Goal: Task Accomplishment & Management: Manage account settings

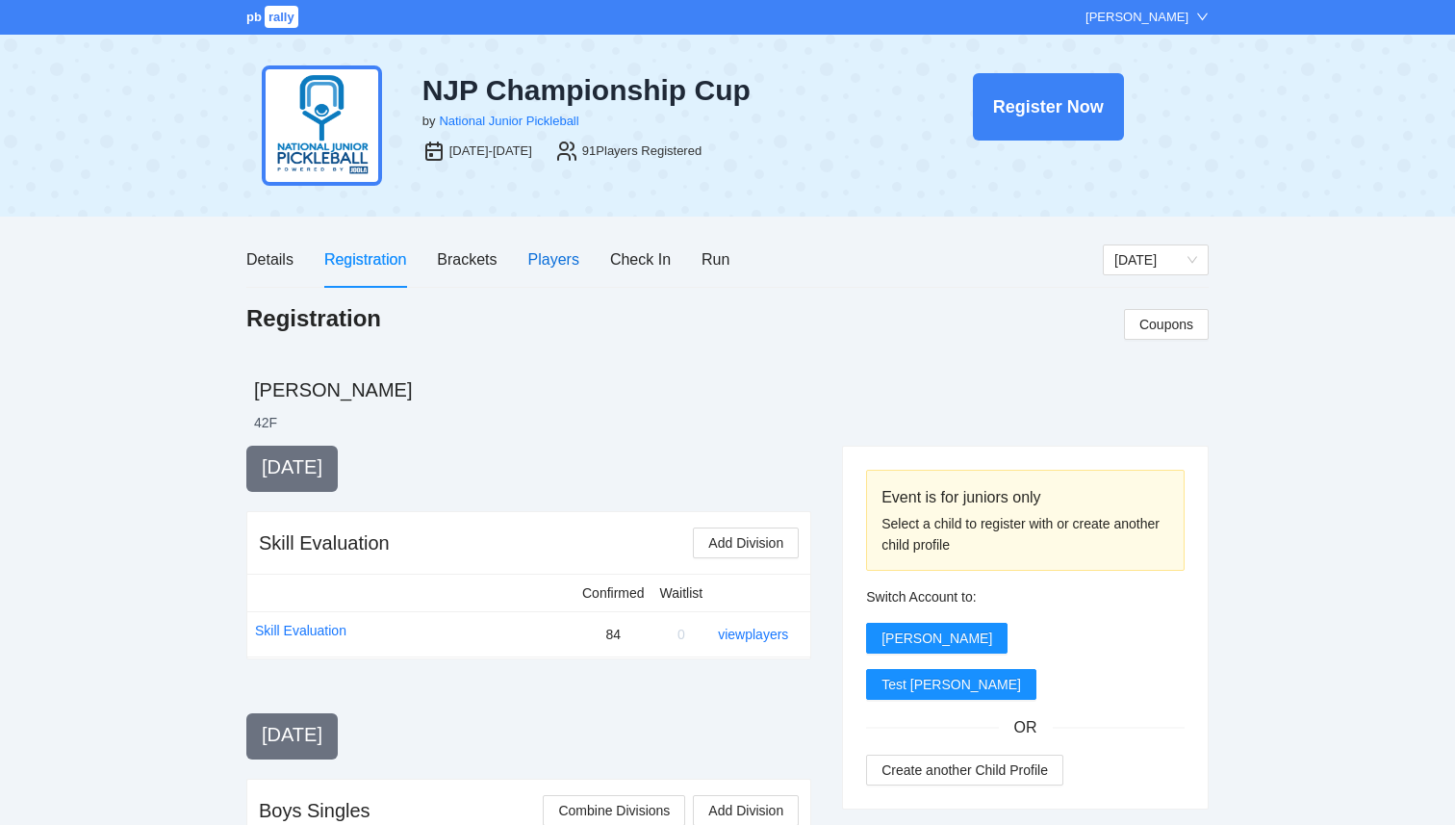
click at [554, 258] on div "Players" at bounding box center [553, 259] width 51 height 24
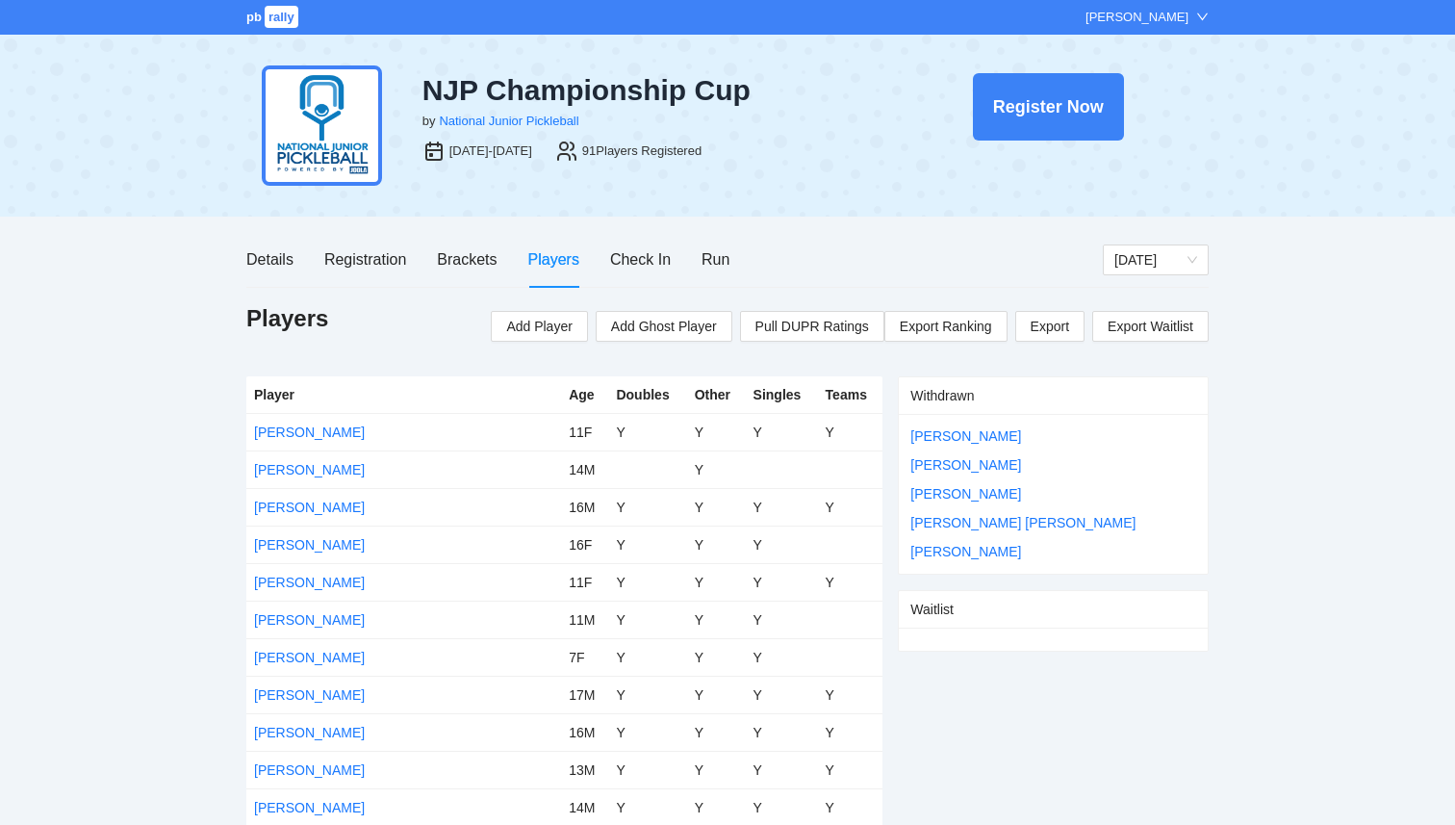
scroll to position [5, 0]
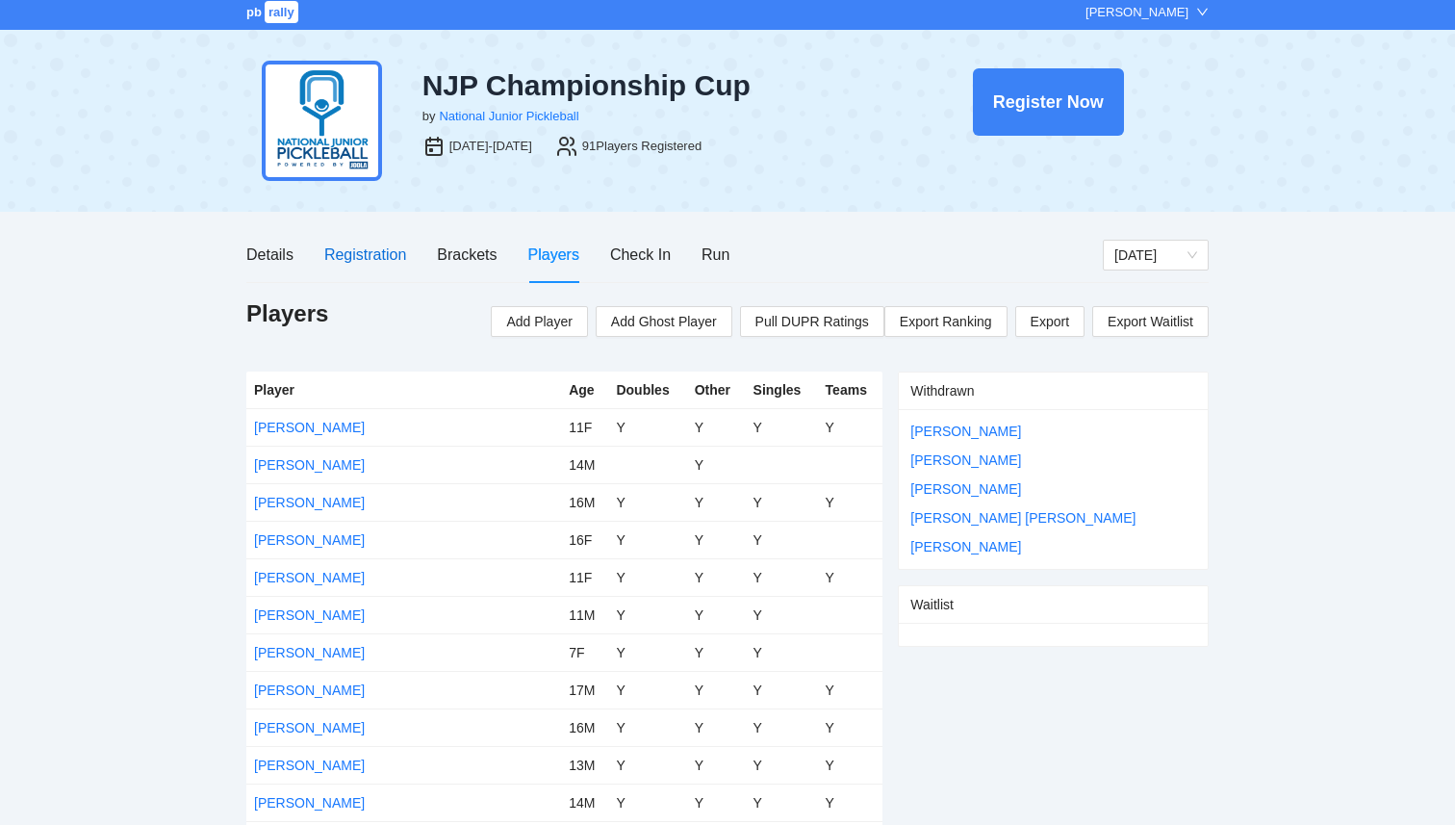
click at [350, 252] on div "Registration" at bounding box center [365, 255] width 82 height 24
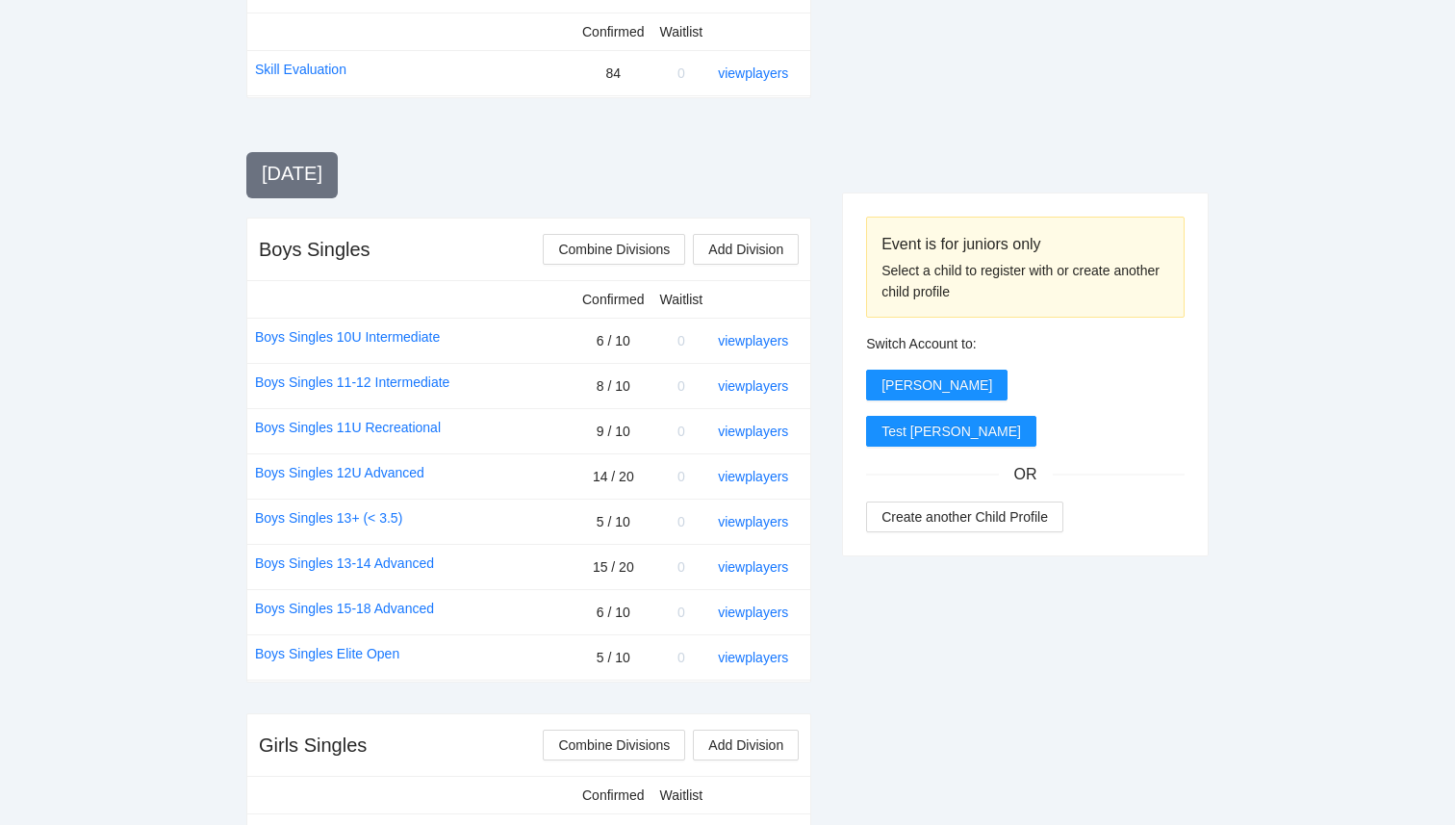
scroll to position [547, 0]
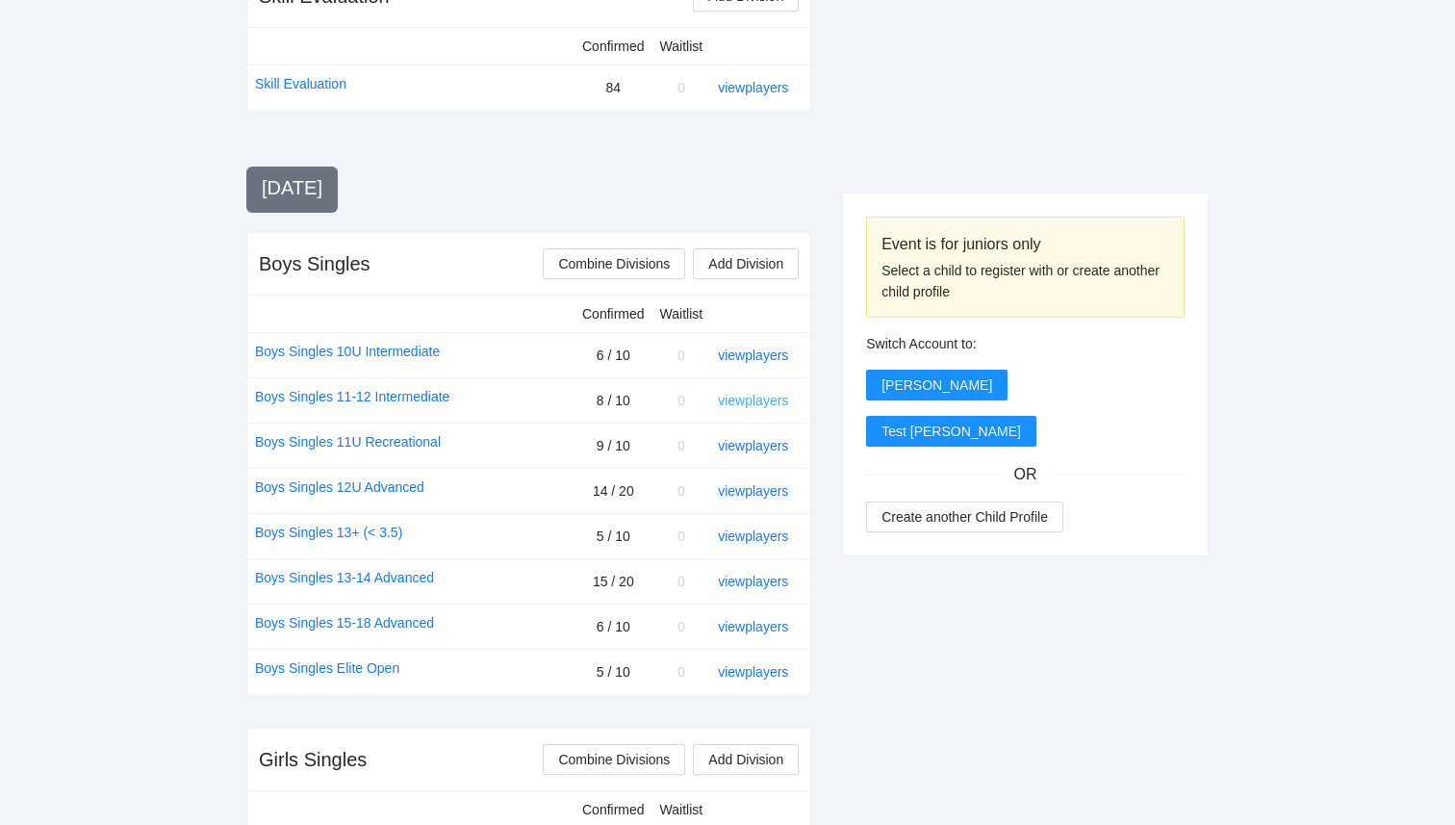
click at [757, 403] on link "view players" at bounding box center [753, 400] width 70 height 15
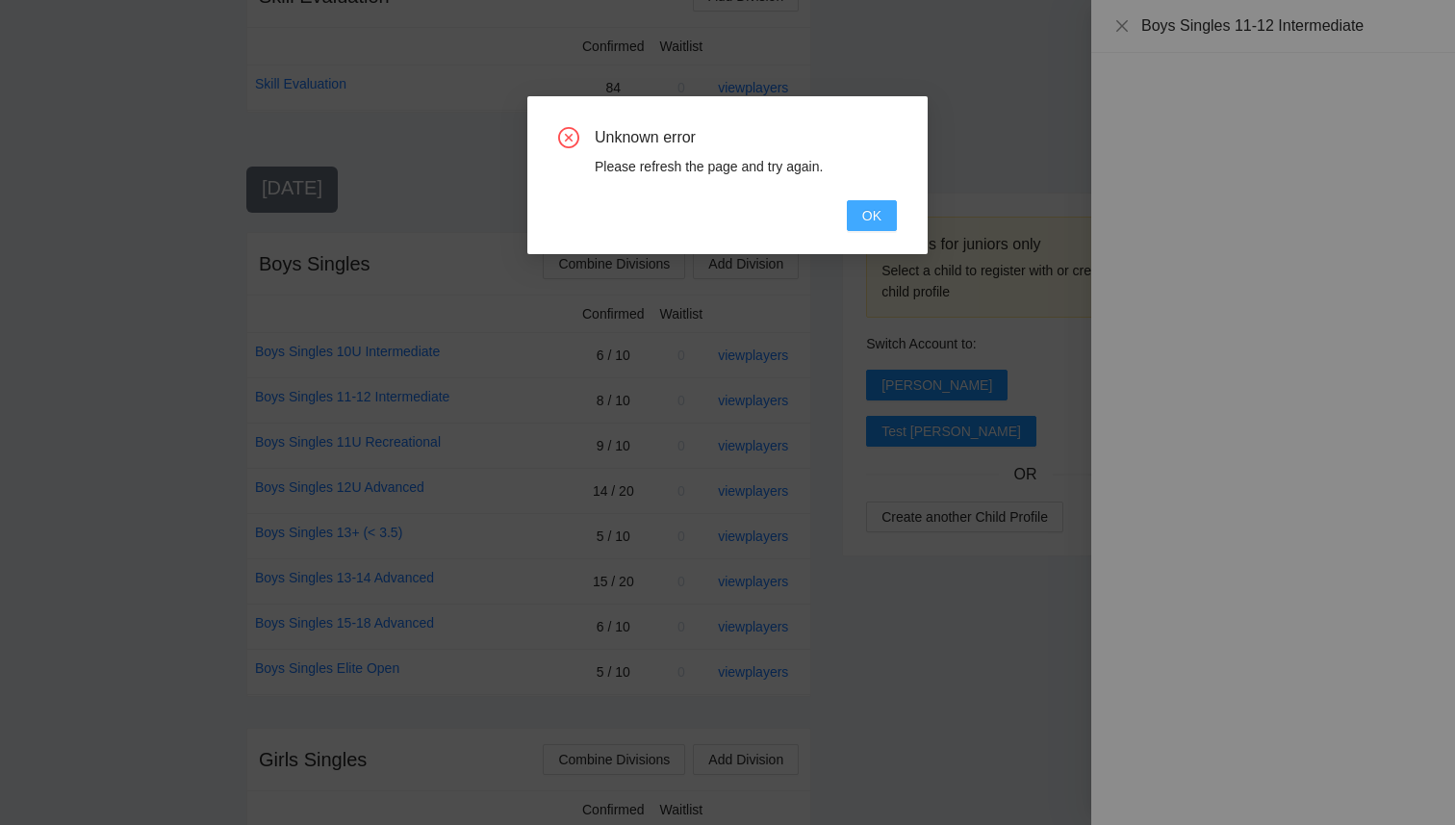
click at [871, 218] on span "OK" at bounding box center [871, 215] width 19 height 21
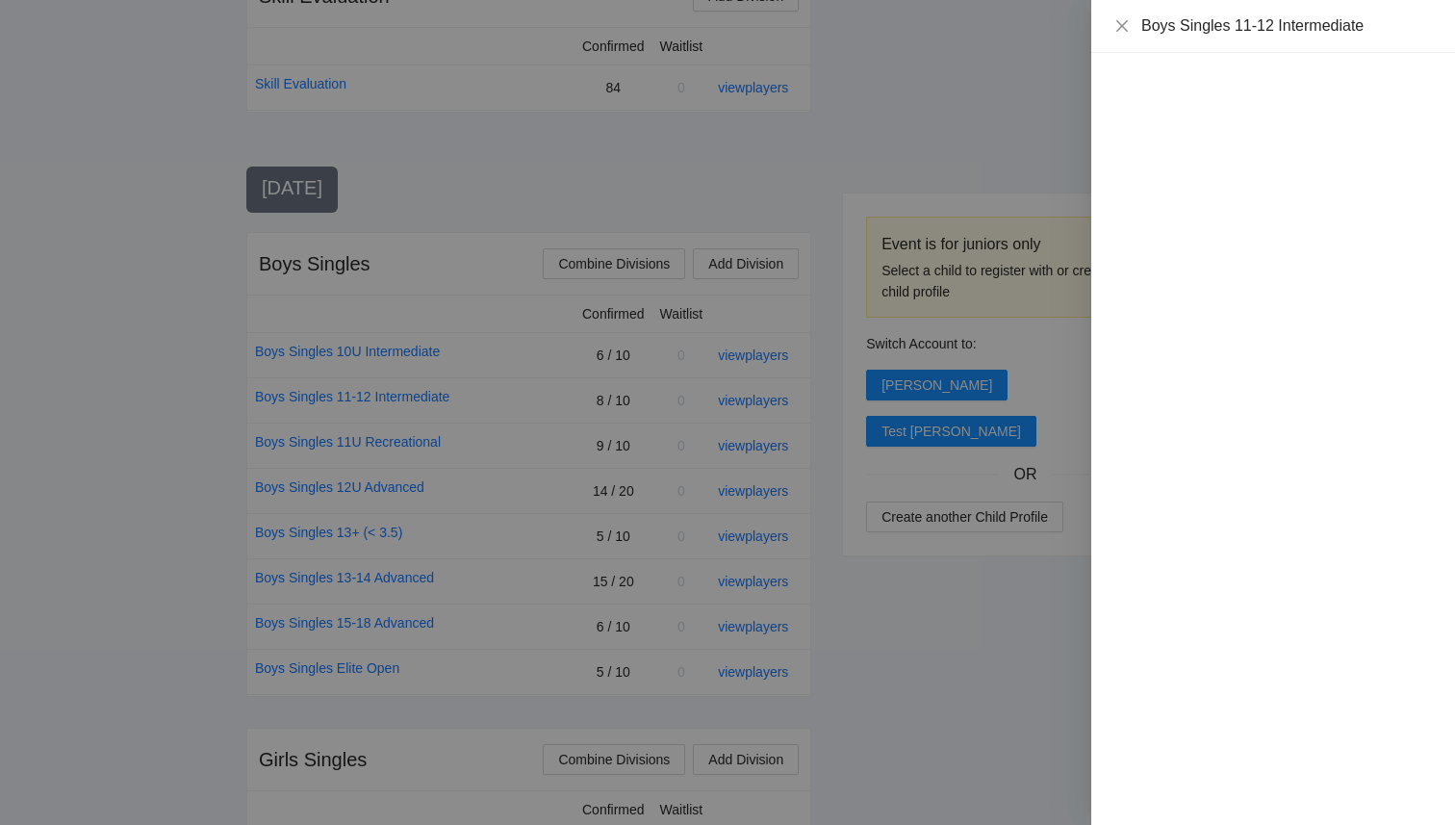
click at [901, 111] on div at bounding box center [727, 412] width 1455 height 825
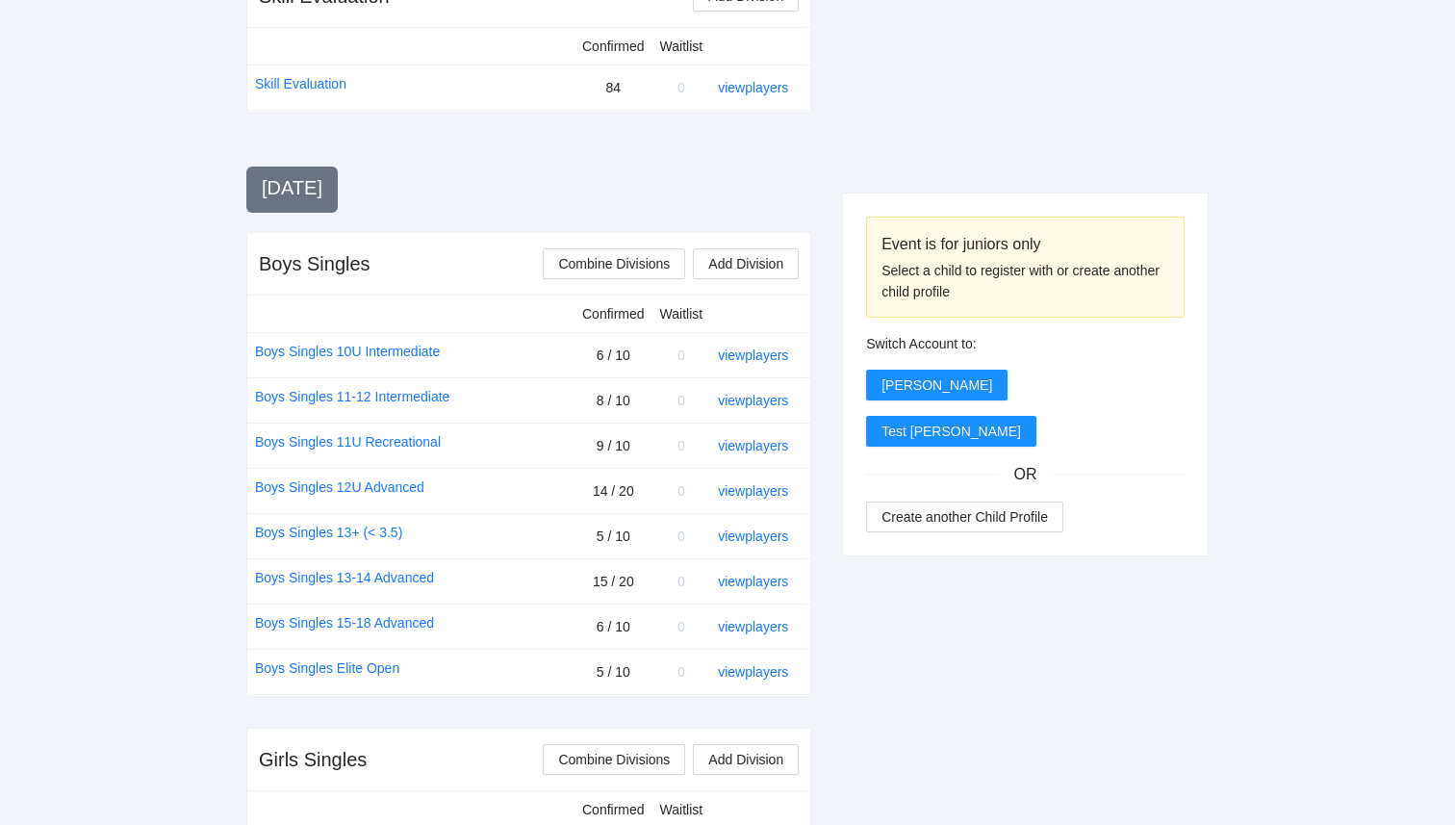
click at [903, 111] on div at bounding box center [1025, 81] width 367 height 364
click at [1314, 129] on div "pb rally Courtney Loughridge NJP Championship Cup by National Junior Pickleball…" at bounding box center [727, 794] width 1455 height 2683
click at [767, 398] on link "view players" at bounding box center [753, 400] width 70 height 15
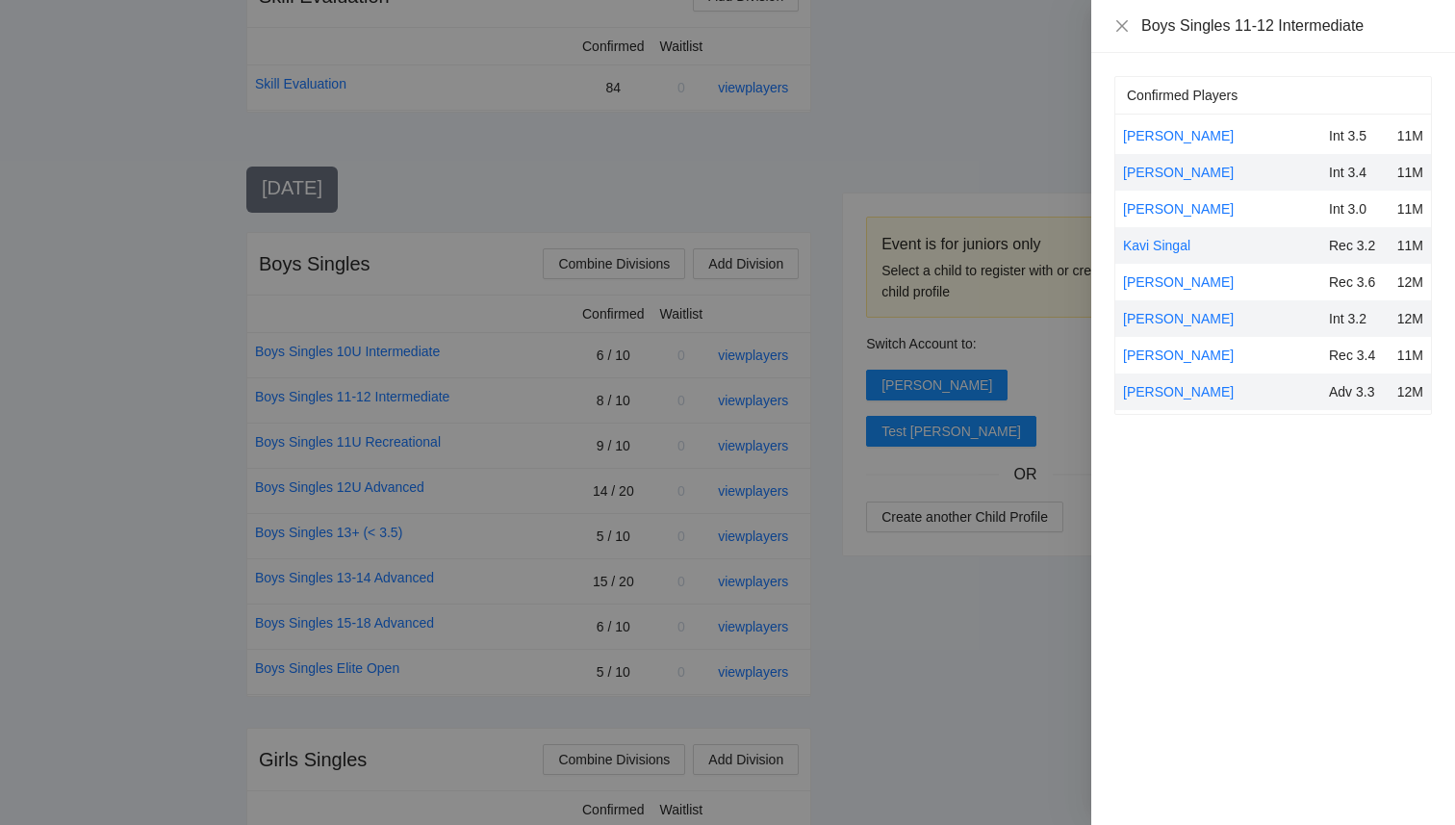
click at [962, 693] on div at bounding box center [727, 412] width 1455 height 825
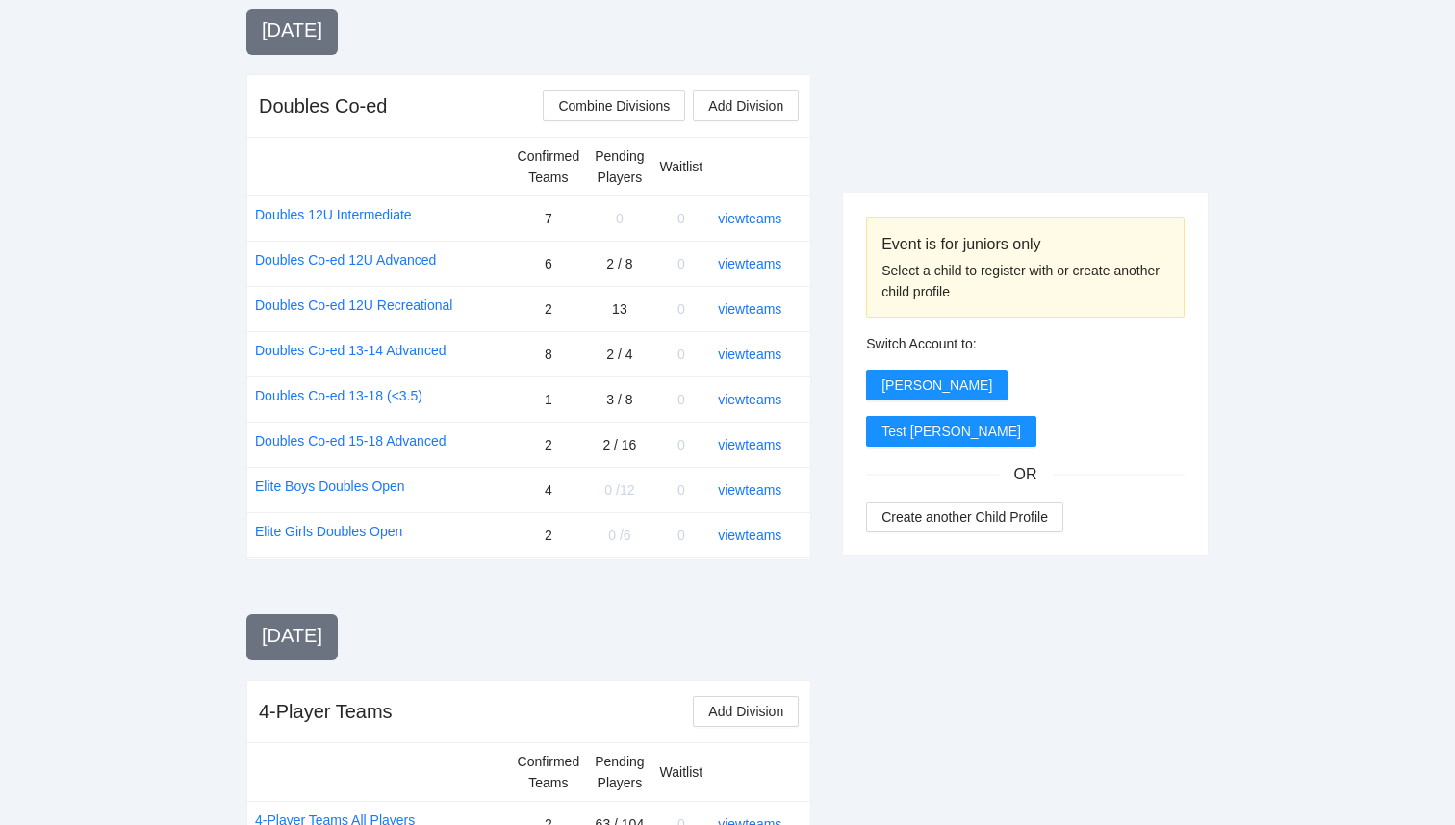
scroll to position [1597, 0]
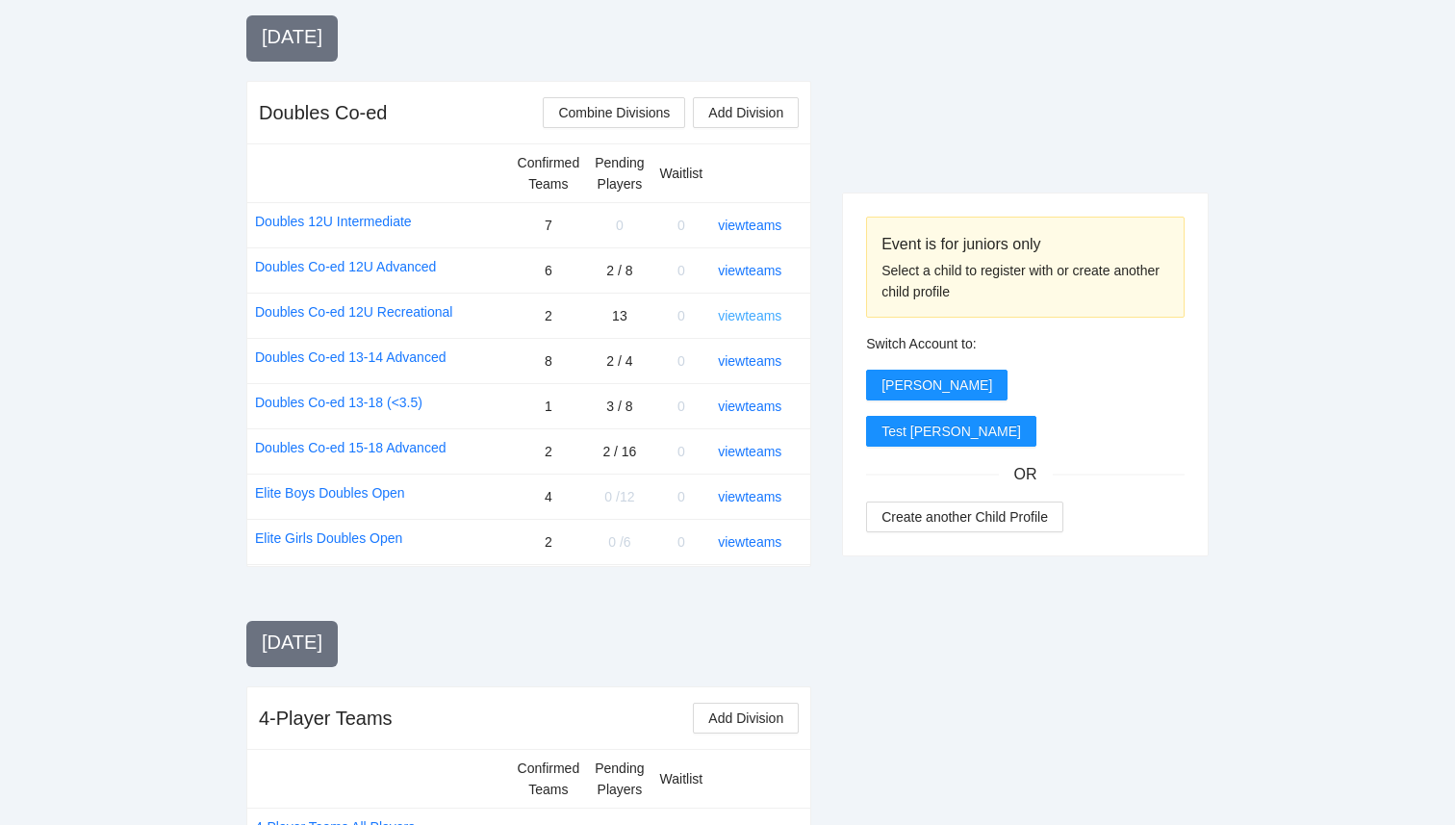
click at [757, 315] on link "view teams" at bounding box center [750, 315] width 64 height 15
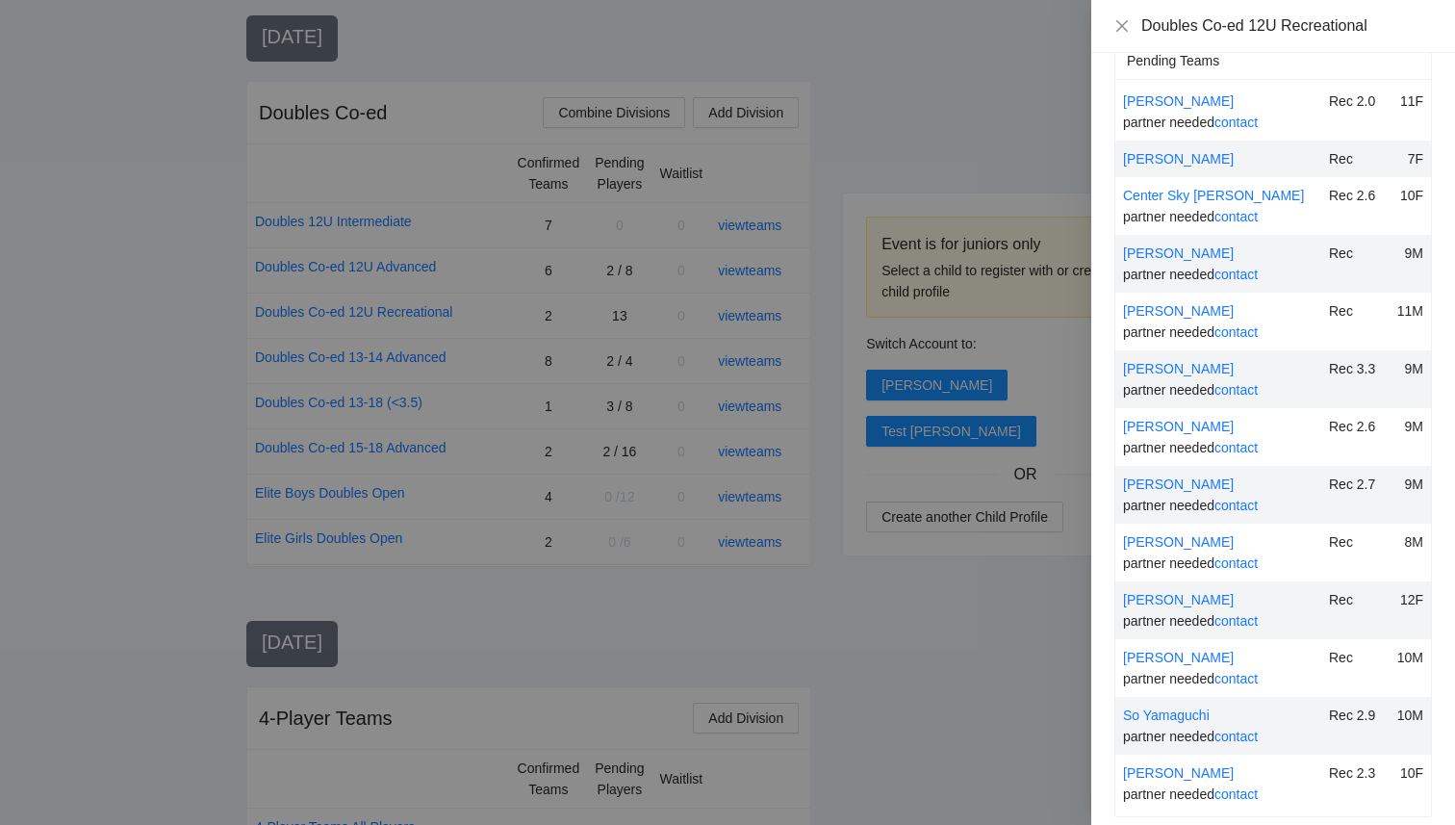
scroll to position [227, 0]
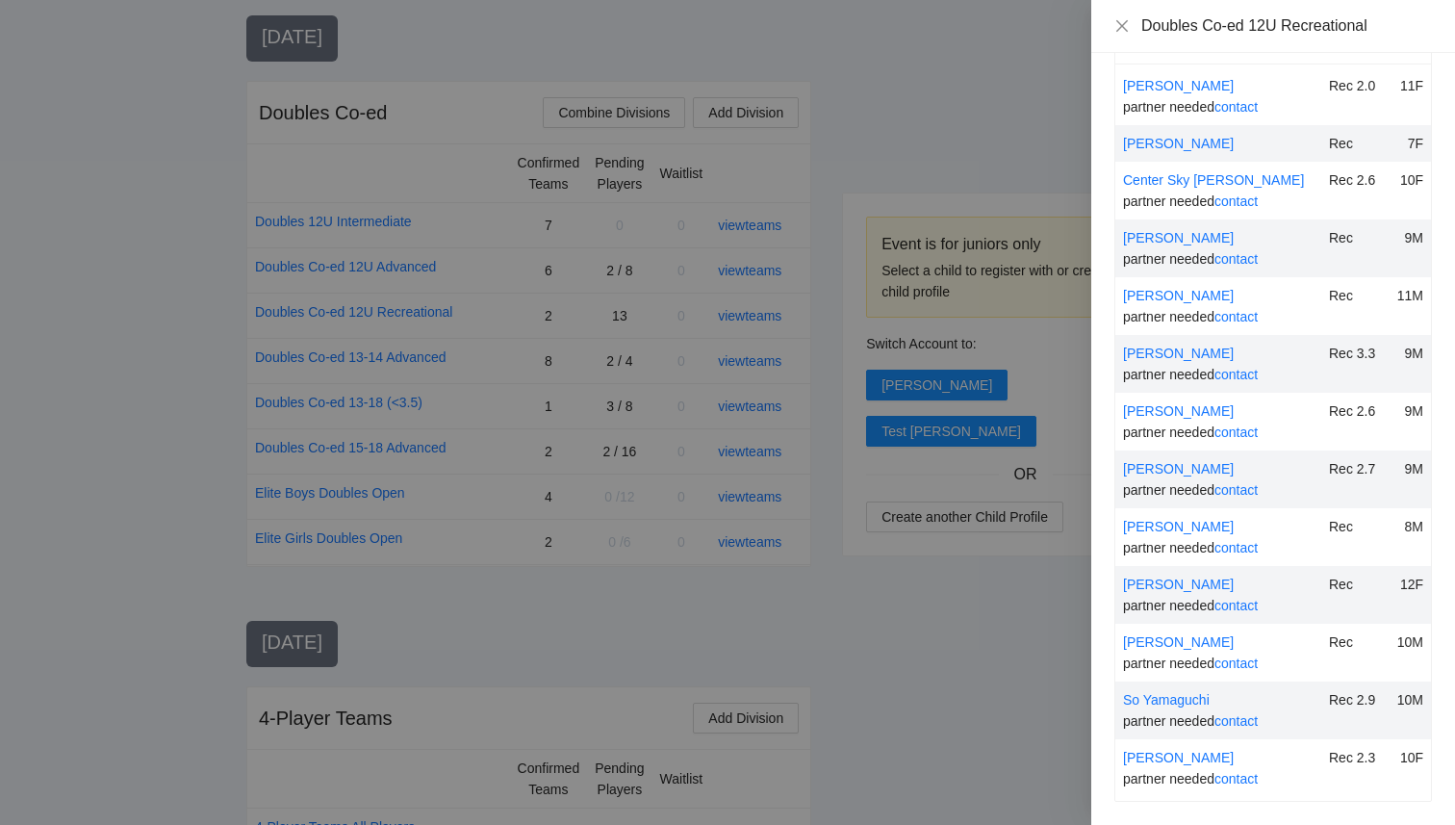
click at [889, 665] on div at bounding box center [727, 412] width 1455 height 825
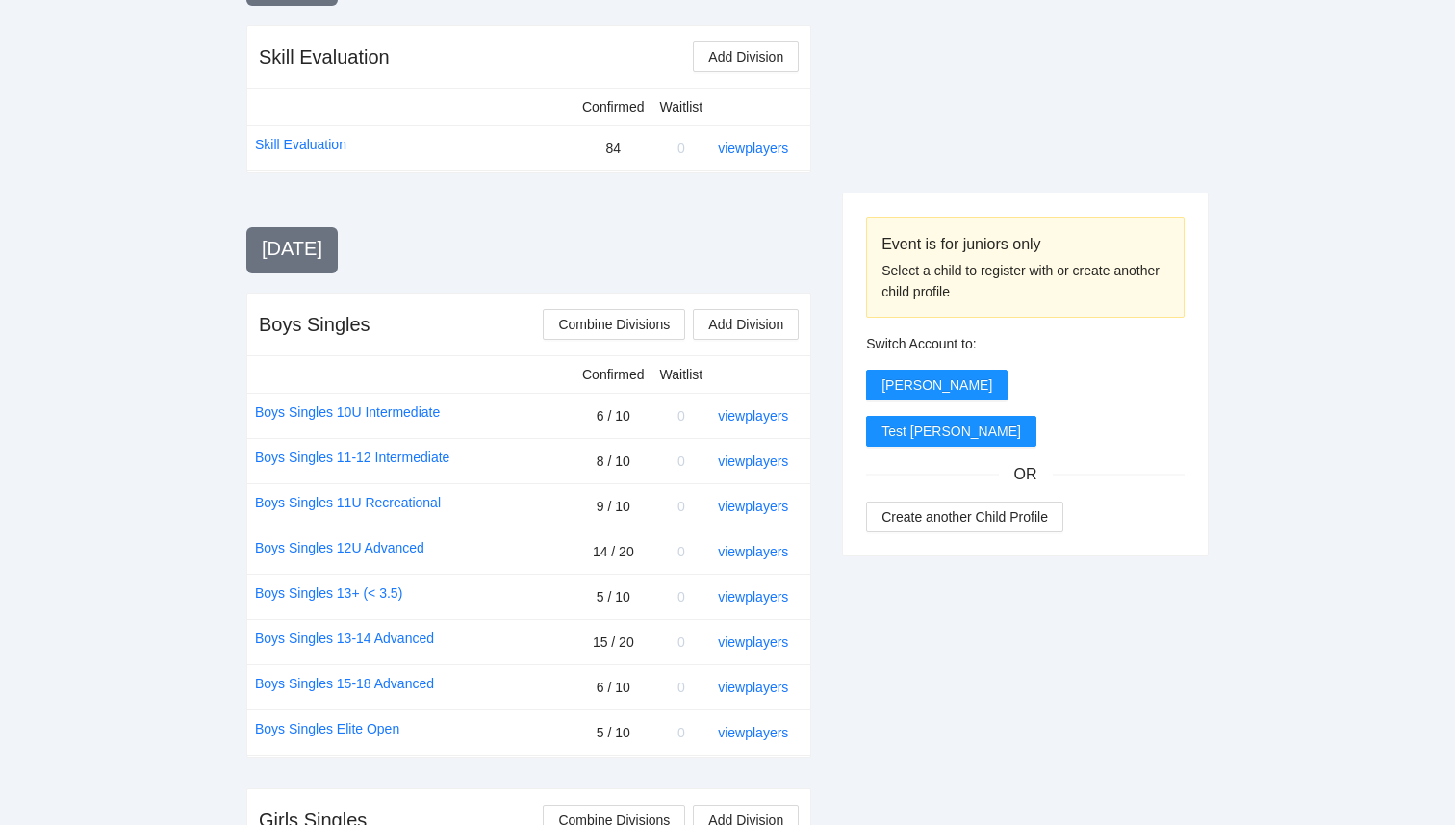
scroll to position [0, 0]
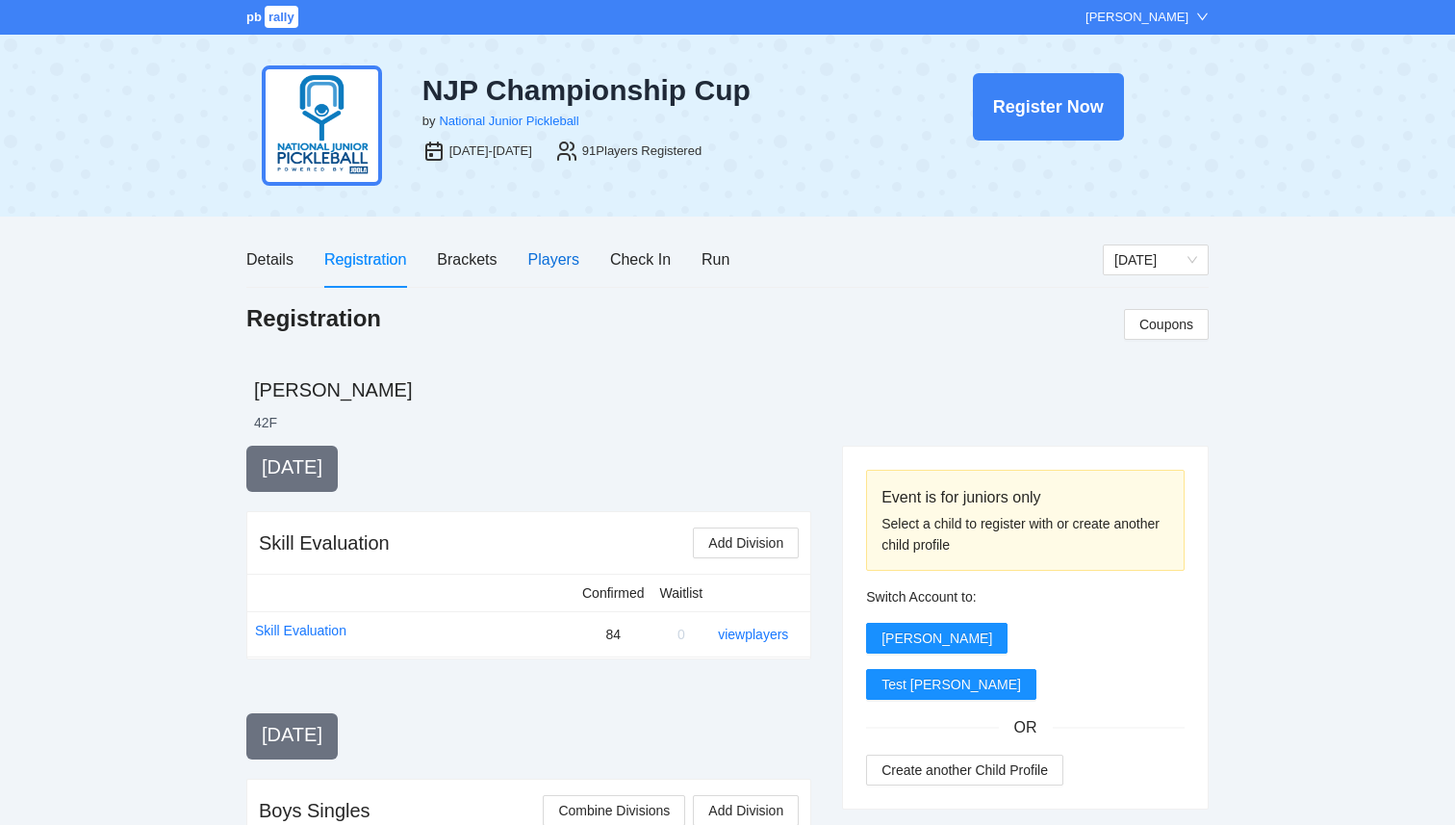
click at [546, 257] on div "Players" at bounding box center [553, 259] width 51 height 24
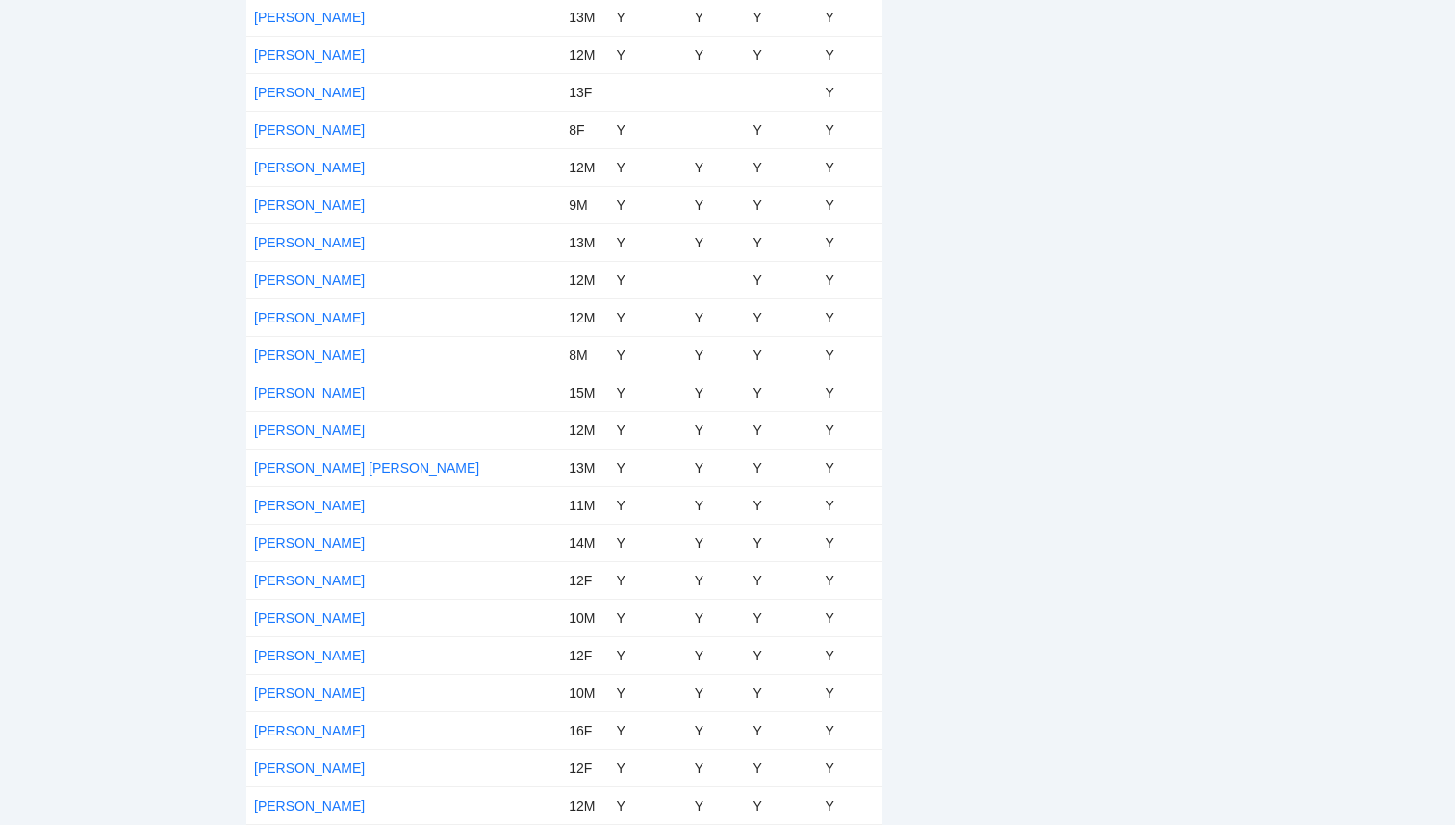
scroll to position [2295, 0]
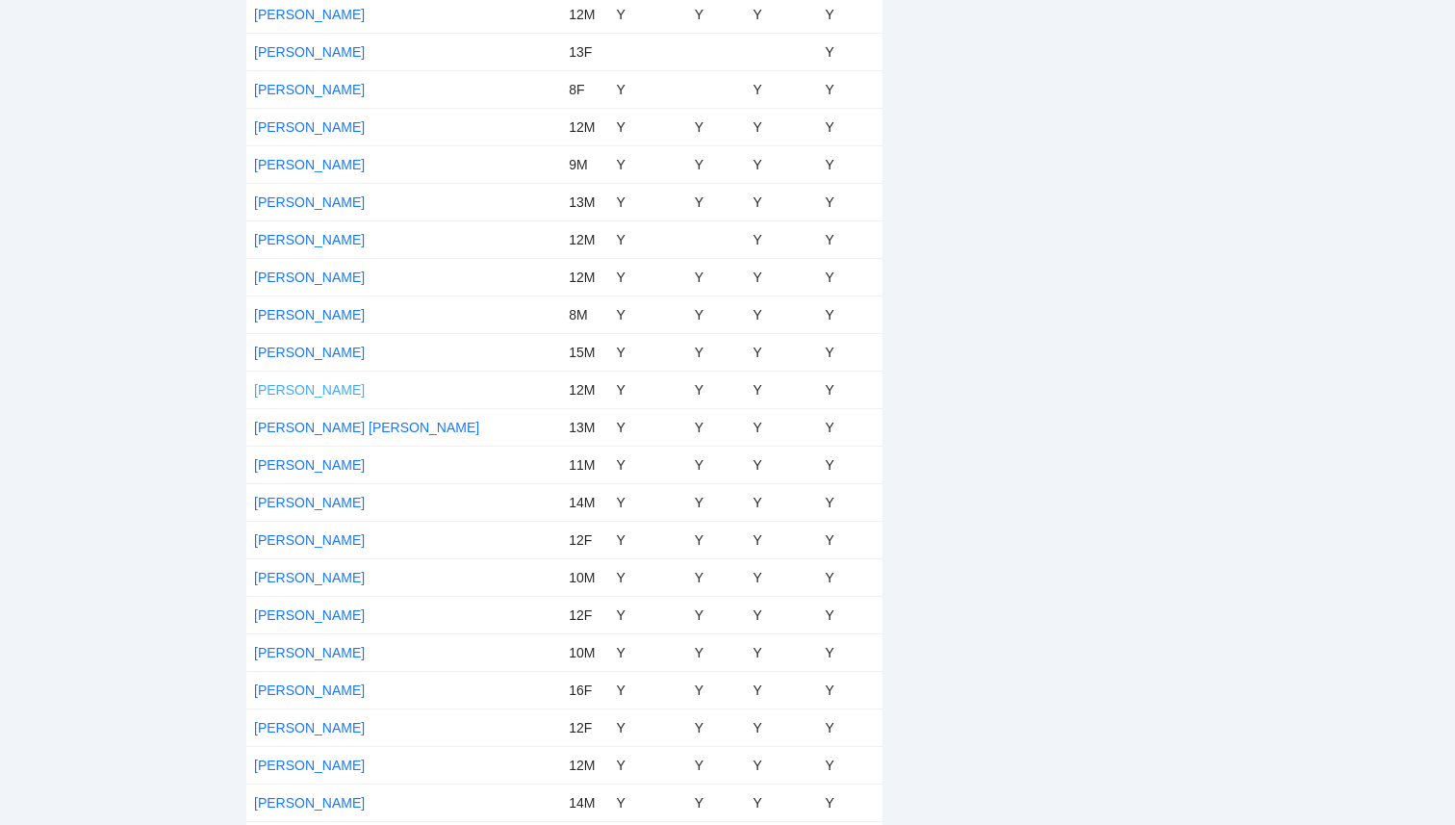
click at [281, 391] on link "Luis Fischer" at bounding box center [309, 389] width 111 height 15
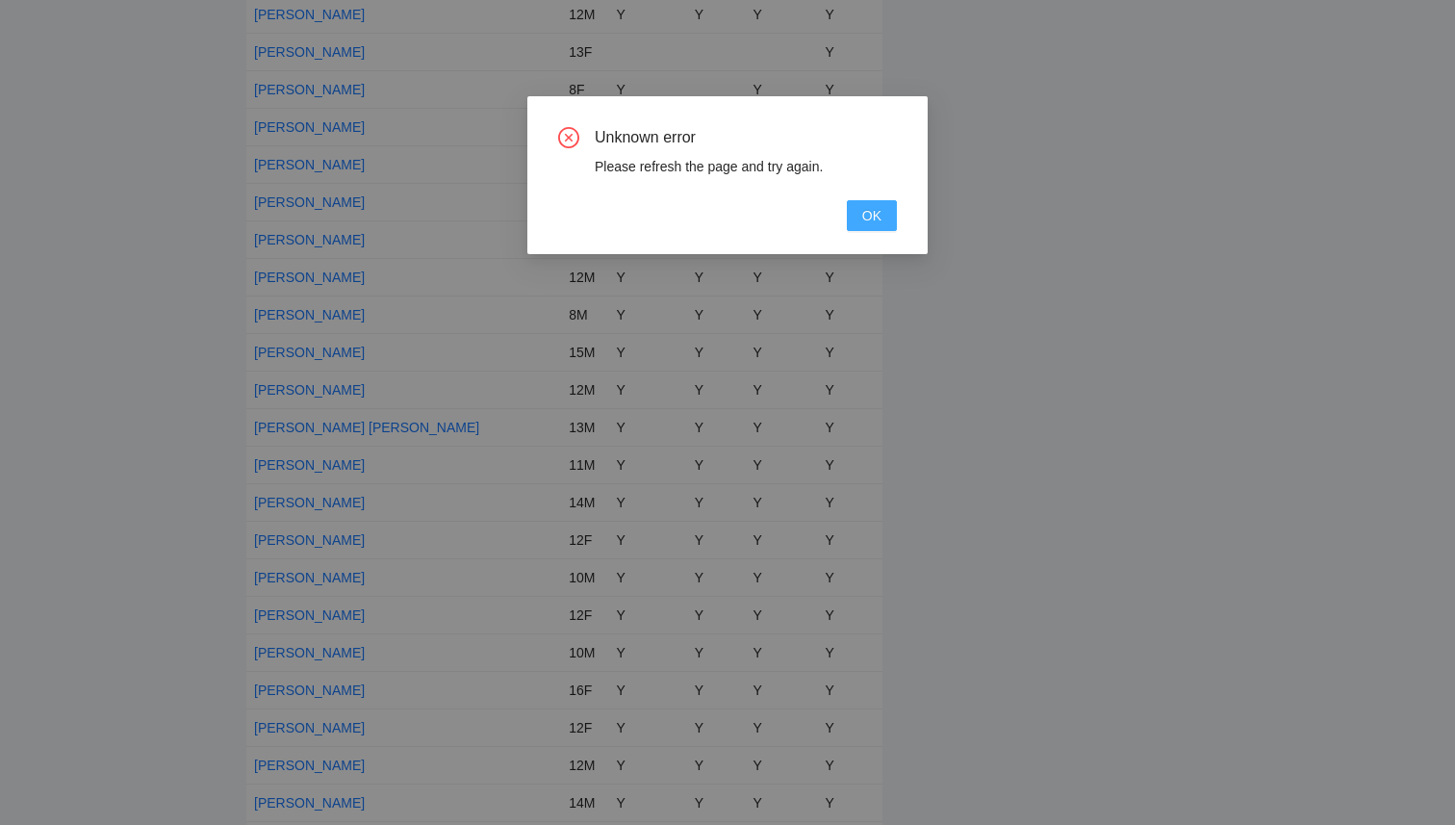
click at [864, 212] on span "OK" at bounding box center [871, 215] width 19 height 21
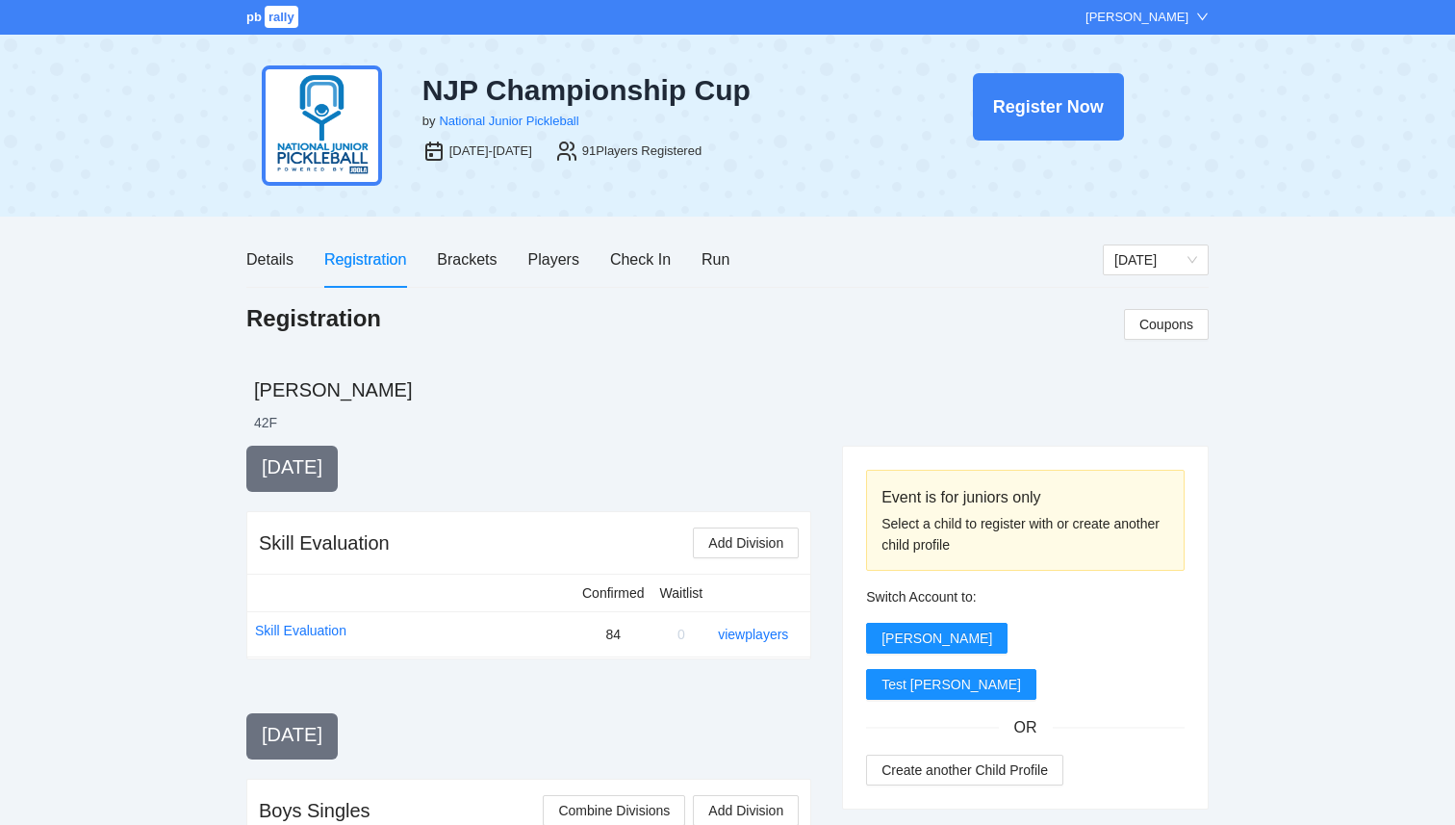
click at [561, 265] on div "Players" at bounding box center [553, 259] width 51 height 24
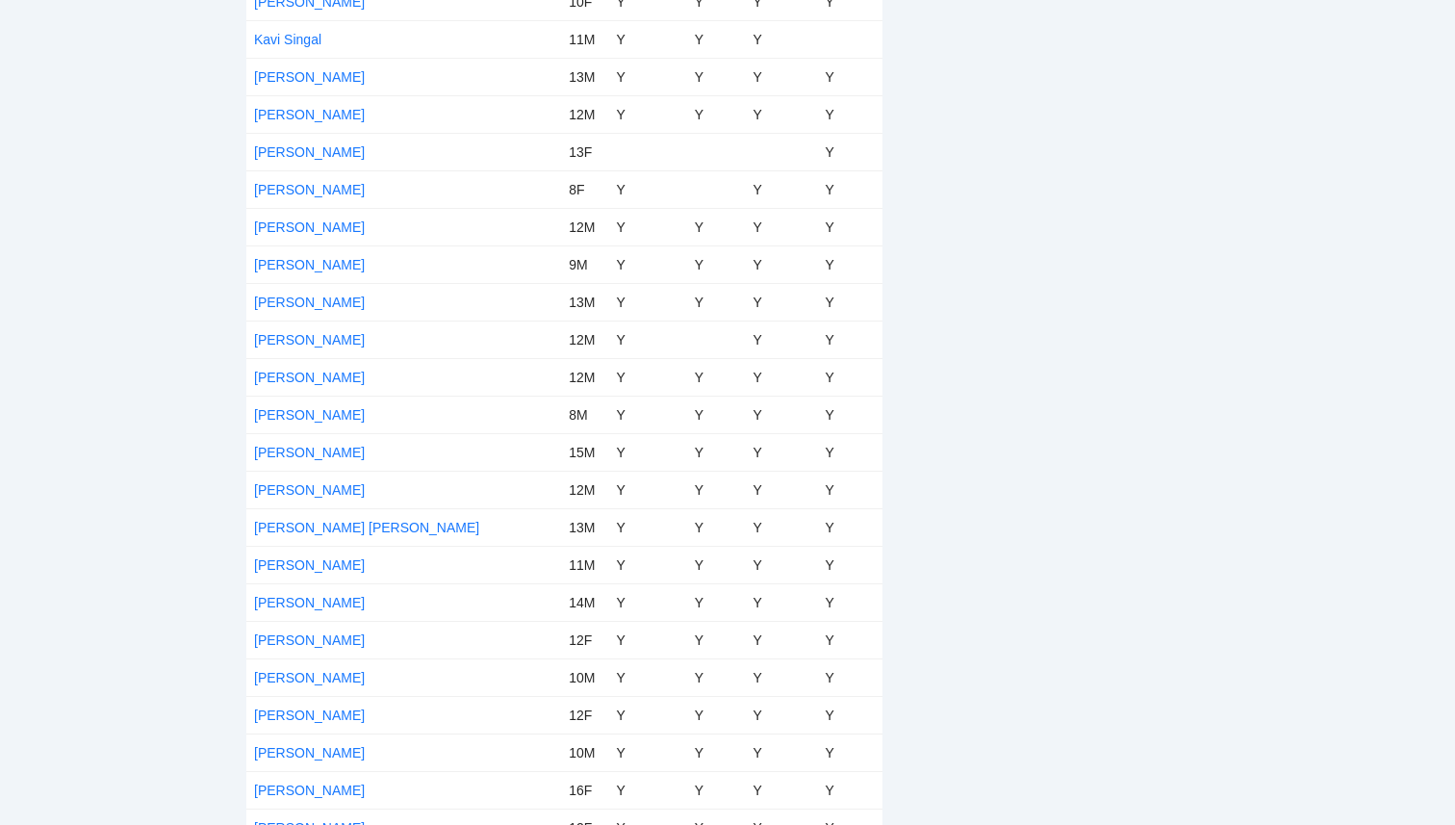
scroll to position [2195, 0]
click at [295, 482] on link "Luis Fischer" at bounding box center [309, 488] width 111 height 15
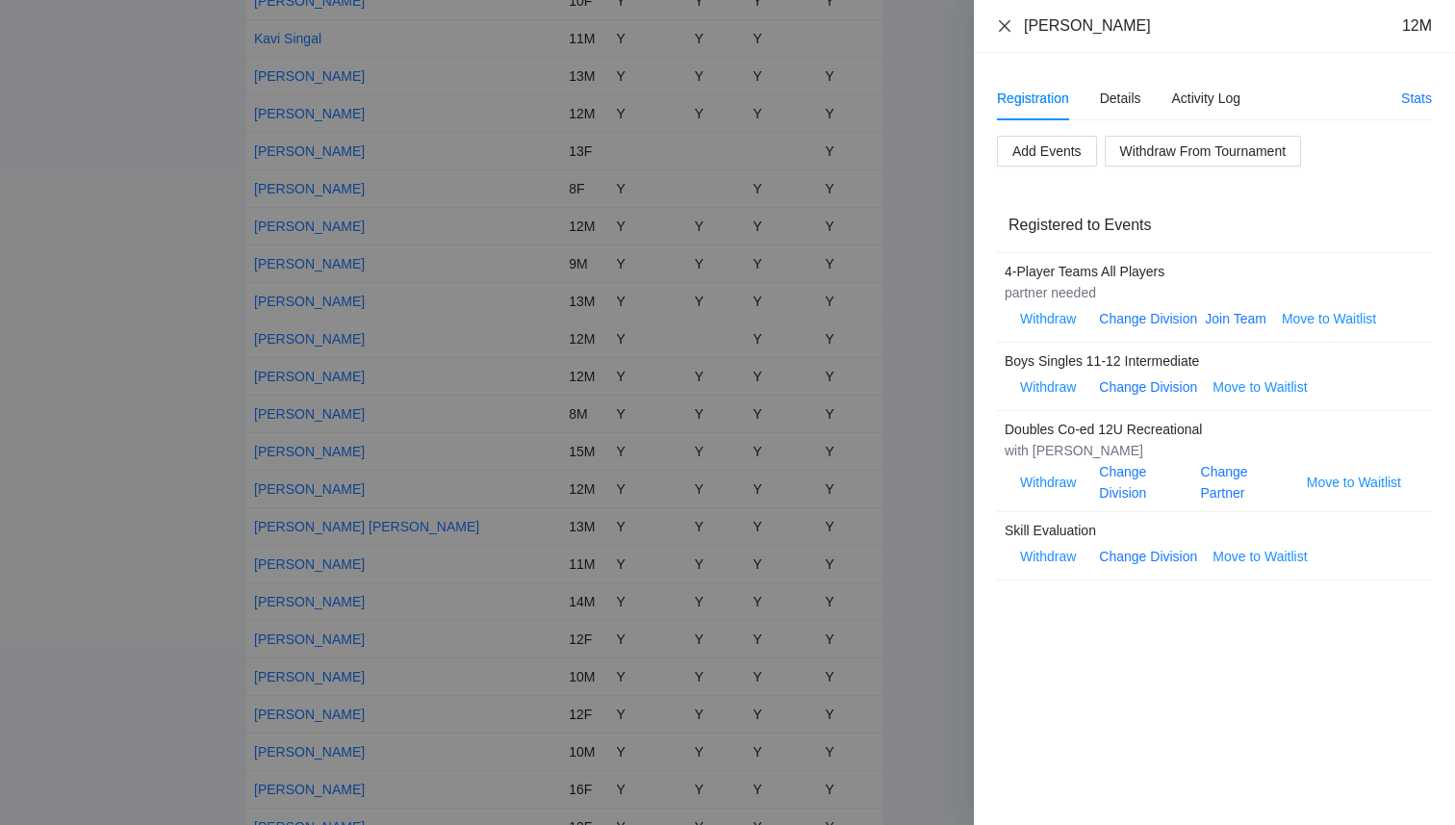
click at [1010, 26] on icon "close" at bounding box center [1004, 25] width 15 height 15
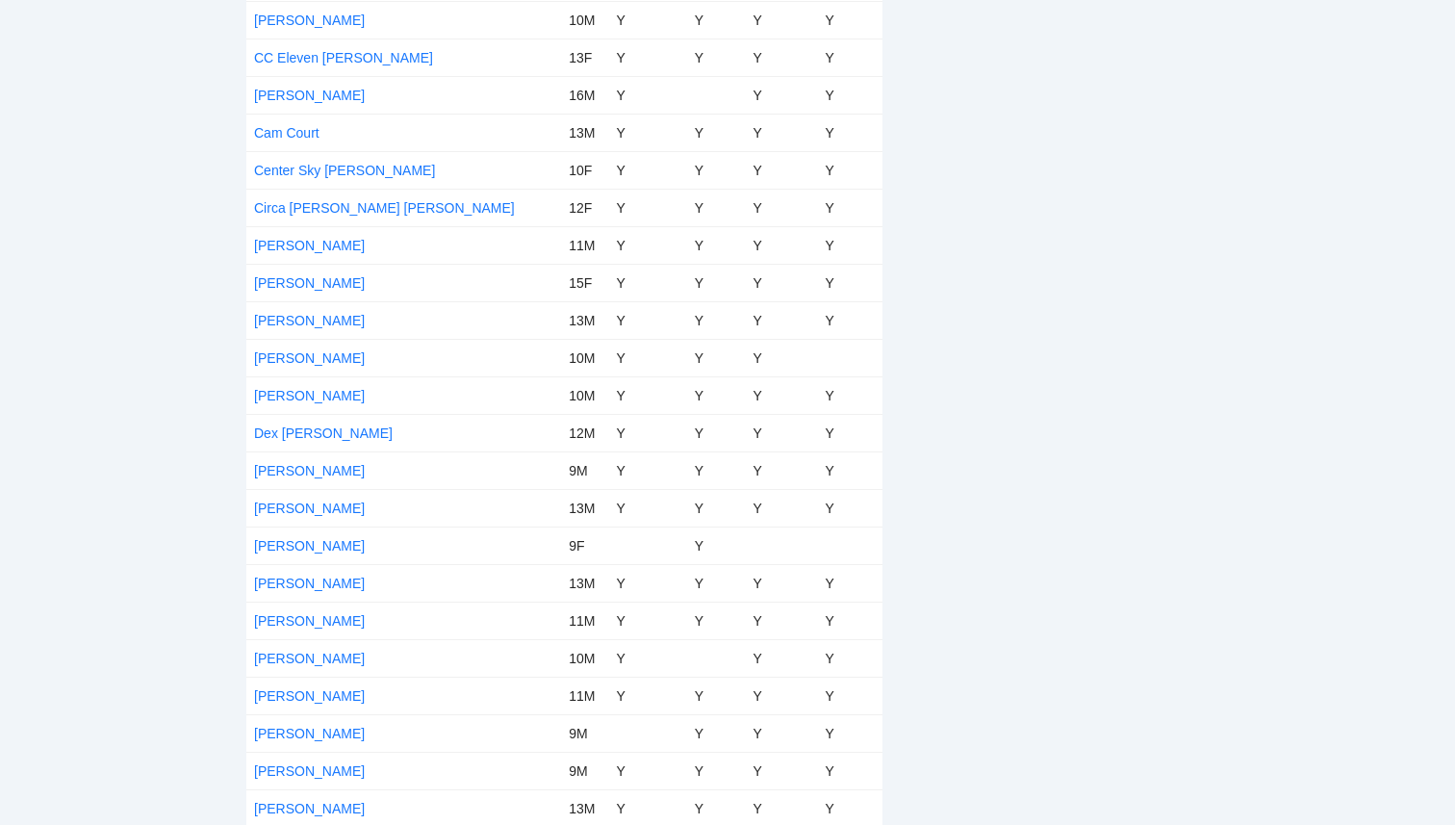
scroll to position [940, 0]
click at [320, 622] on link "Ethan Nguyen" at bounding box center [309, 617] width 111 height 15
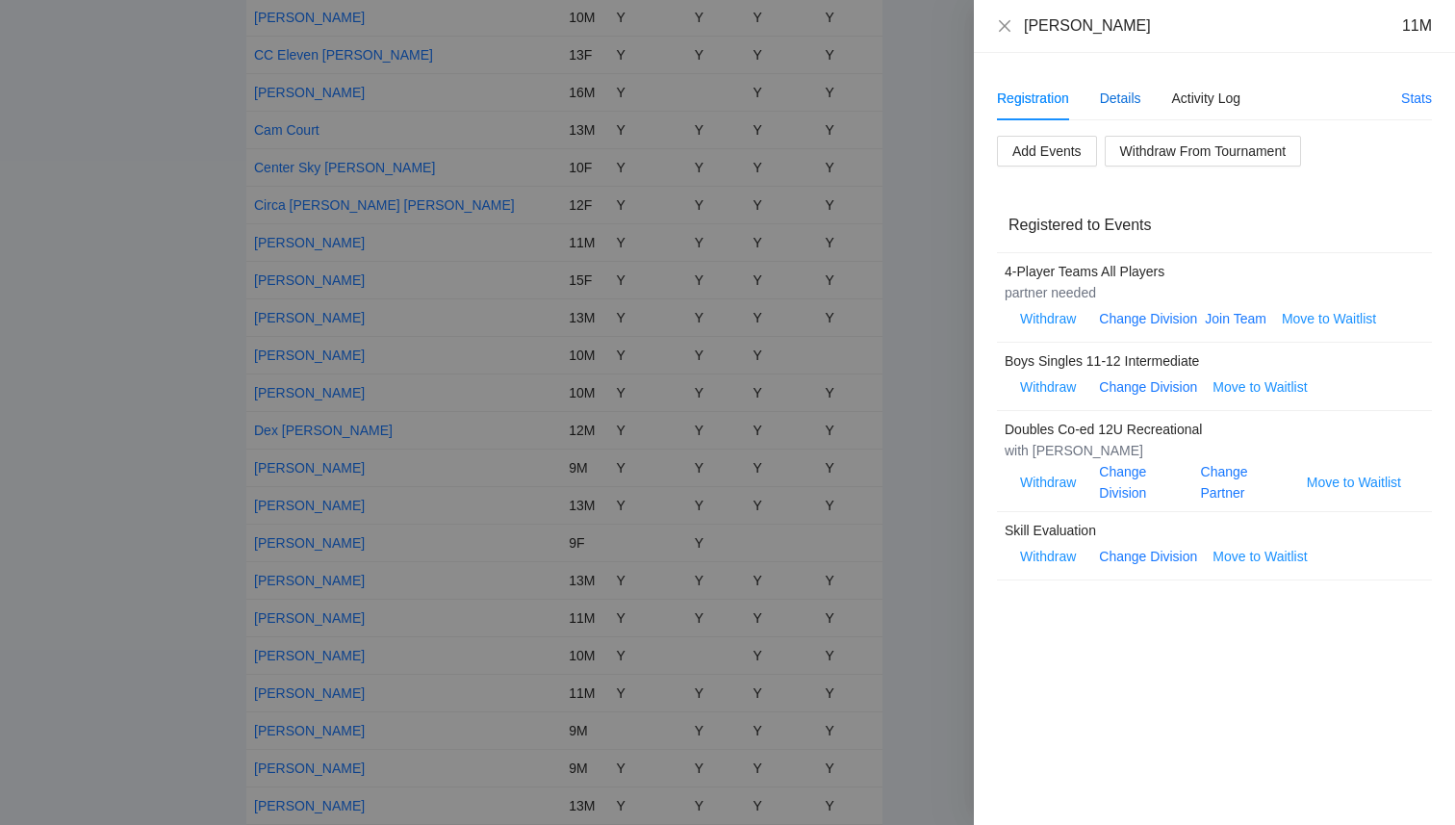
click at [1113, 101] on div "Details" at bounding box center [1120, 98] width 41 height 21
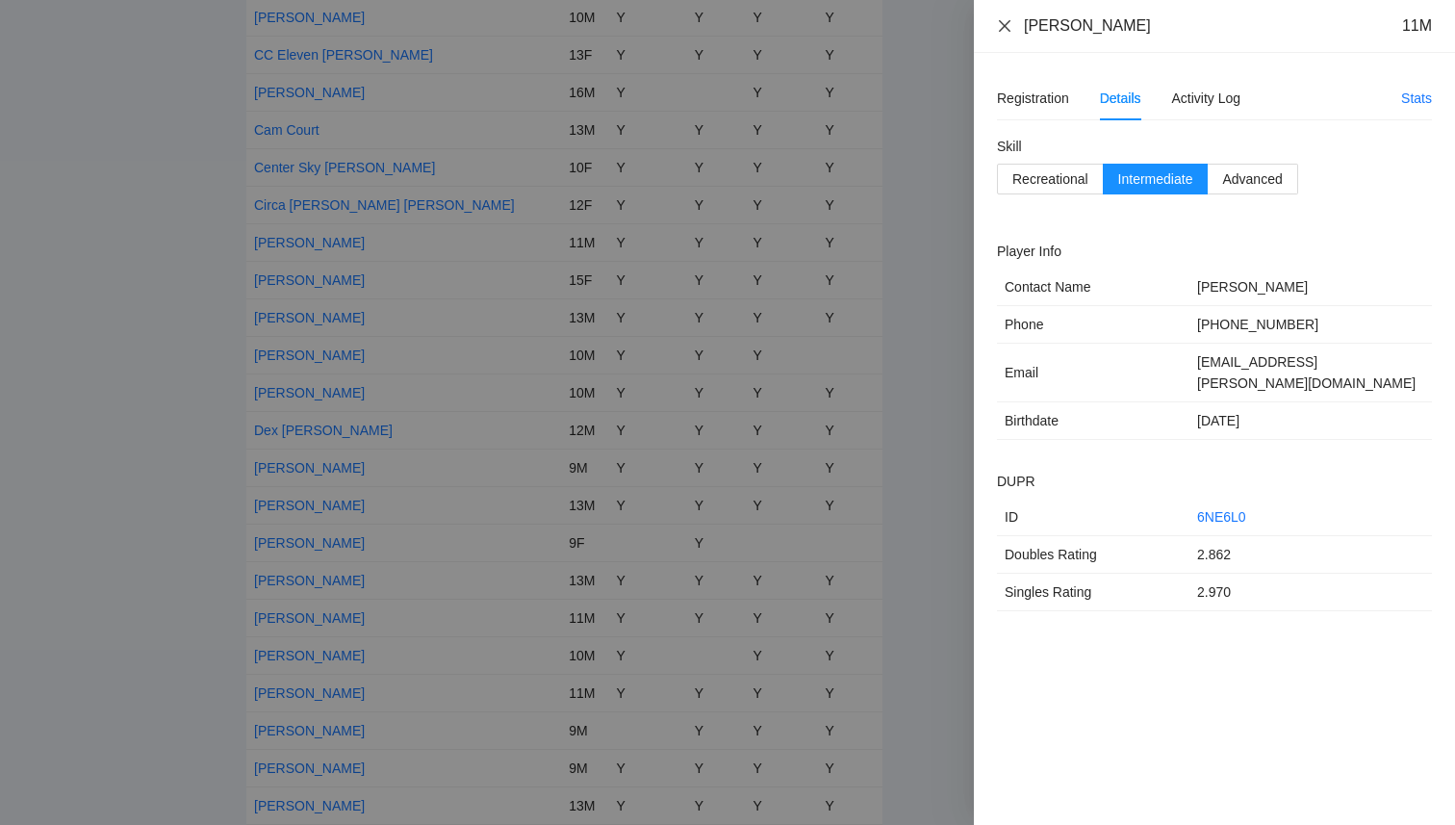
click at [1005, 28] on icon "close" at bounding box center [1004, 25] width 15 height 15
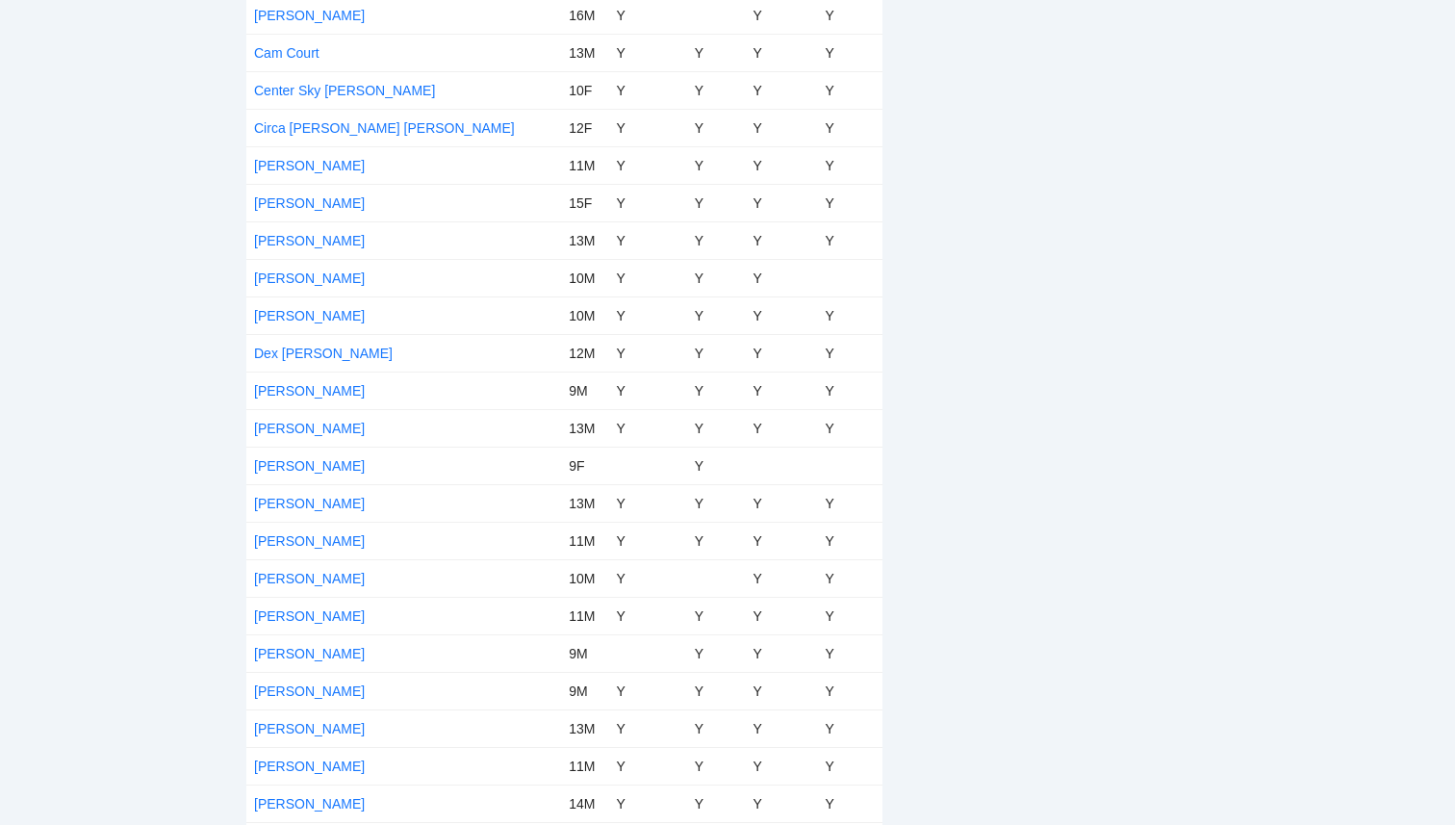
scroll to position [1084, 0]
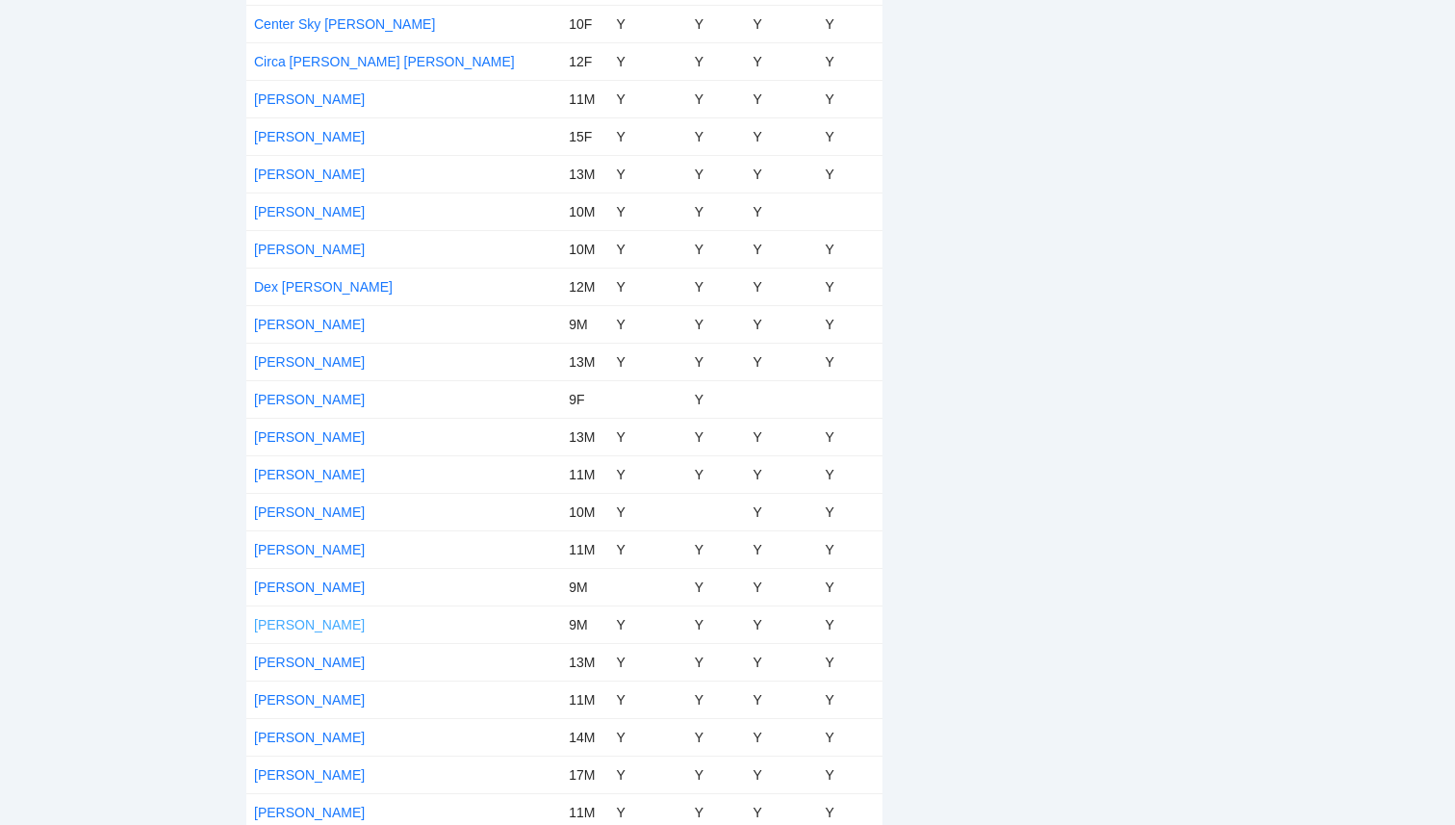
click at [279, 623] on link "Hans Fischer" at bounding box center [309, 624] width 111 height 15
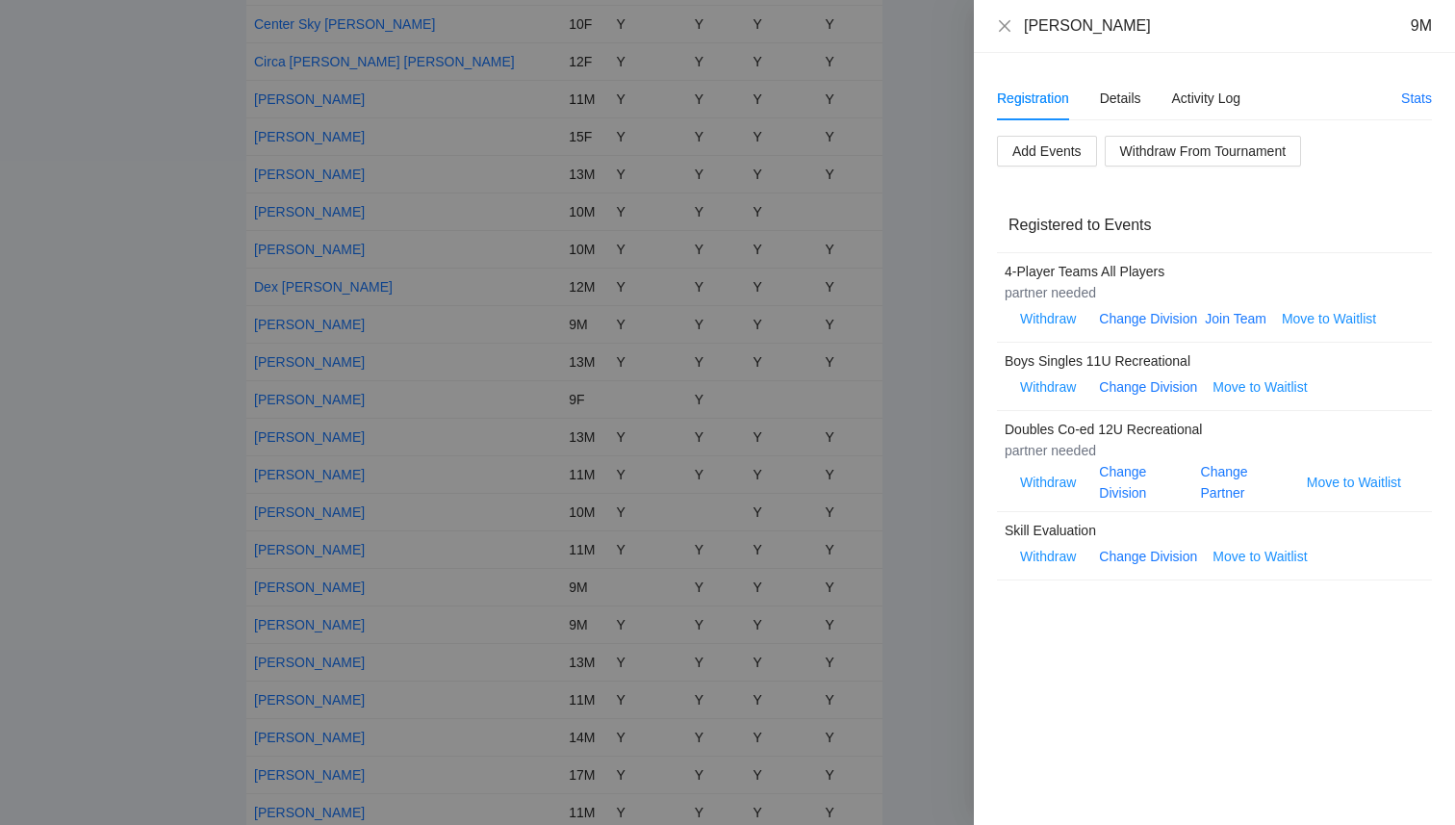
click at [995, 28] on div "Hans Fischer 9M" at bounding box center [1214, 26] width 481 height 53
click at [999, 32] on icon "close" at bounding box center [1004, 25] width 15 height 15
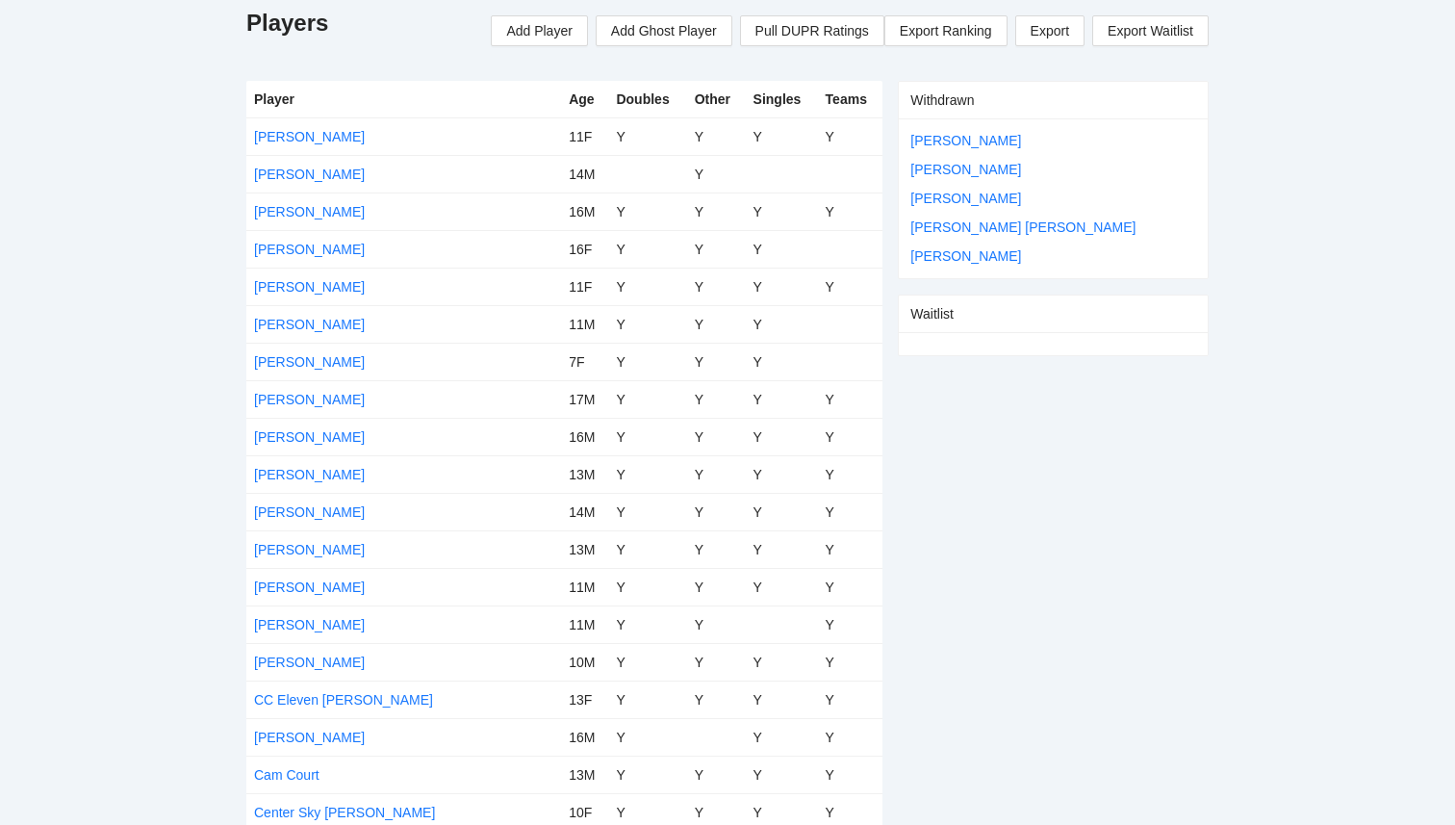
scroll to position [0, 0]
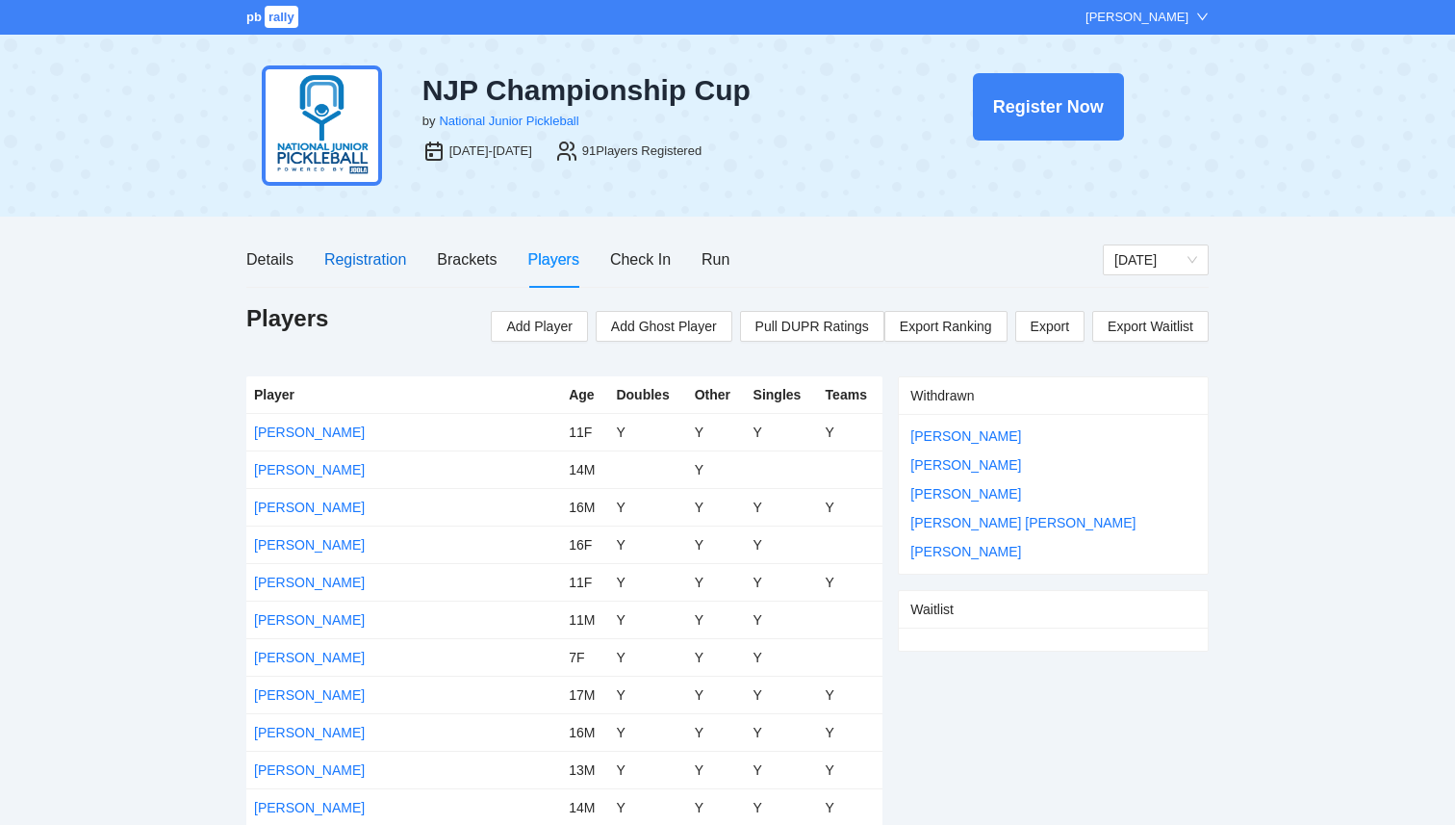
click at [330, 263] on div "Registration" at bounding box center [365, 259] width 82 height 24
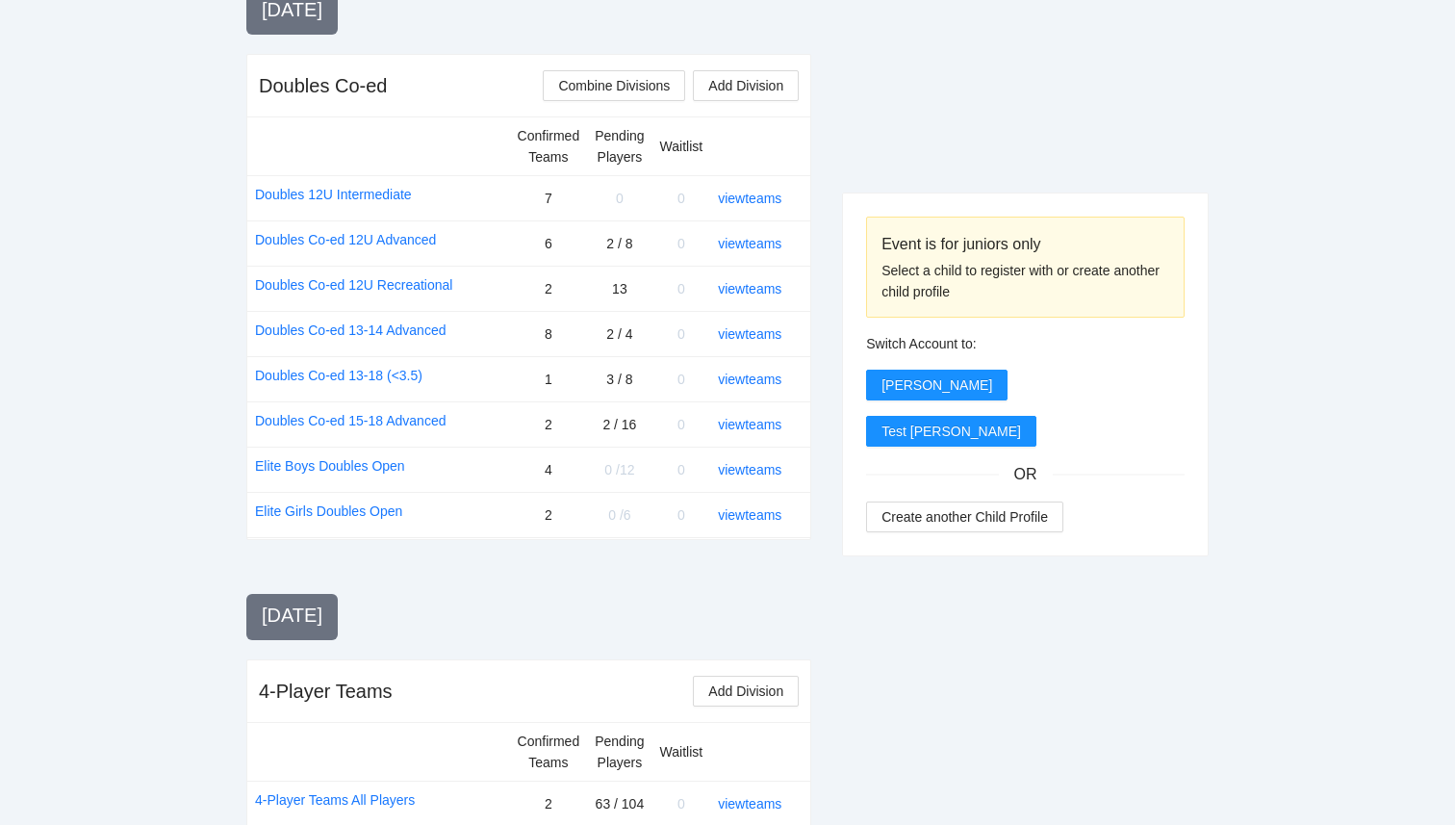
scroll to position [1657, 0]
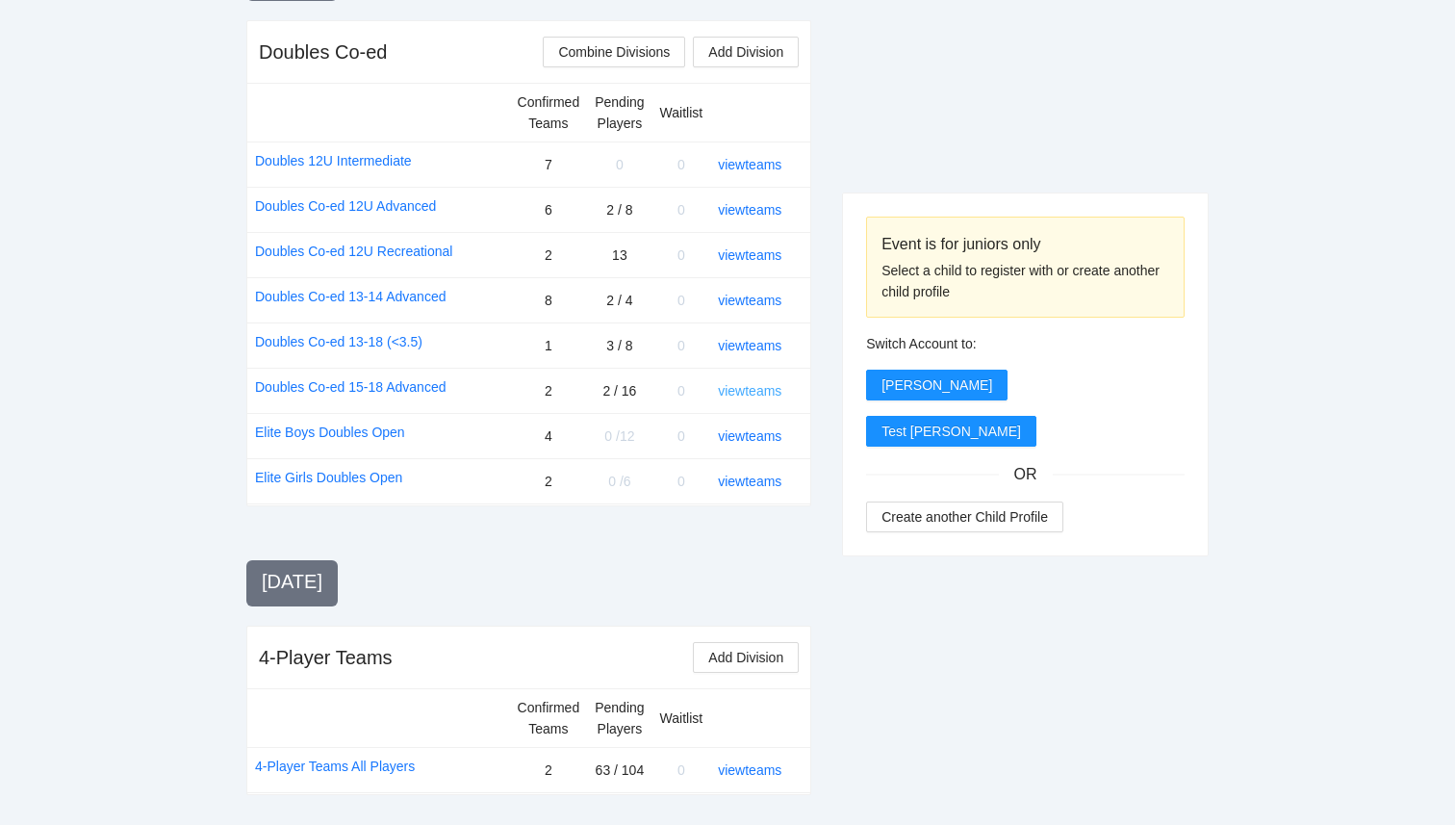
click at [765, 393] on link "view teams" at bounding box center [750, 390] width 64 height 15
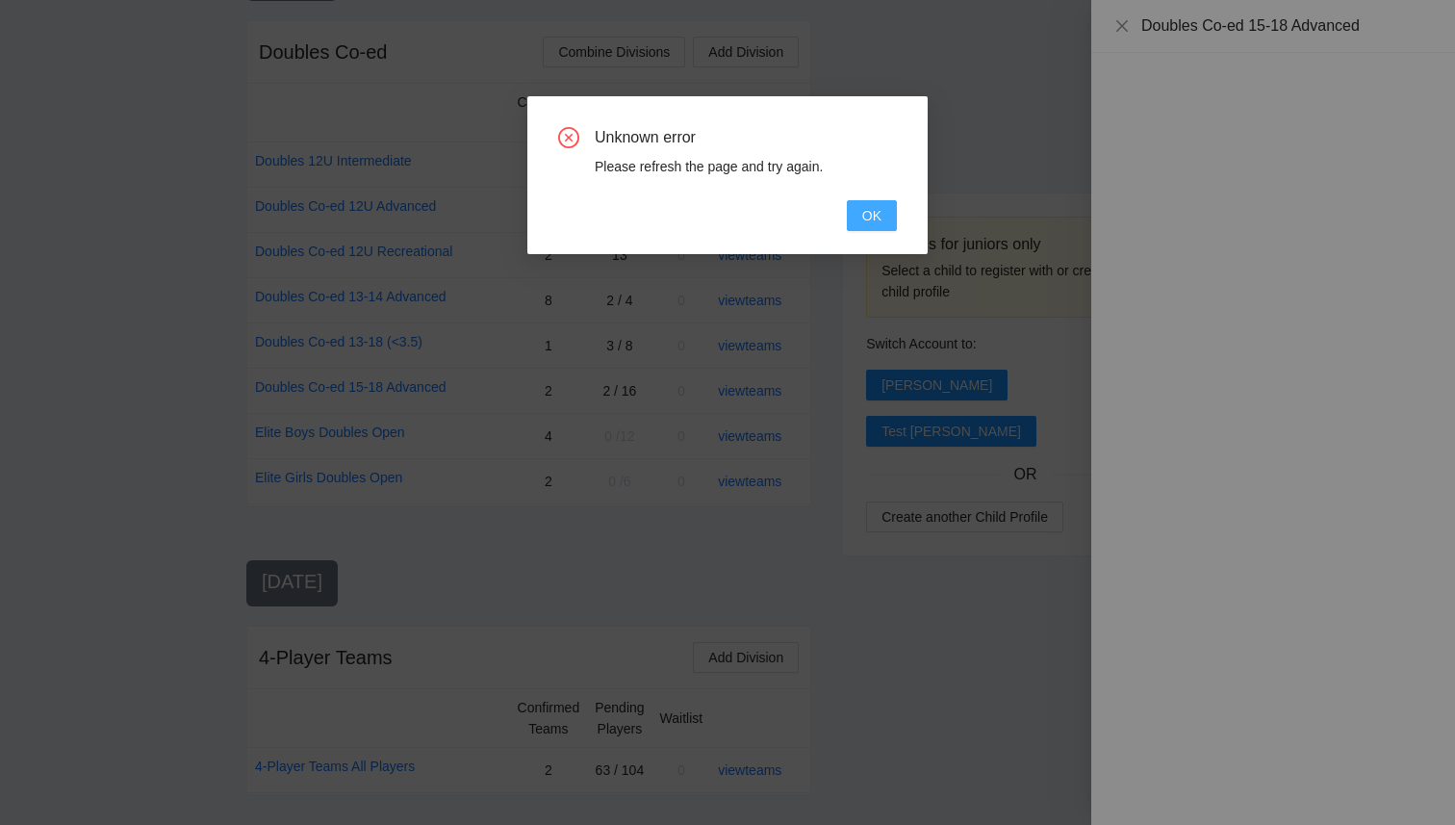
click at [878, 204] on button "OK" at bounding box center [872, 215] width 50 height 31
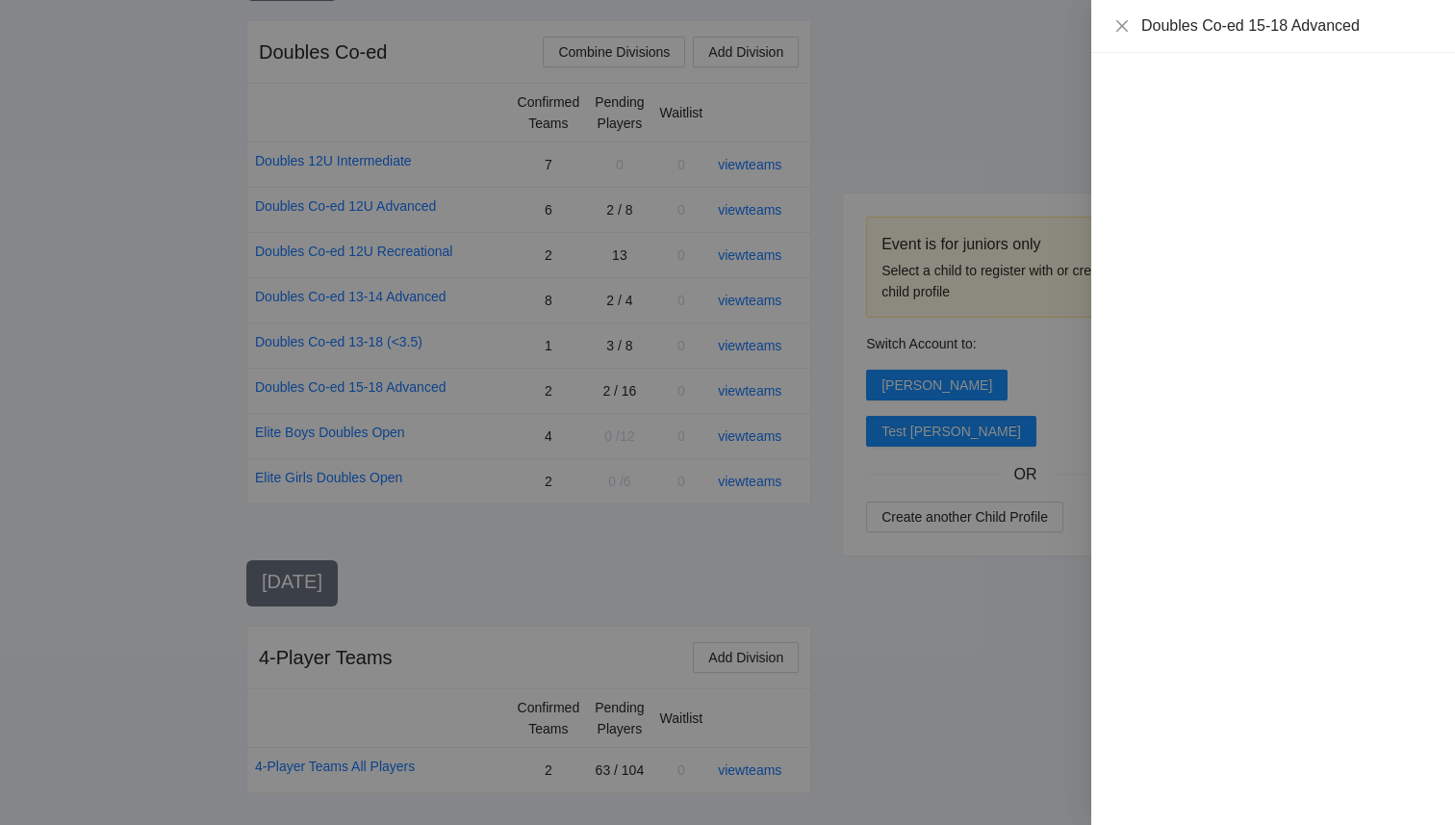
click at [875, 106] on div at bounding box center [727, 412] width 1455 height 825
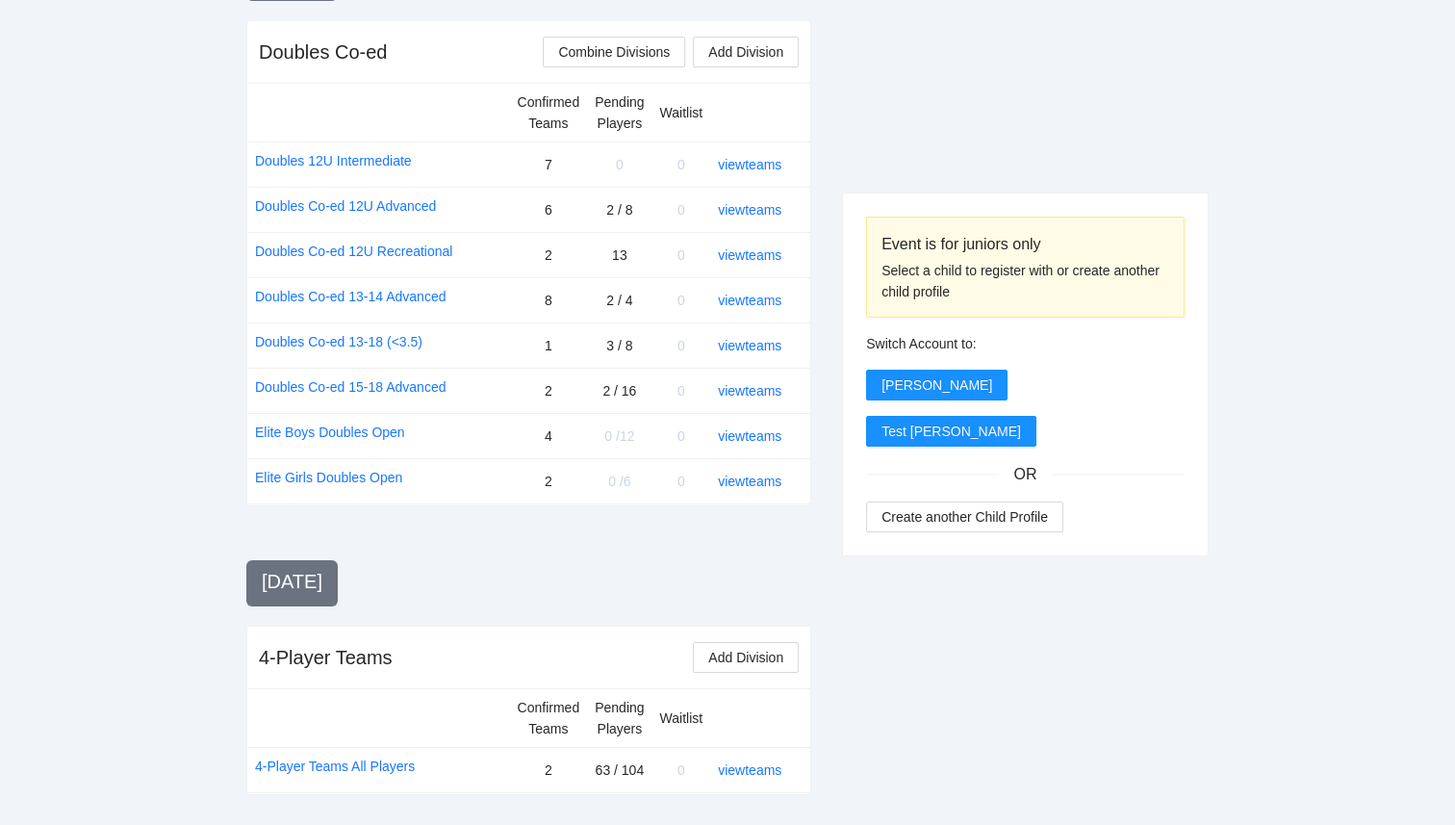
click at [757, 392] on link "view teams" at bounding box center [750, 390] width 64 height 15
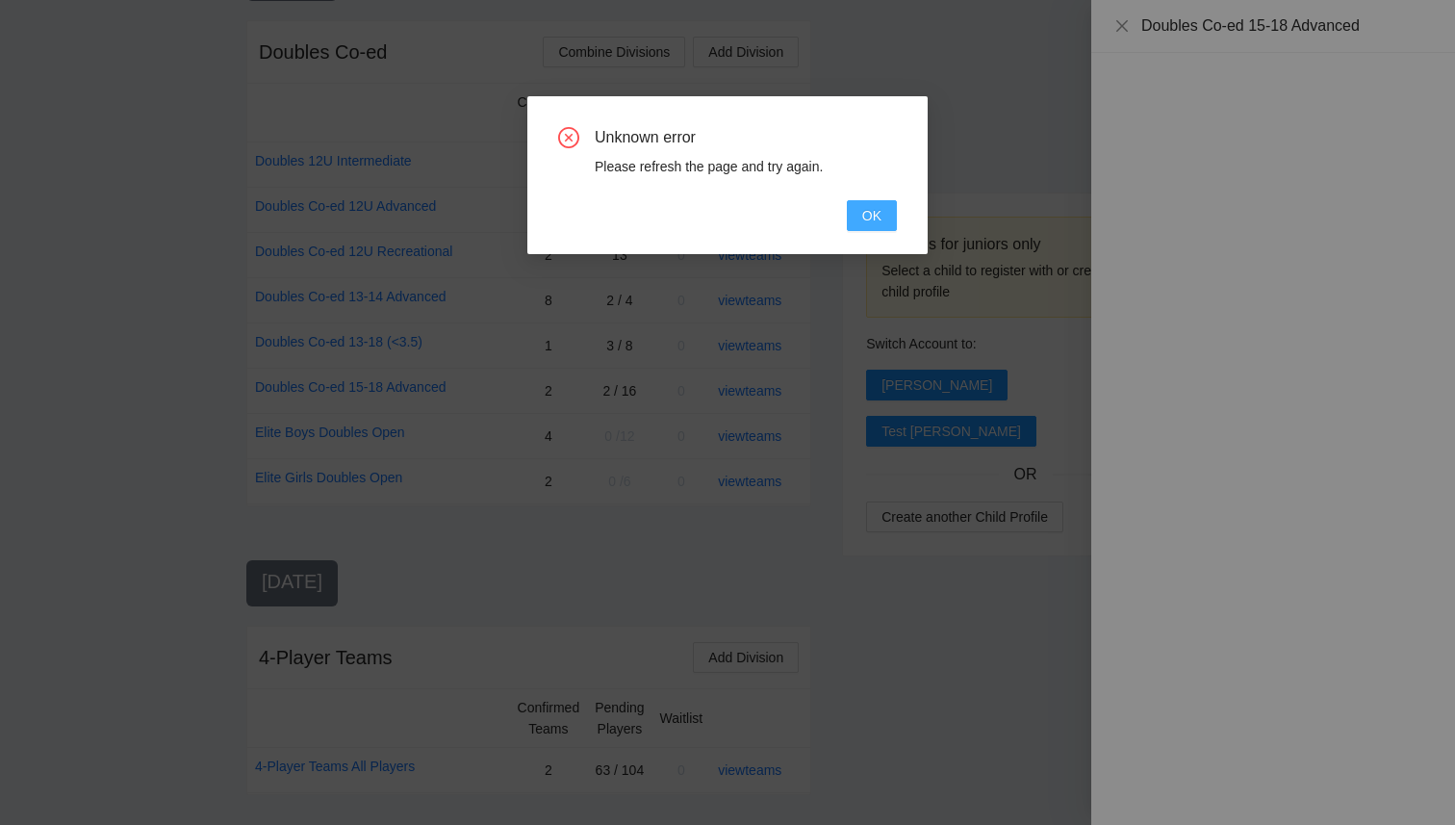
click at [864, 214] on span "OK" at bounding box center [871, 215] width 19 height 21
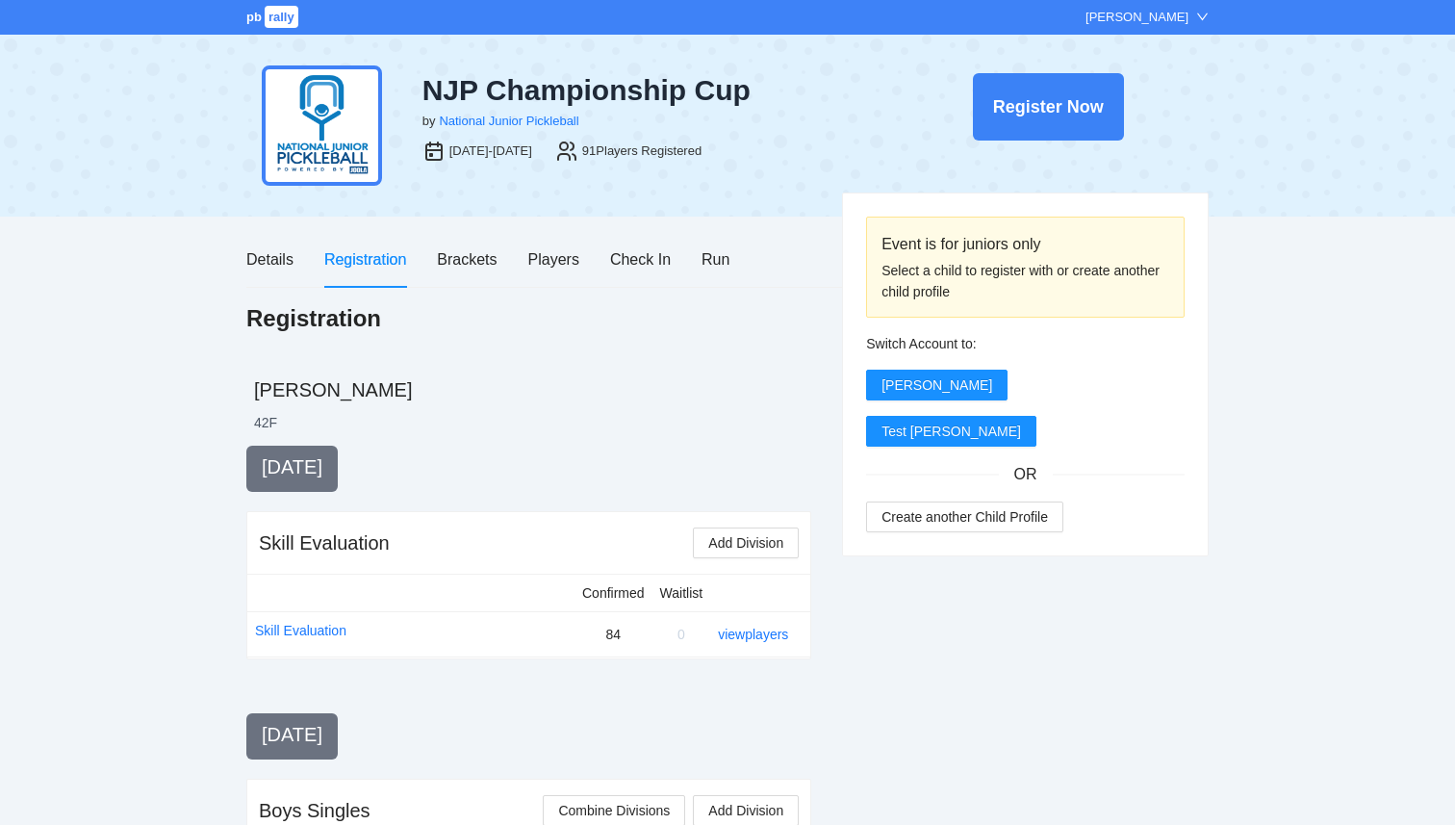
scroll to position [1657, 0]
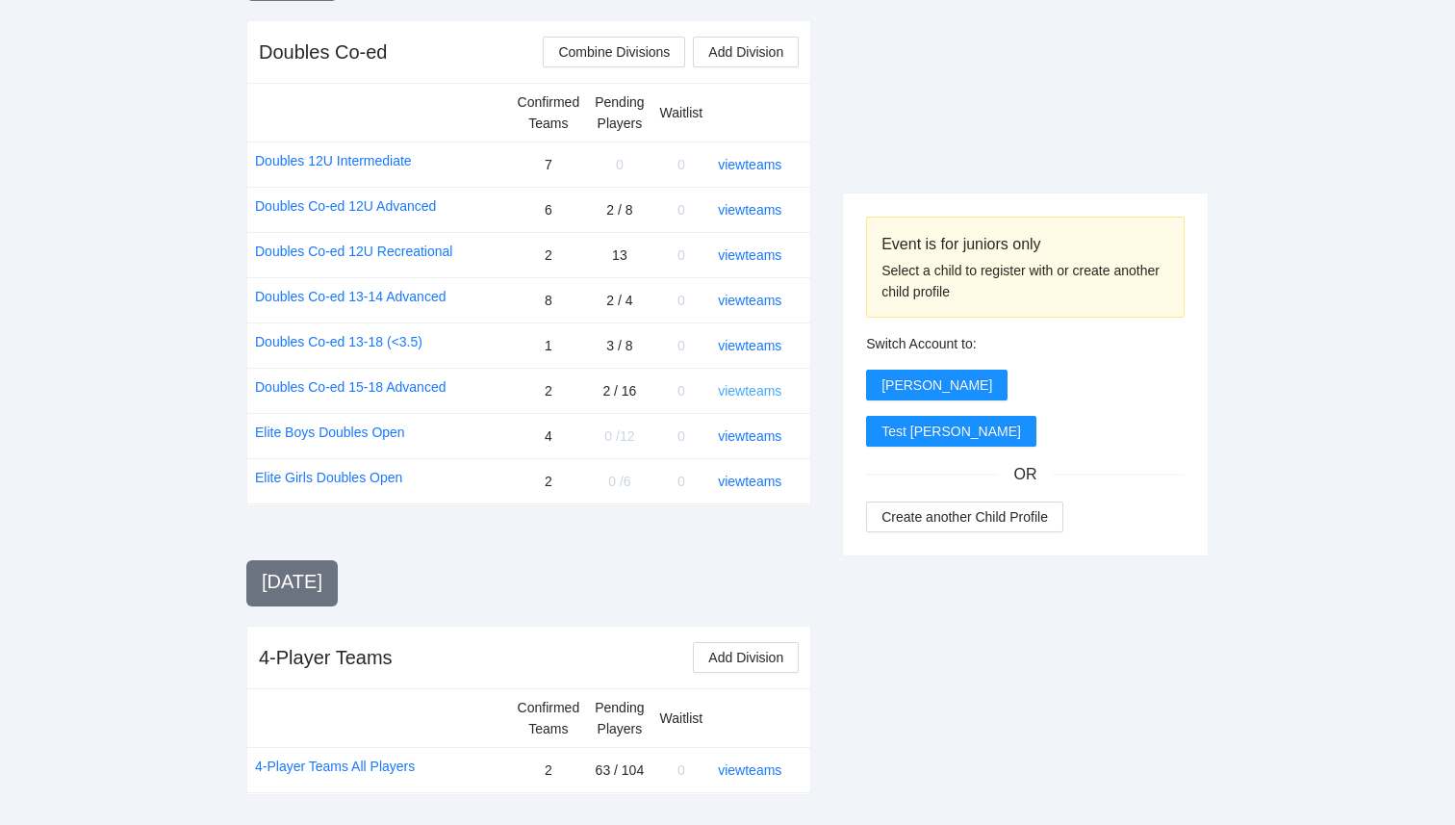
click at [762, 396] on link "view teams" at bounding box center [750, 390] width 64 height 15
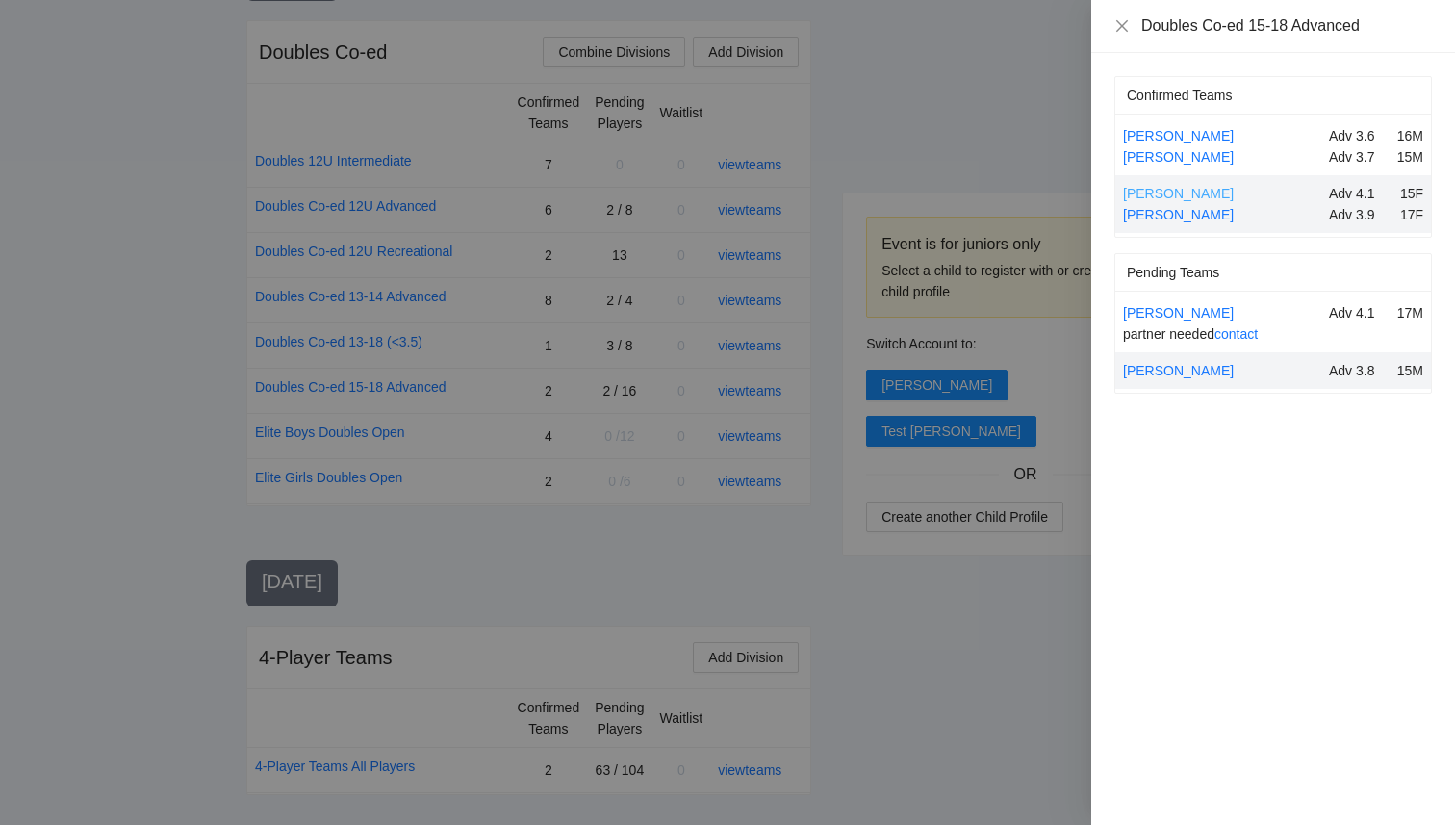
click at [1176, 196] on link "Courtney Hill" at bounding box center [1178, 193] width 111 height 15
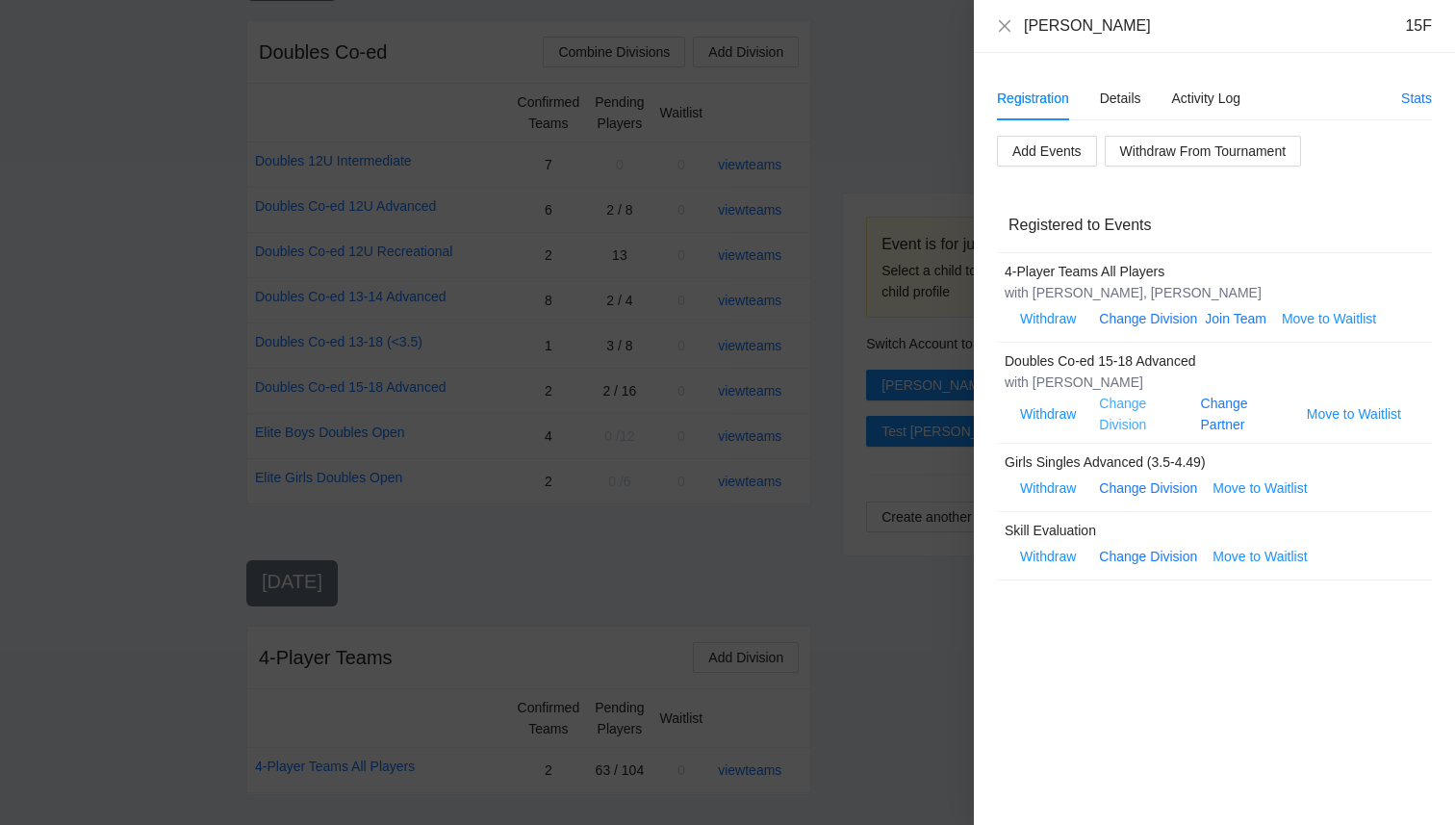
click at [1126, 401] on link "Change Division" at bounding box center [1122, 414] width 47 height 37
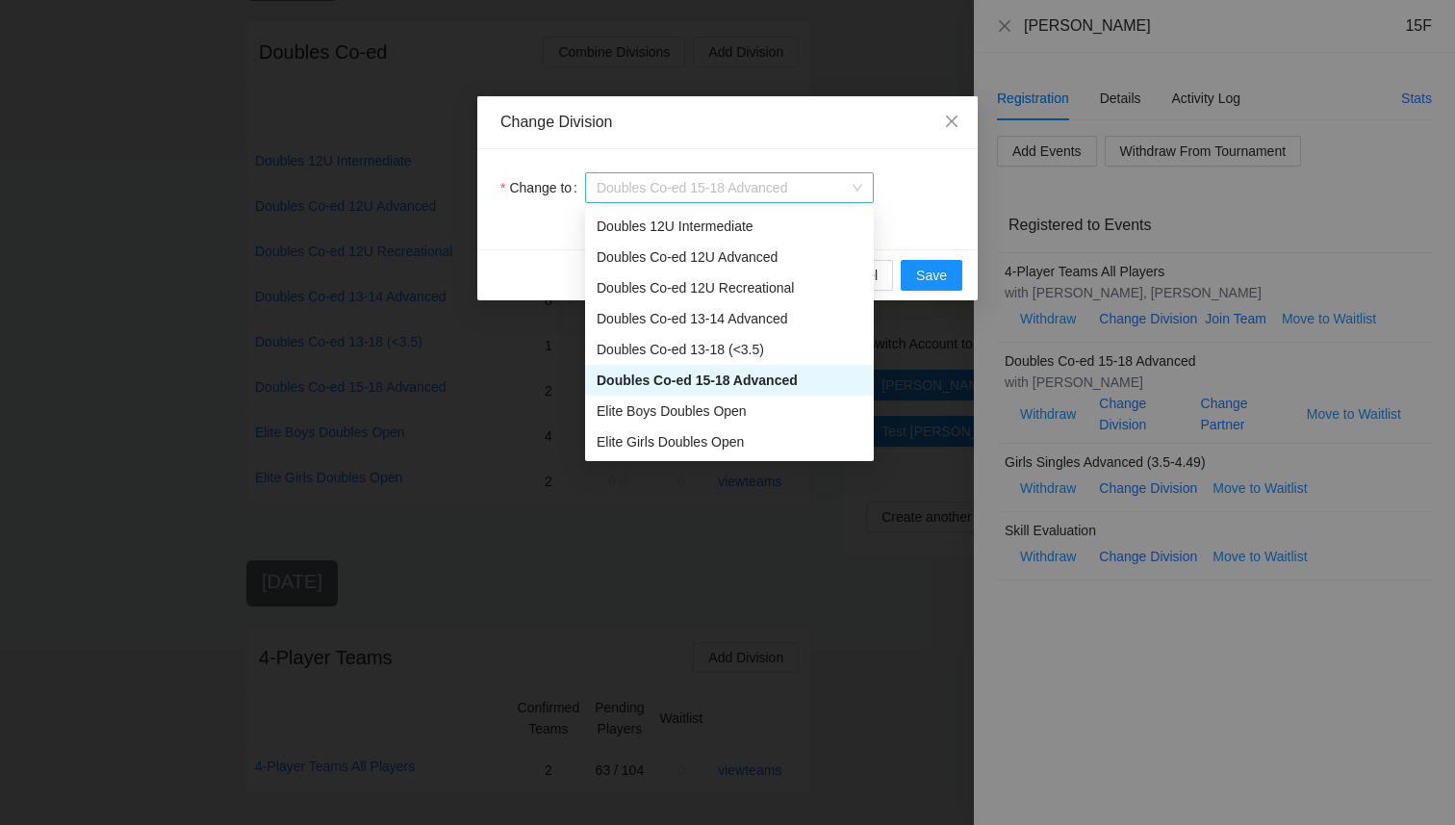
click at [724, 193] on span "Doubles Co-ed 15-18 Advanced" at bounding box center [730, 187] width 266 height 29
click at [729, 434] on div "Elite Girls Doubles Open" at bounding box center [730, 441] width 266 height 21
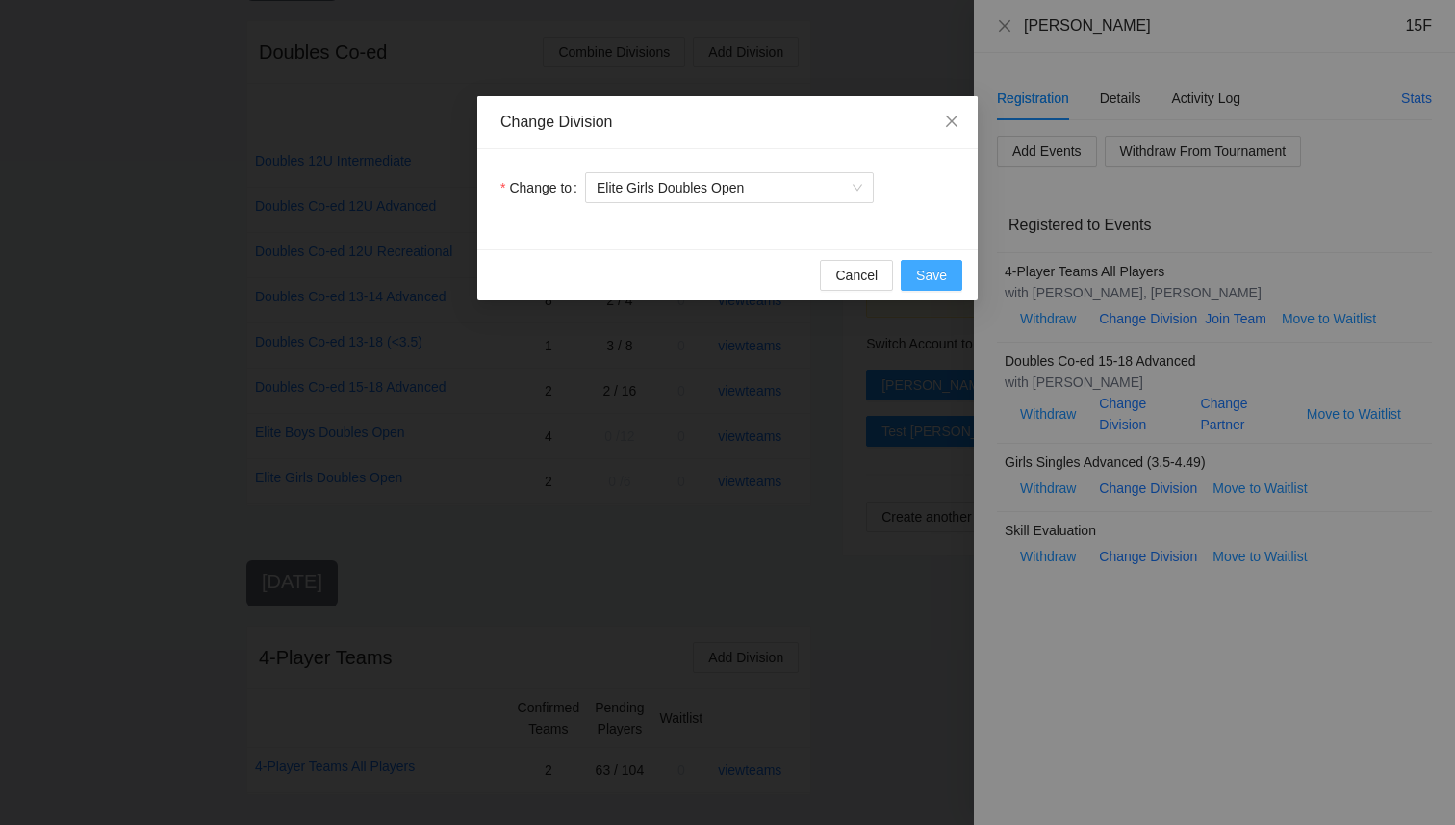
click at [932, 268] on span "Save" at bounding box center [931, 275] width 31 height 21
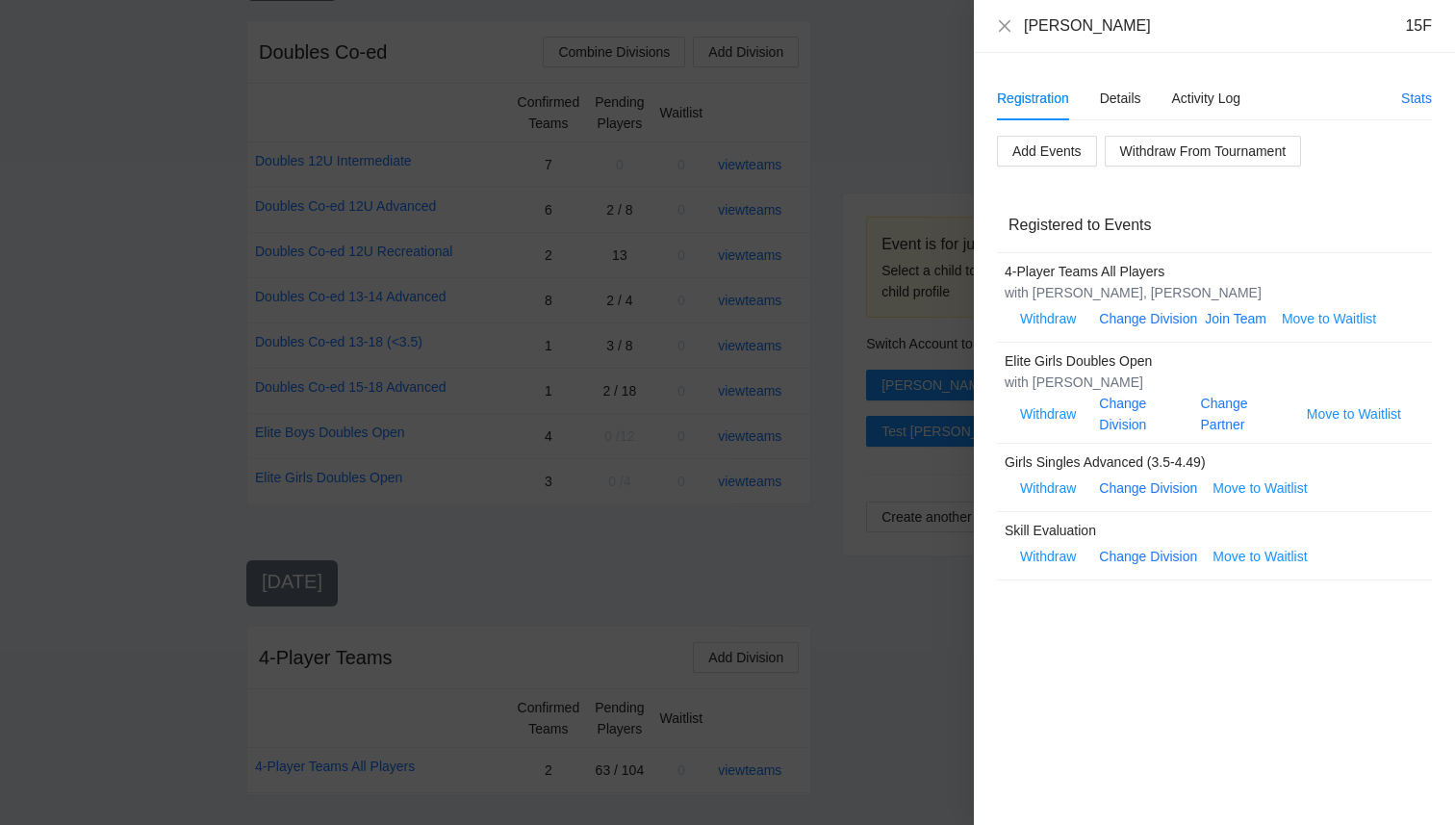
click at [1006, 35] on div "Courtney Hill 15F" at bounding box center [1214, 25] width 435 height 21
click at [1007, 15] on div "Courtney Hill 15F" at bounding box center [1214, 25] width 435 height 21
click at [1001, 26] on icon "close" at bounding box center [1004, 25] width 15 height 15
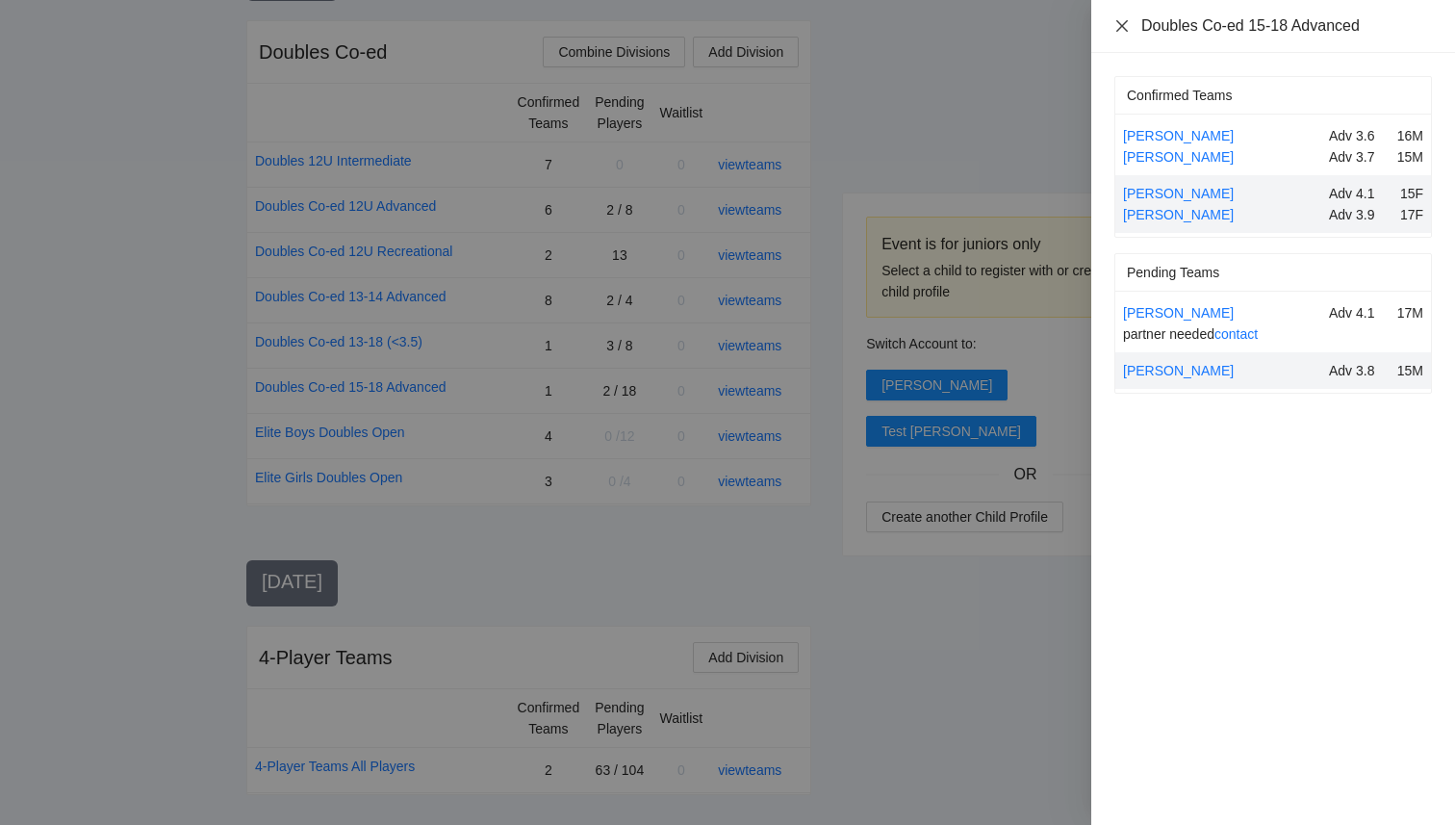
click at [1121, 33] on icon "close" at bounding box center [1122, 25] width 15 height 15
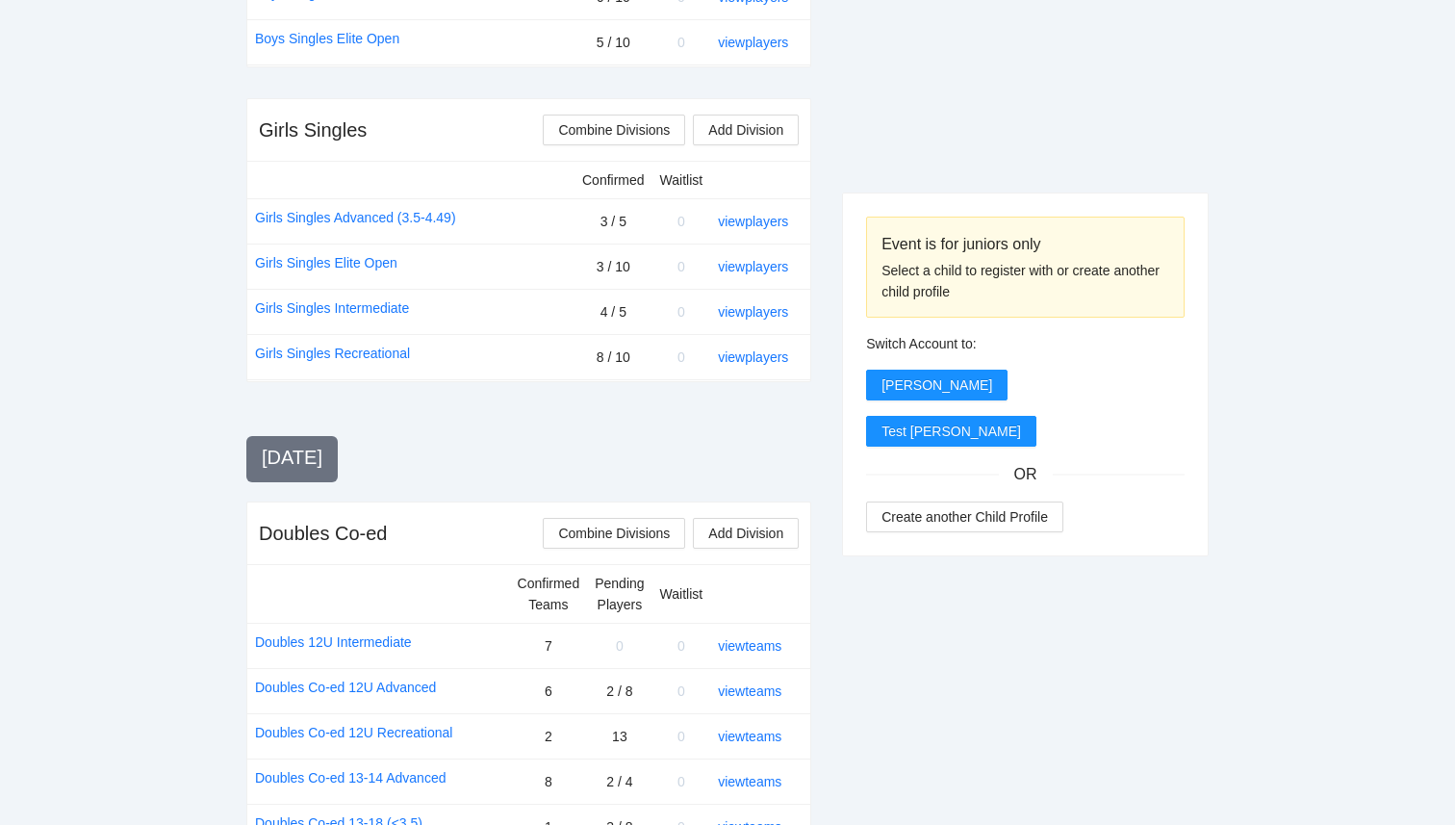
scroll to position [1171, 0]
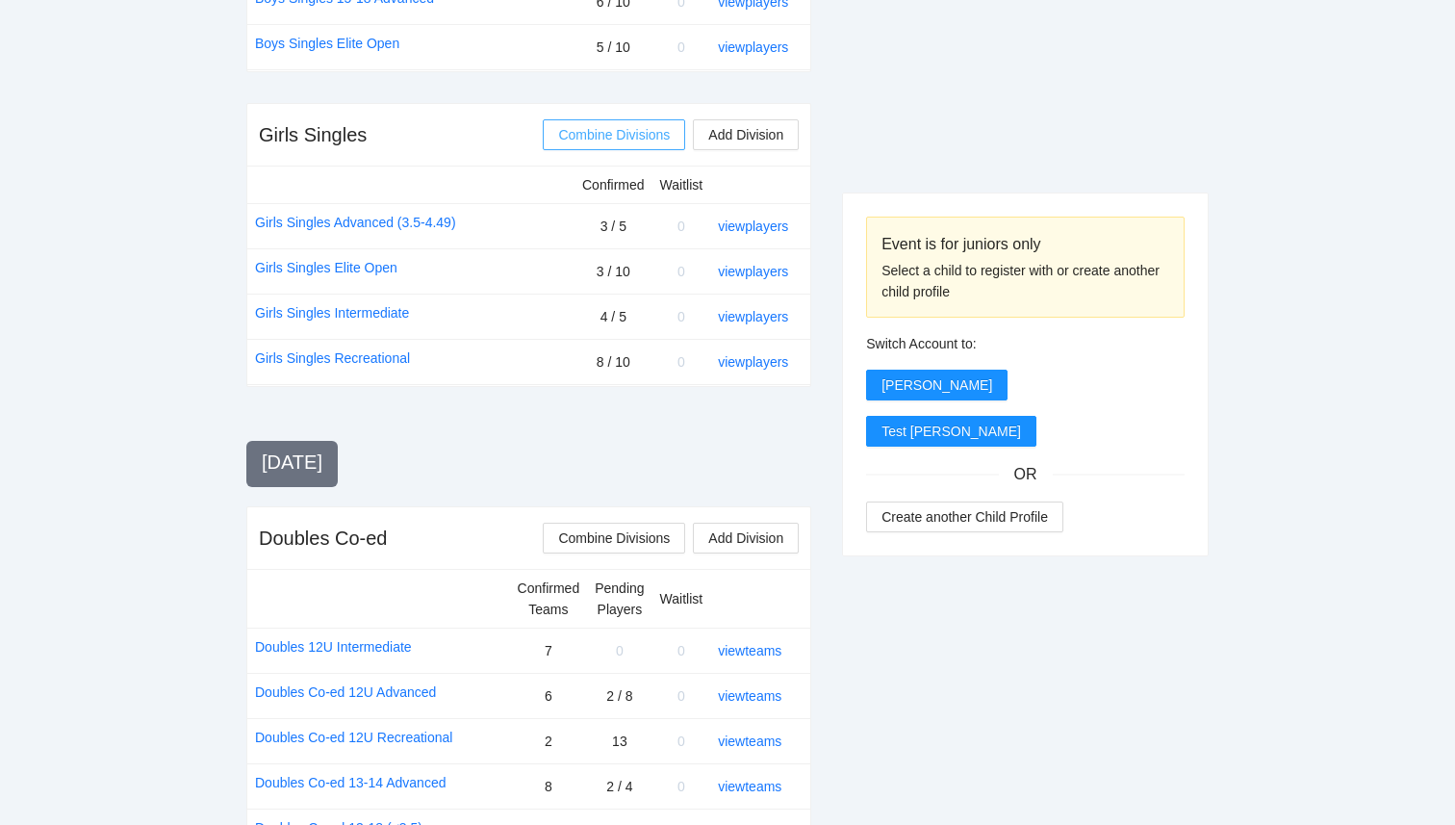
click at [648, 132] on span "Combine Divisions" at bounding box center [614, 134] width 112 height 21
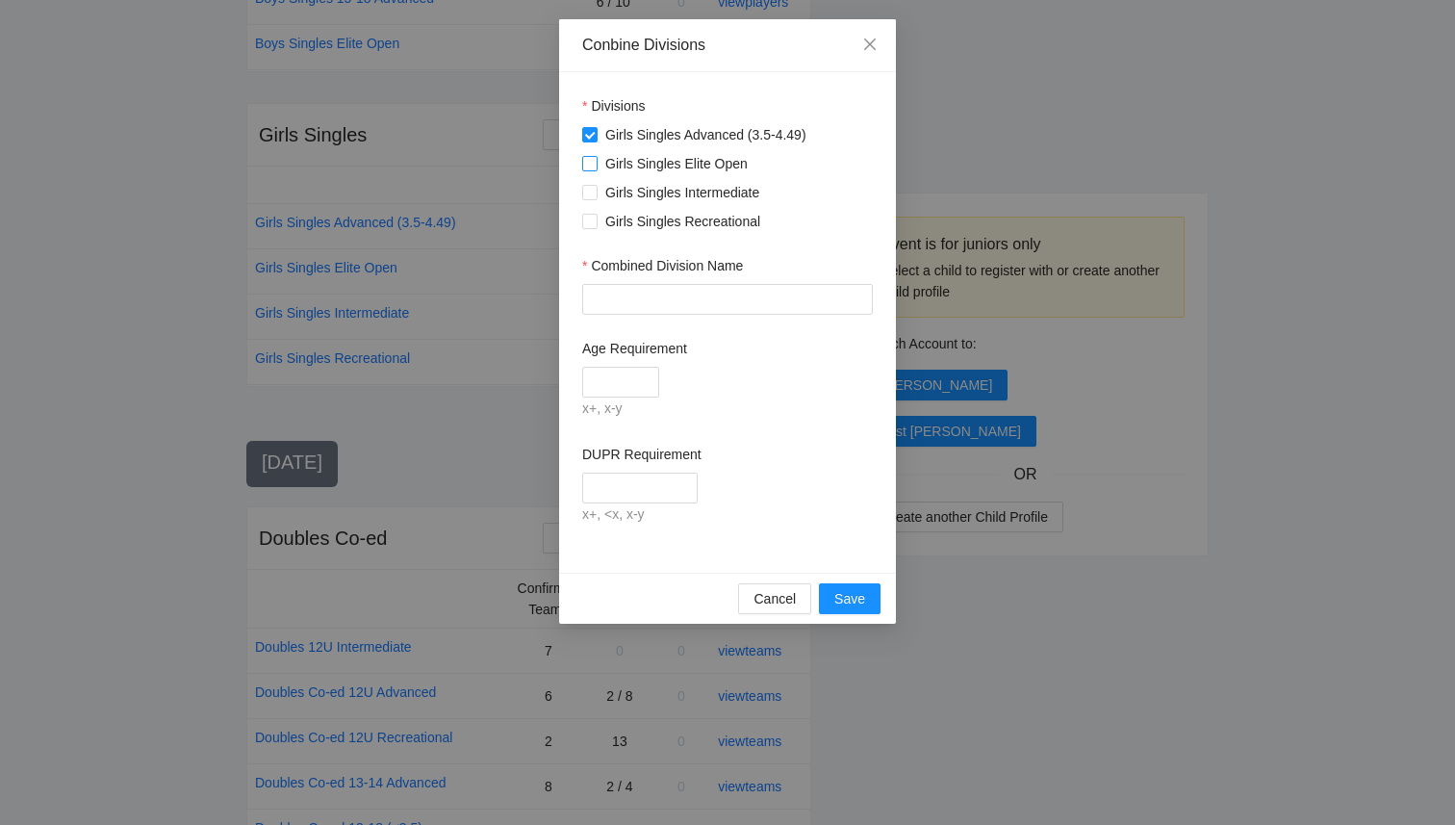
click at [598, 167] on span "Girls Singles Elite Open" at bounding box center [677, 163] width 158 height 21
click at [620, 297] on input "Combined Division Name" at bounding box center [727, 299] width 291 height 31
type input "**********"
click at [603, 385] on input "Age Requirement" at bounding box center [620, 382] width 77 height 31
type input "****"
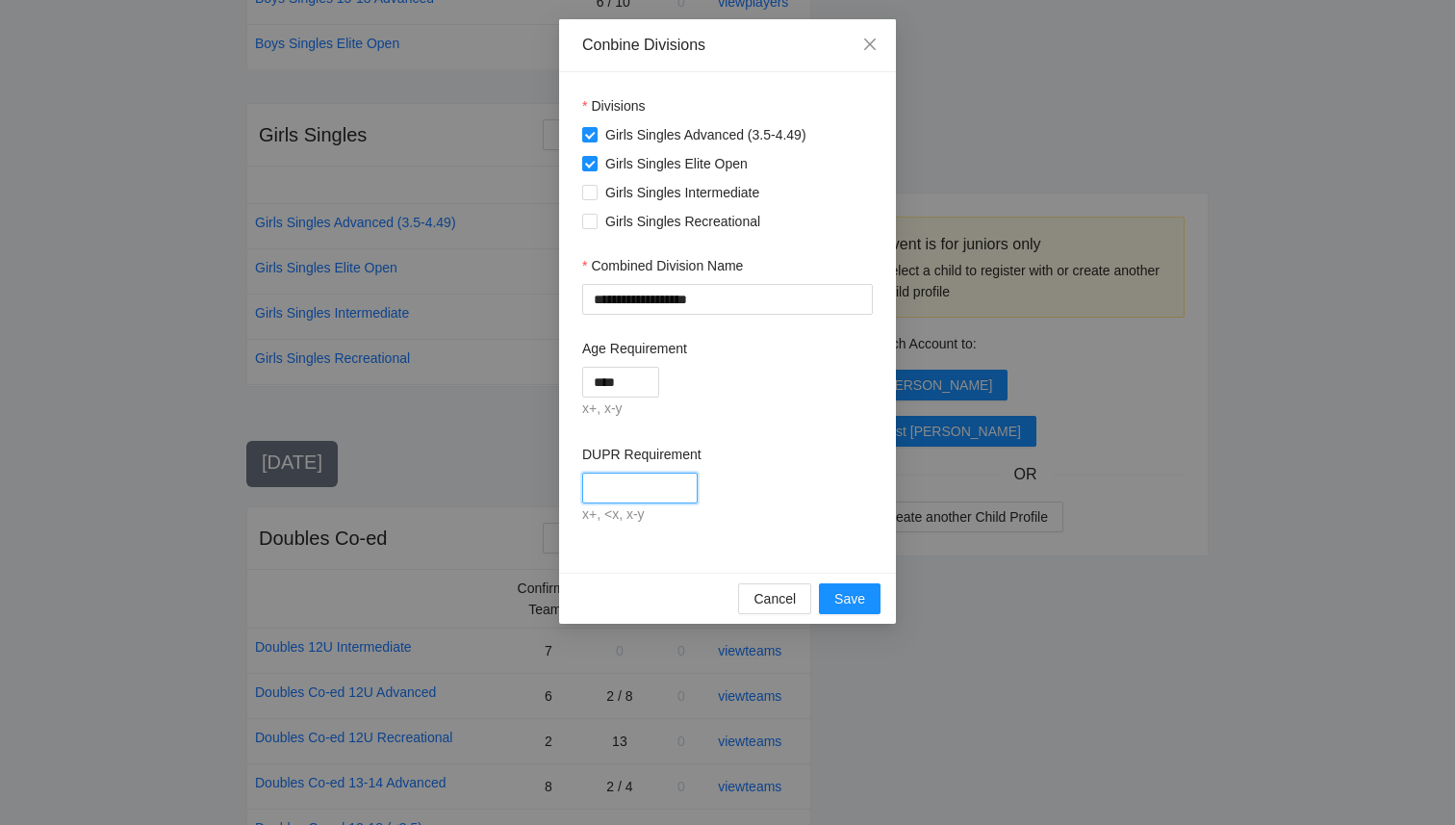
click at [616, 490] on input "DUPR Requirement" at bounding box center [639, 488] width 115 height 31
type input "*"
type input "****"
click at [861, 602] on span "Save" at bounding box center [849, 598] width 31 height 21
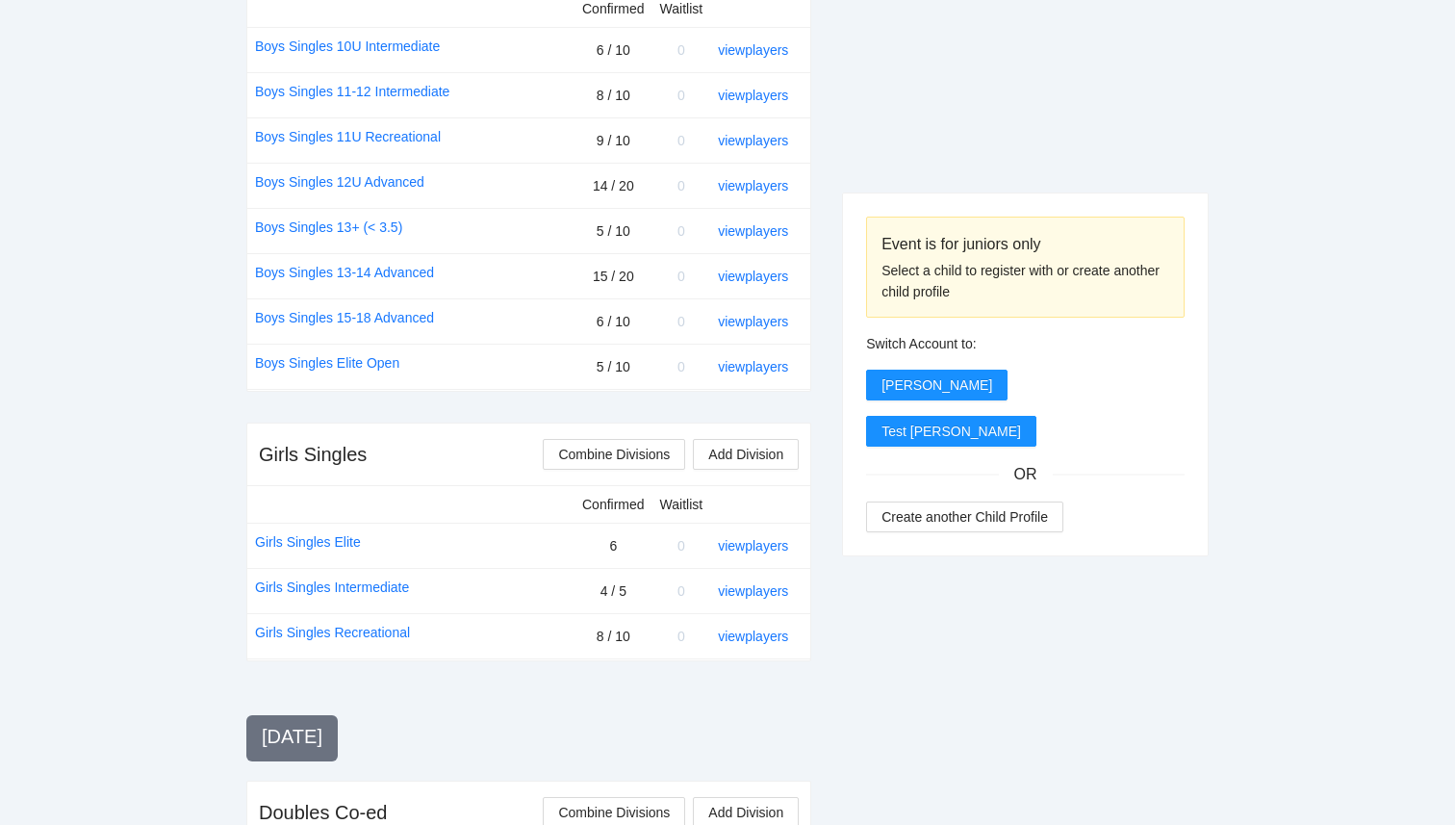
scroll to position [942, 0]
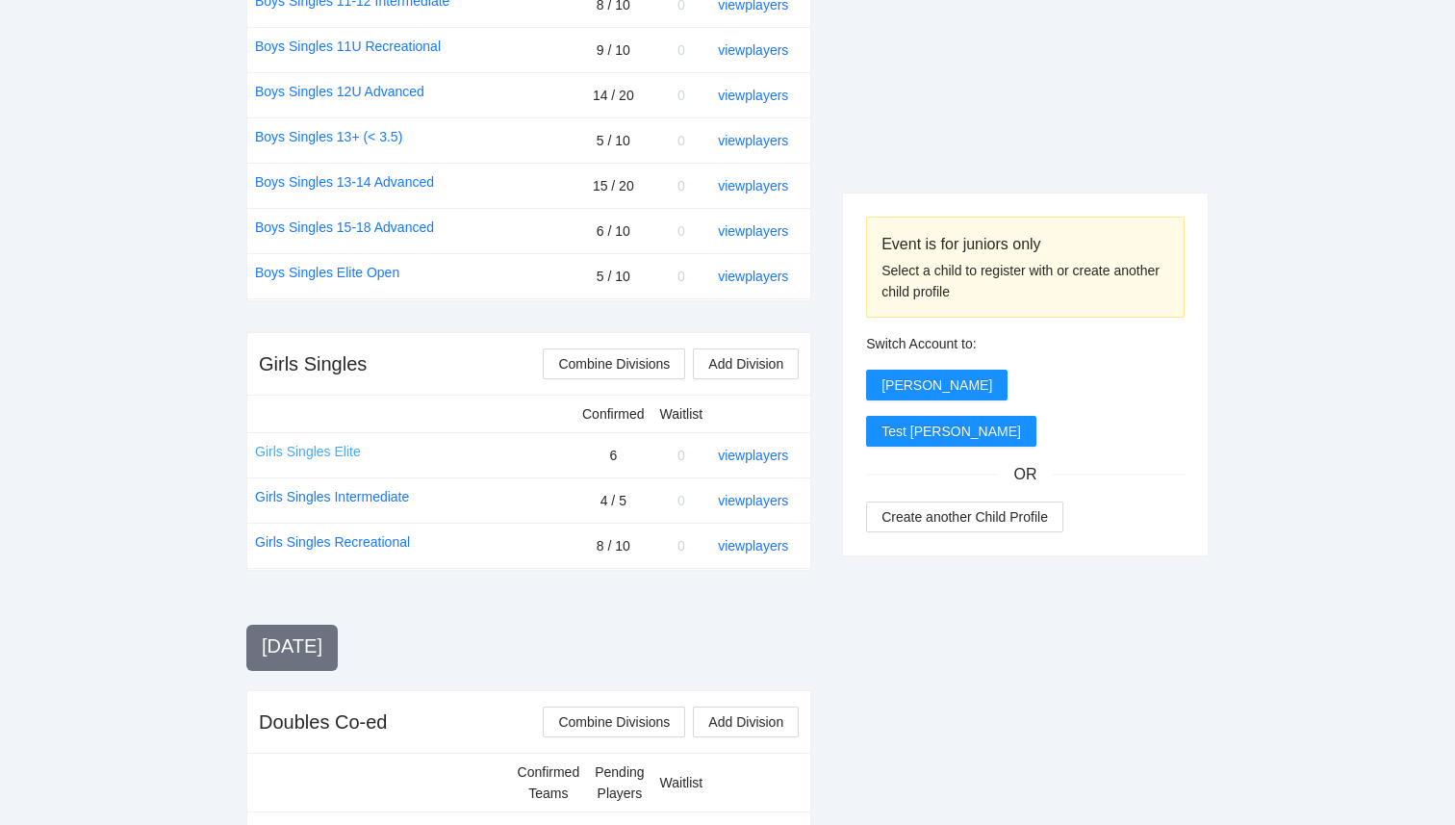
click at [322, 454] on link "Girls Singles Elite" at bounding box center [308, 451] width 106 height 21
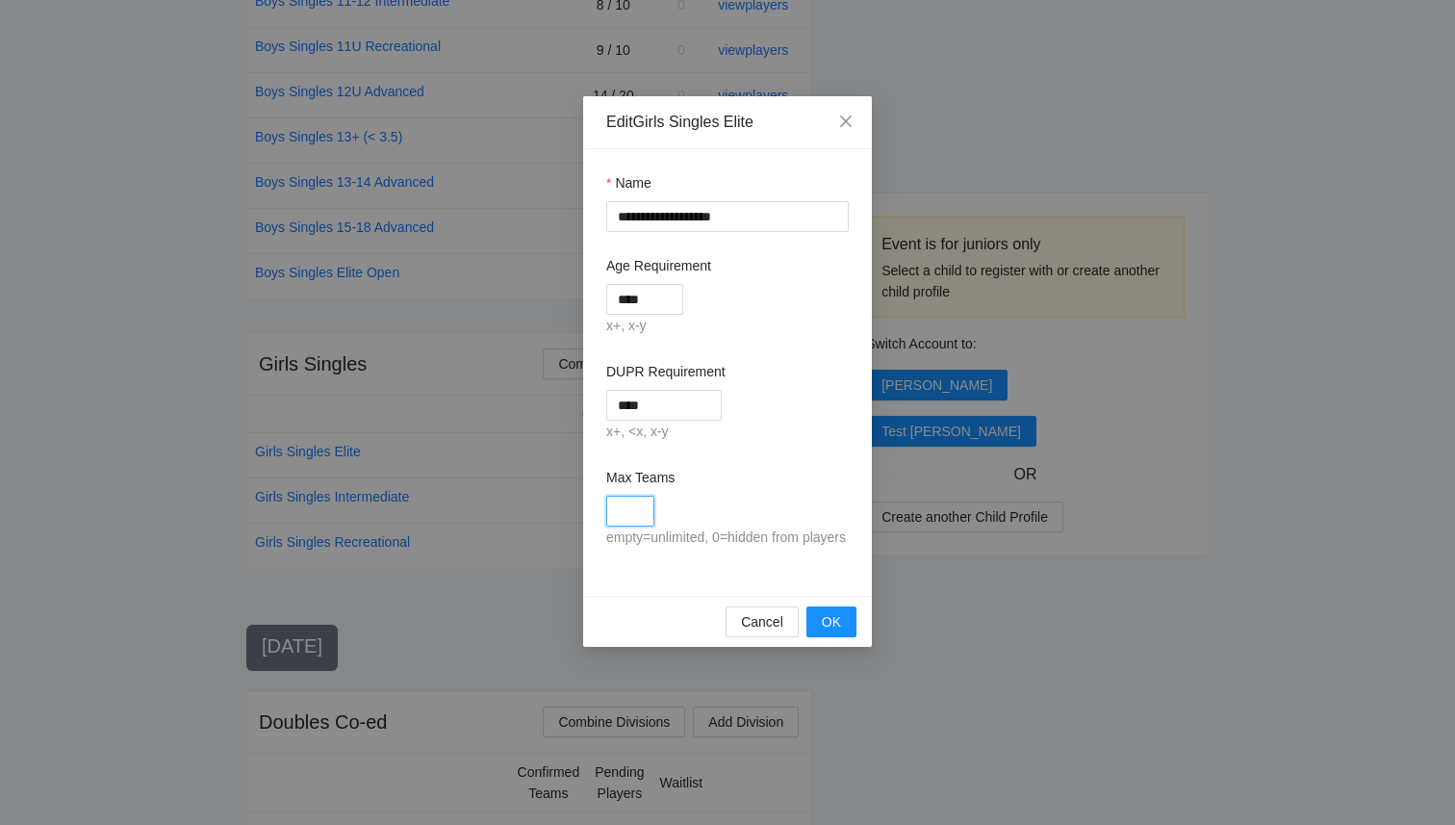
click at [622, 507] on input "Max Teams" at bounding box center [630, 511] width 48 height 31
type input "**"
click at [829, 632] on span "OK" at bounding box center [831, 621] width 19 height 21
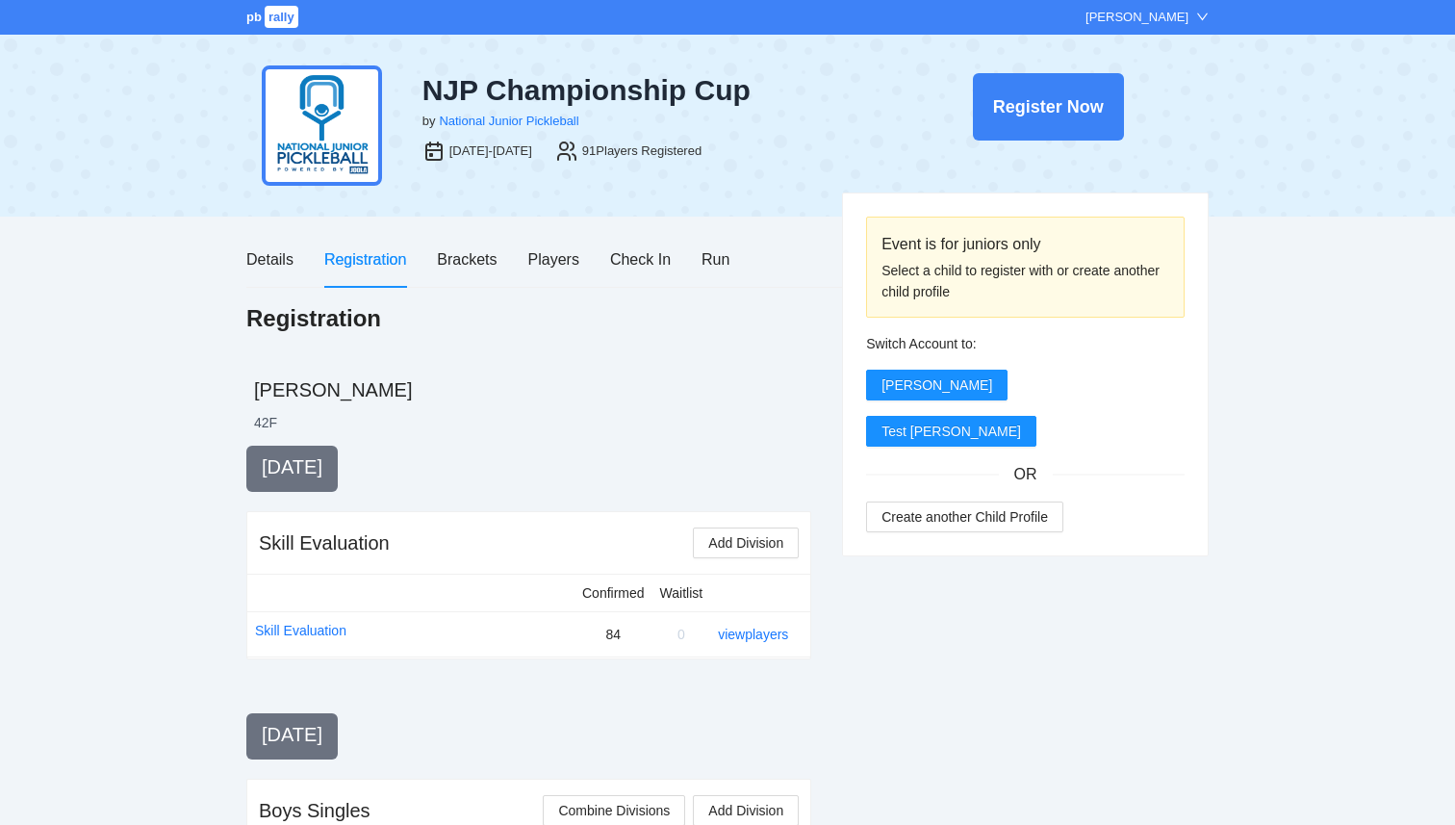
scroll to position [942, 0]
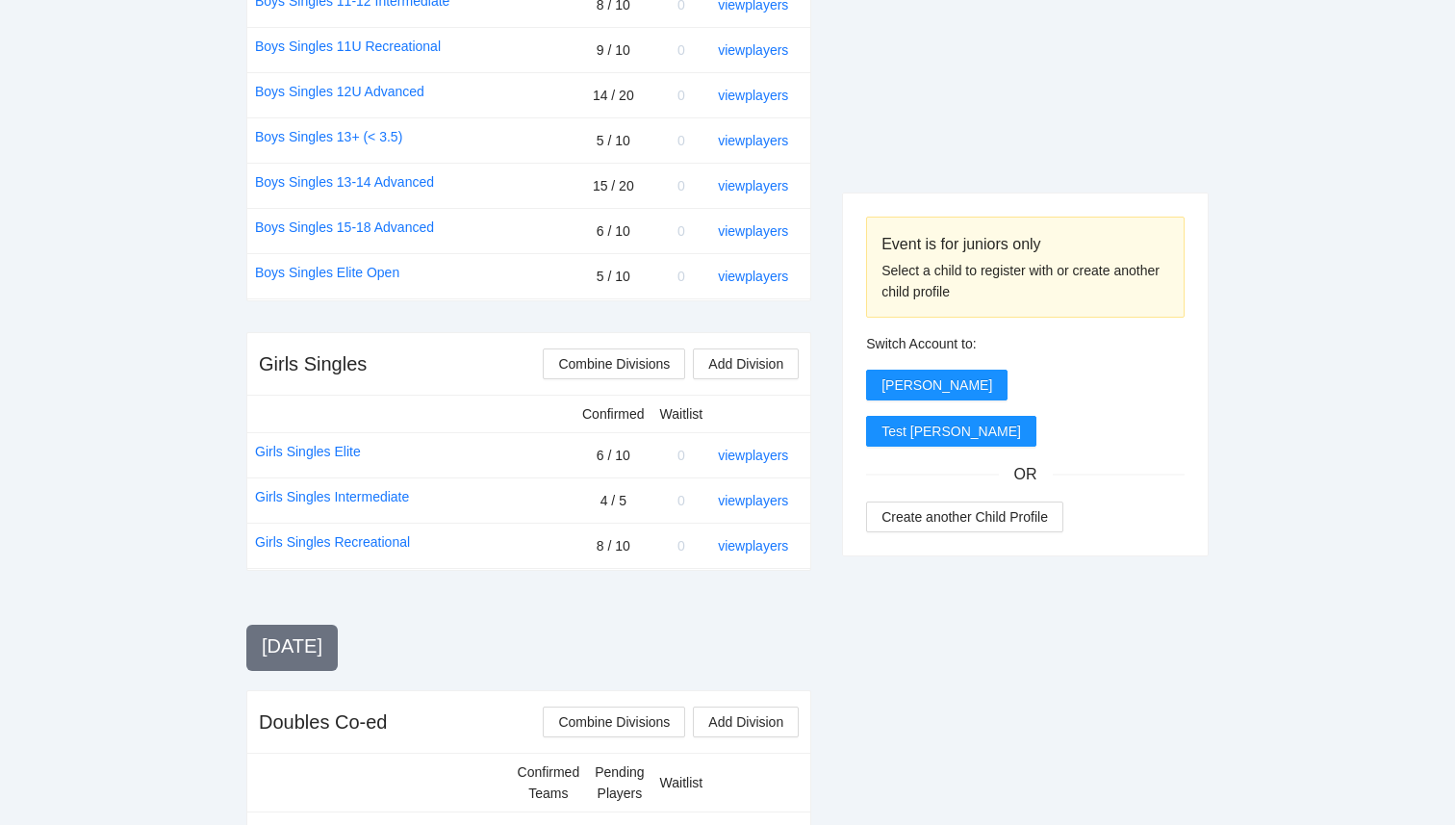
click at [1060, 671] on div "Event is for juniors only Select a child to register with or create another chi…" at bounding box center [1025, 599] width 367 height 2193
click at [757, 454] on link "view players" at bounding box center [753, 455] width 70 height 15
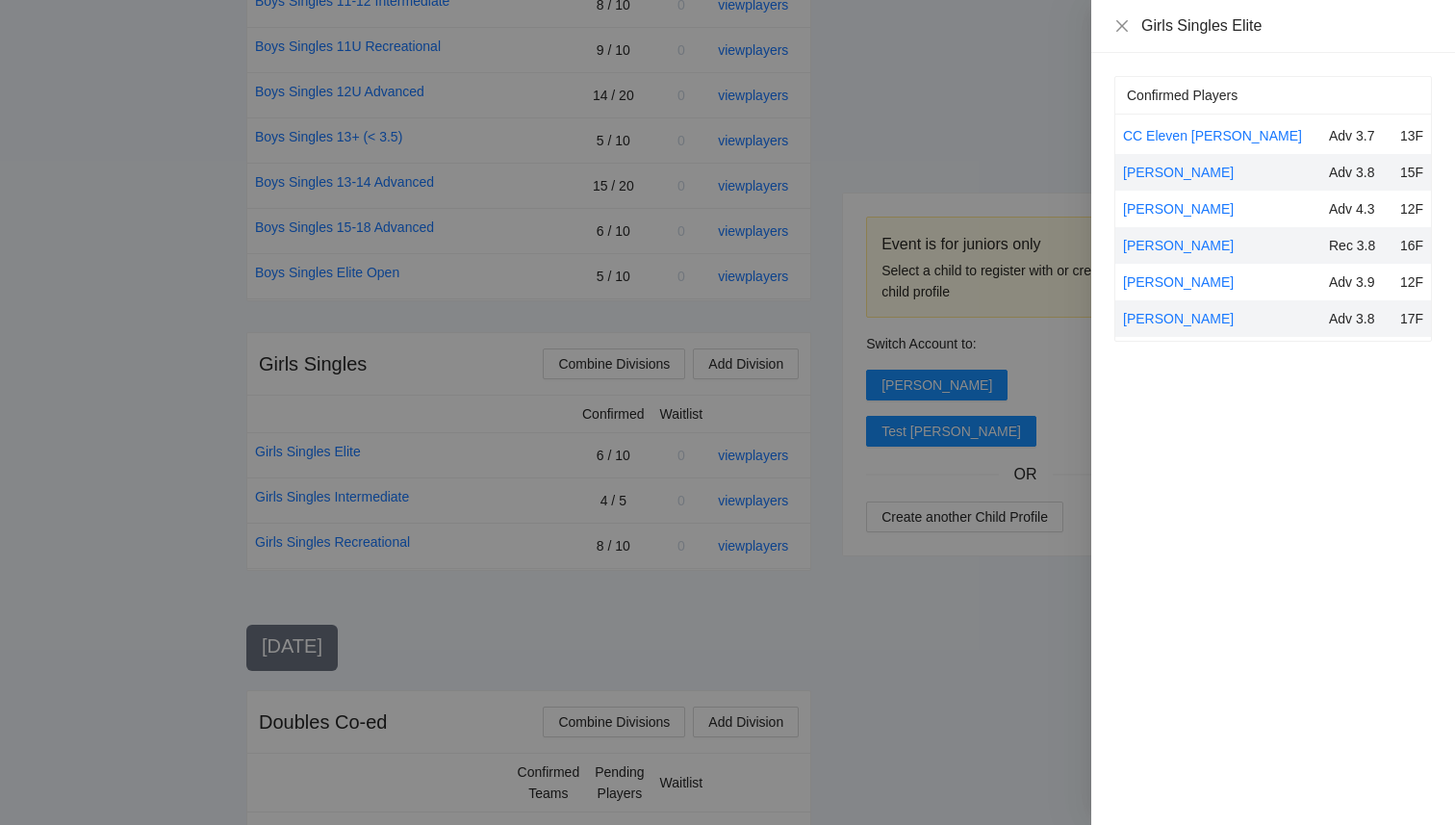
click at [884, 746] on div at bounding box center [727, 412] width 1455 height 825
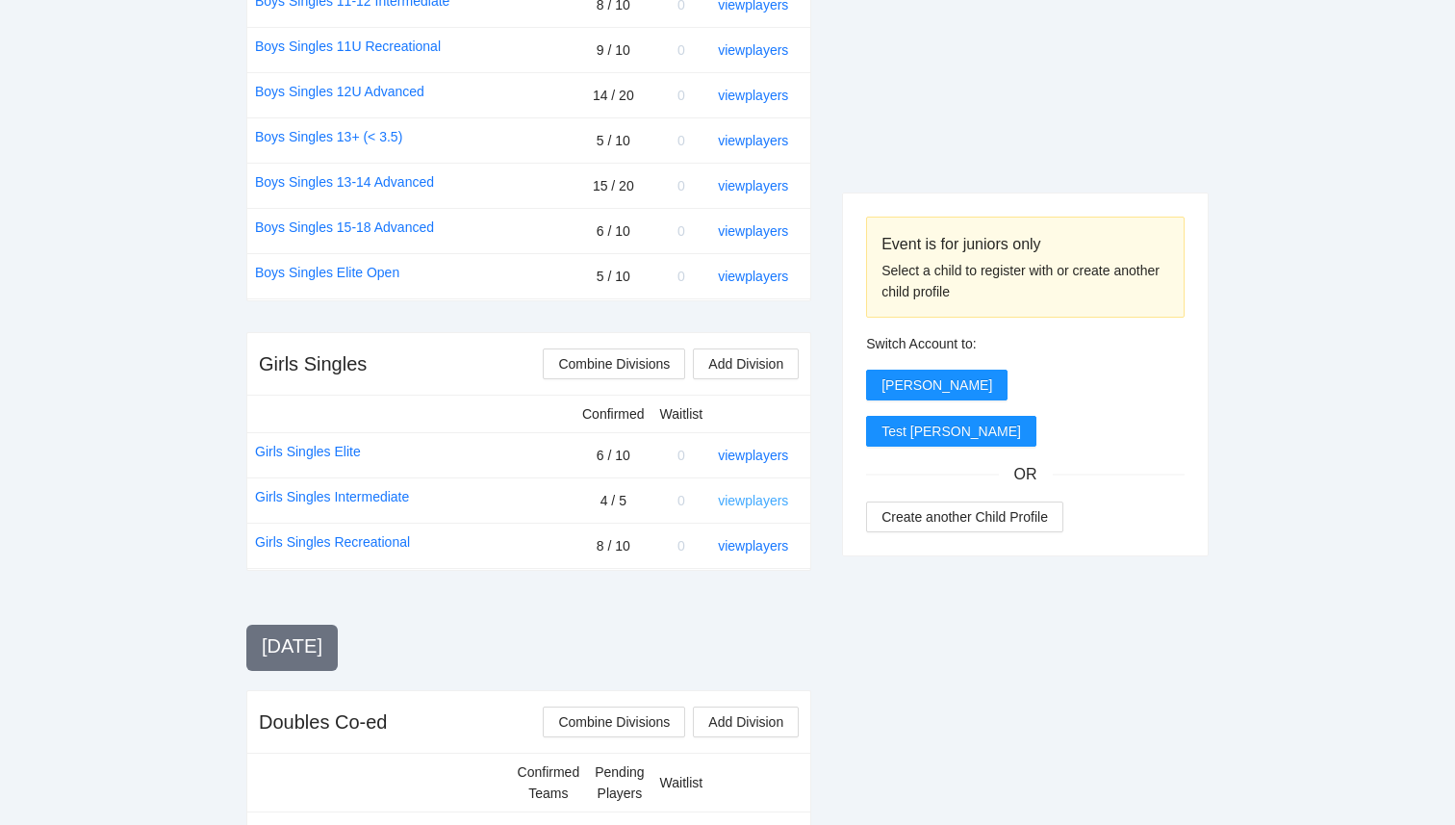
click at [740, 496] on link "view players" at bounding box center [753, 500] width 70 height 15
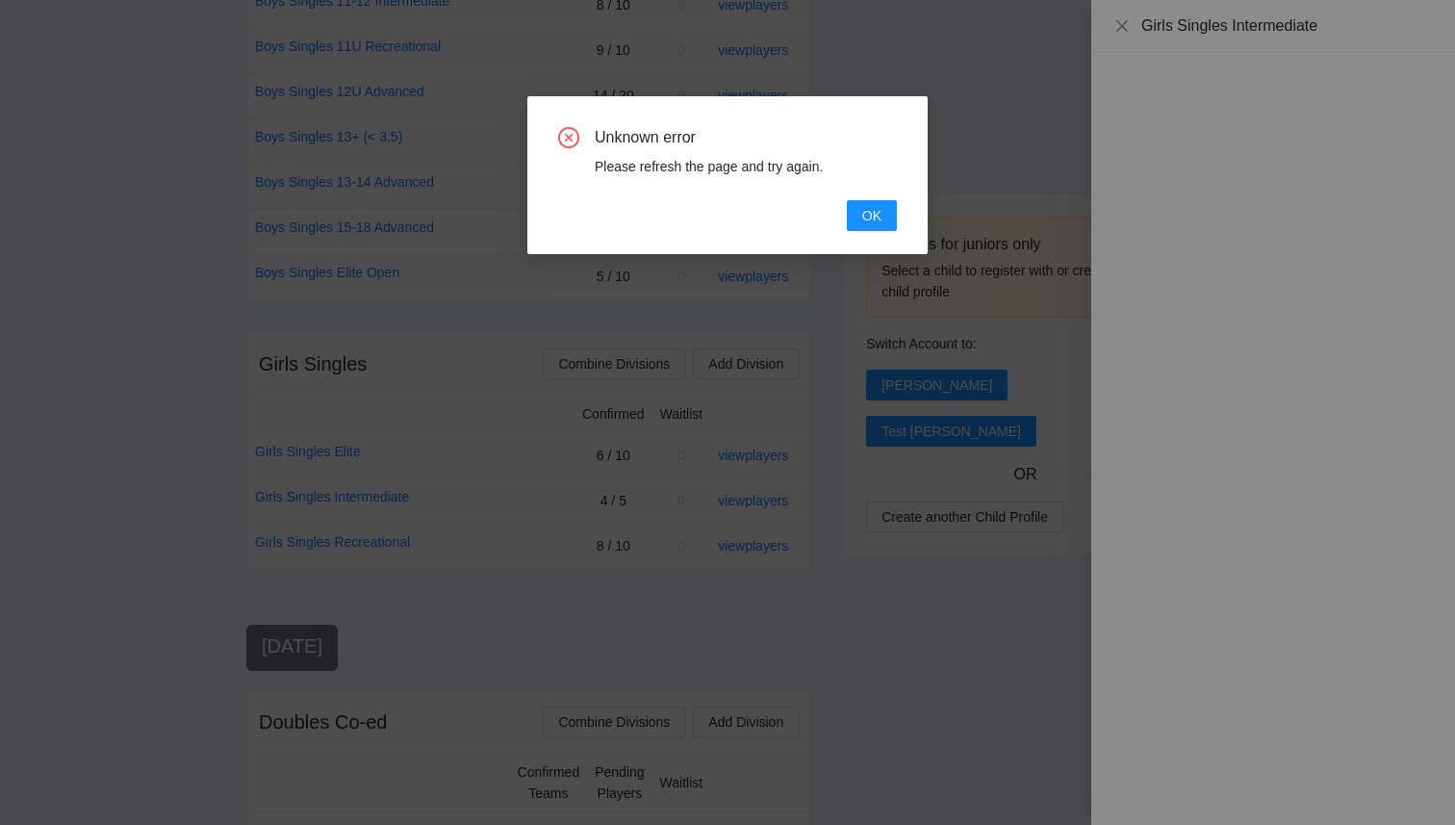
click at [891, 191] on div "Unknown error Please refresh the page and try again. OK" at bounding box center [727, 179] width 339 height 104
click at [889, 224] on button "OK" at bounding box center [872, 215] width 50 height 31
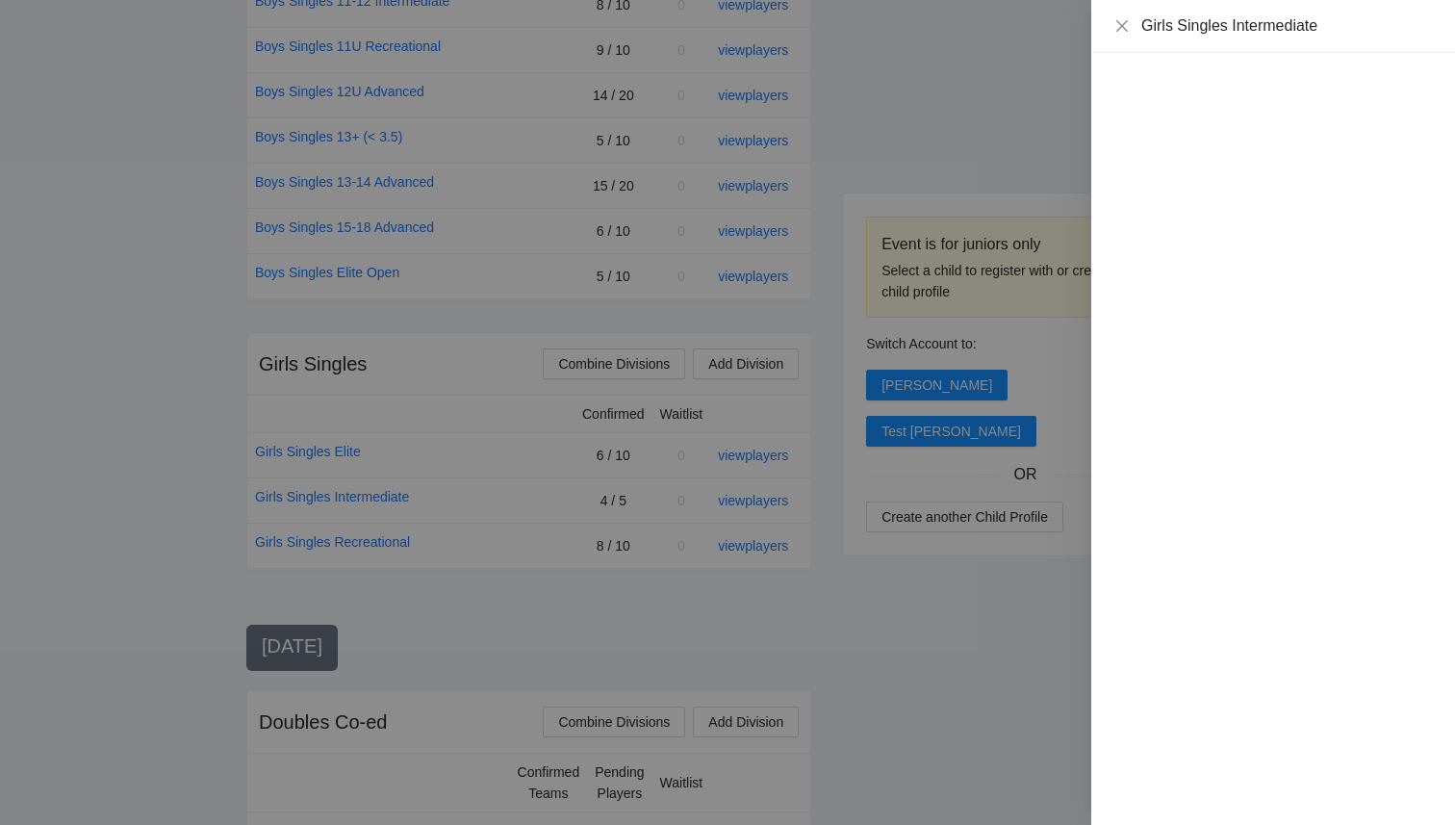
click at [914, 106] on div at bounding box center [727, 412] width 1455 height 825
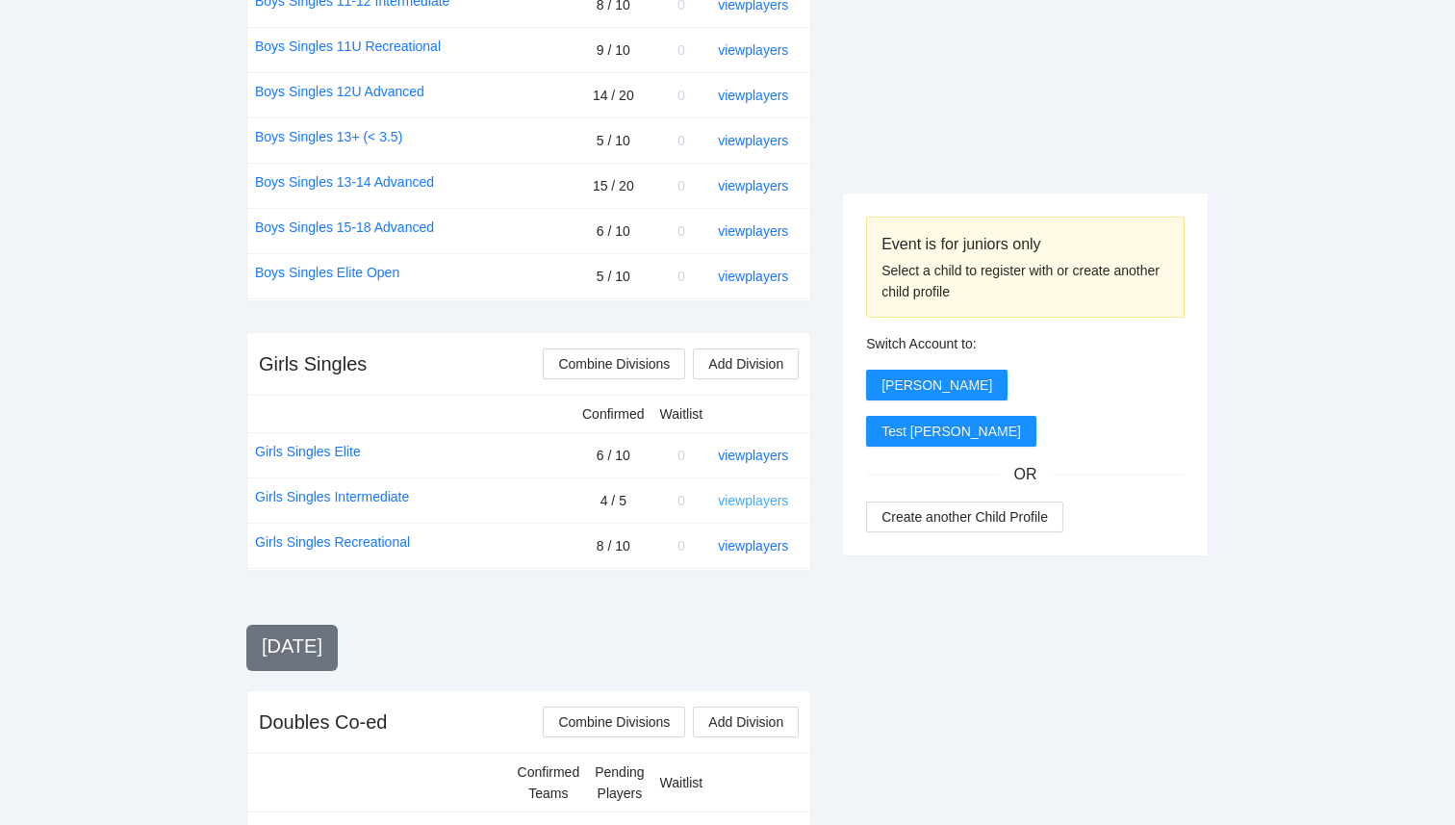
click at [733, 500] on link "view players" at bounding box center [753, 500] width 70 height 15
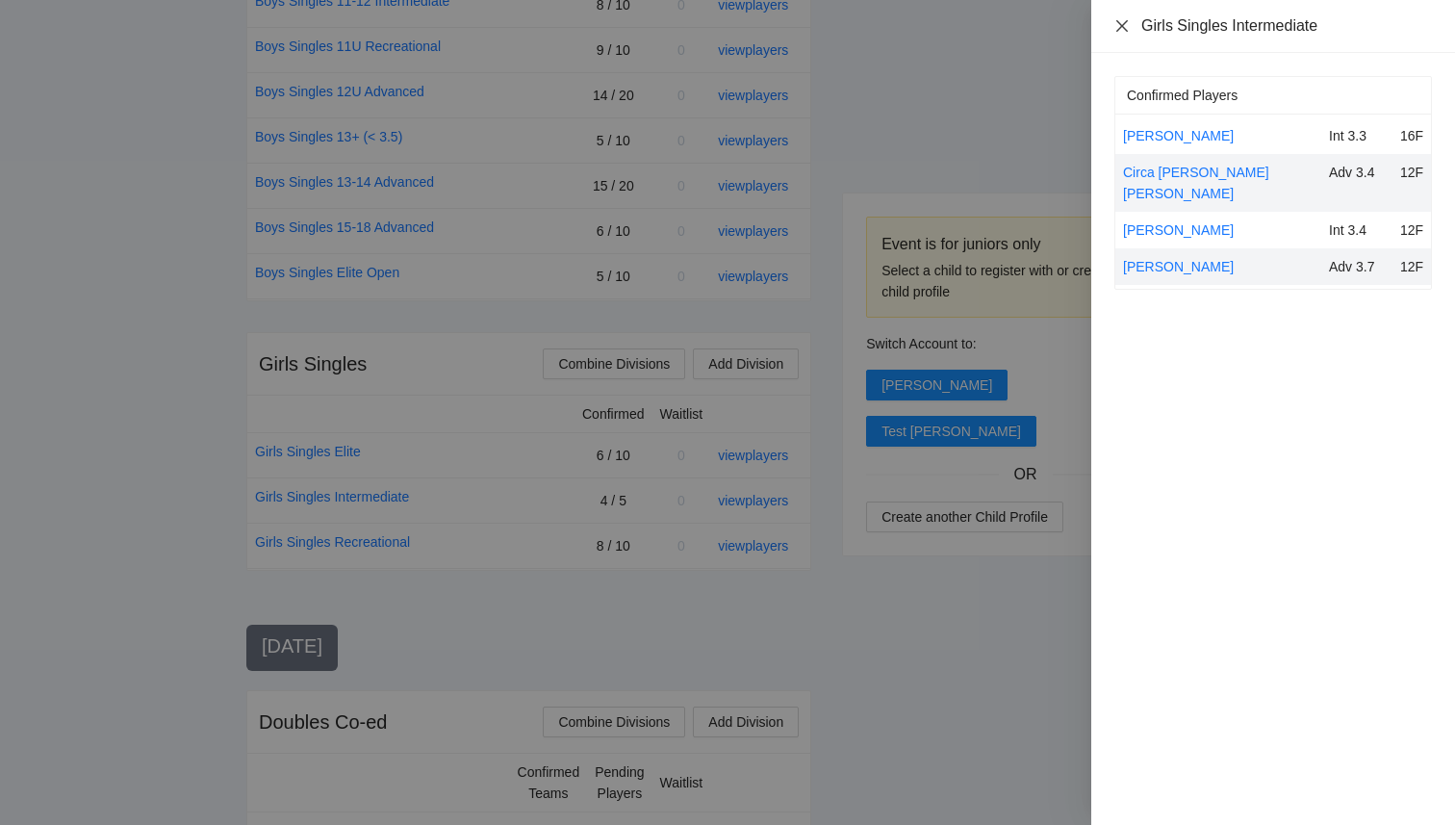
click at [1118, 29] on icon "close" at bounding box center [1122, 25] width 12 height 12
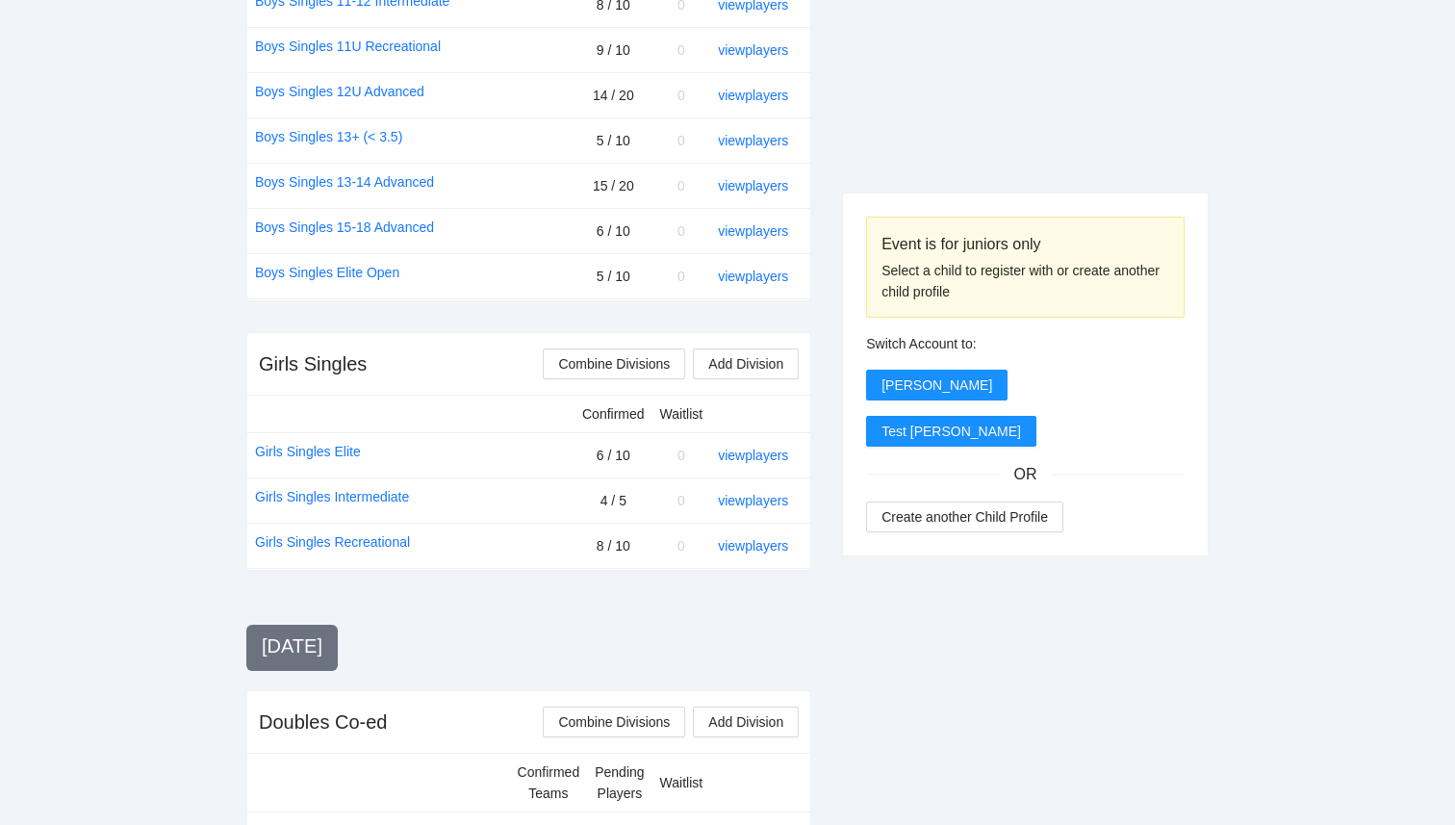
click at [984, 211] on div "Event is for juniors only Select a child to register with or create another chi…" at bounding box center [1025, 374] width 365 height 362
click at [764, 455] on link "view players" at bounding box center [753, 455] width 70 height 15
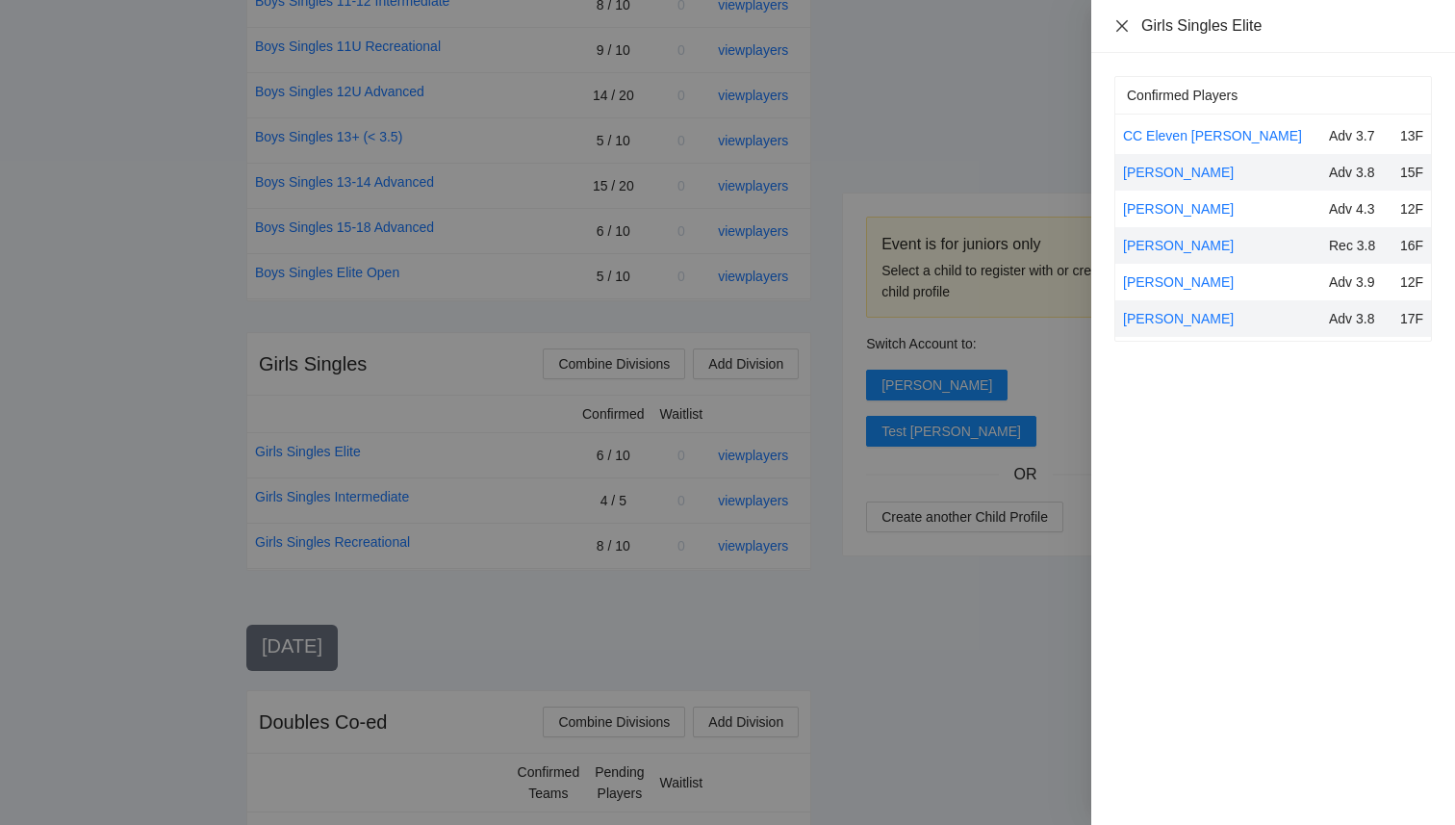
click at [1119, 28] on icon "close" at bounding box center [1122, 25] width 12 height 12
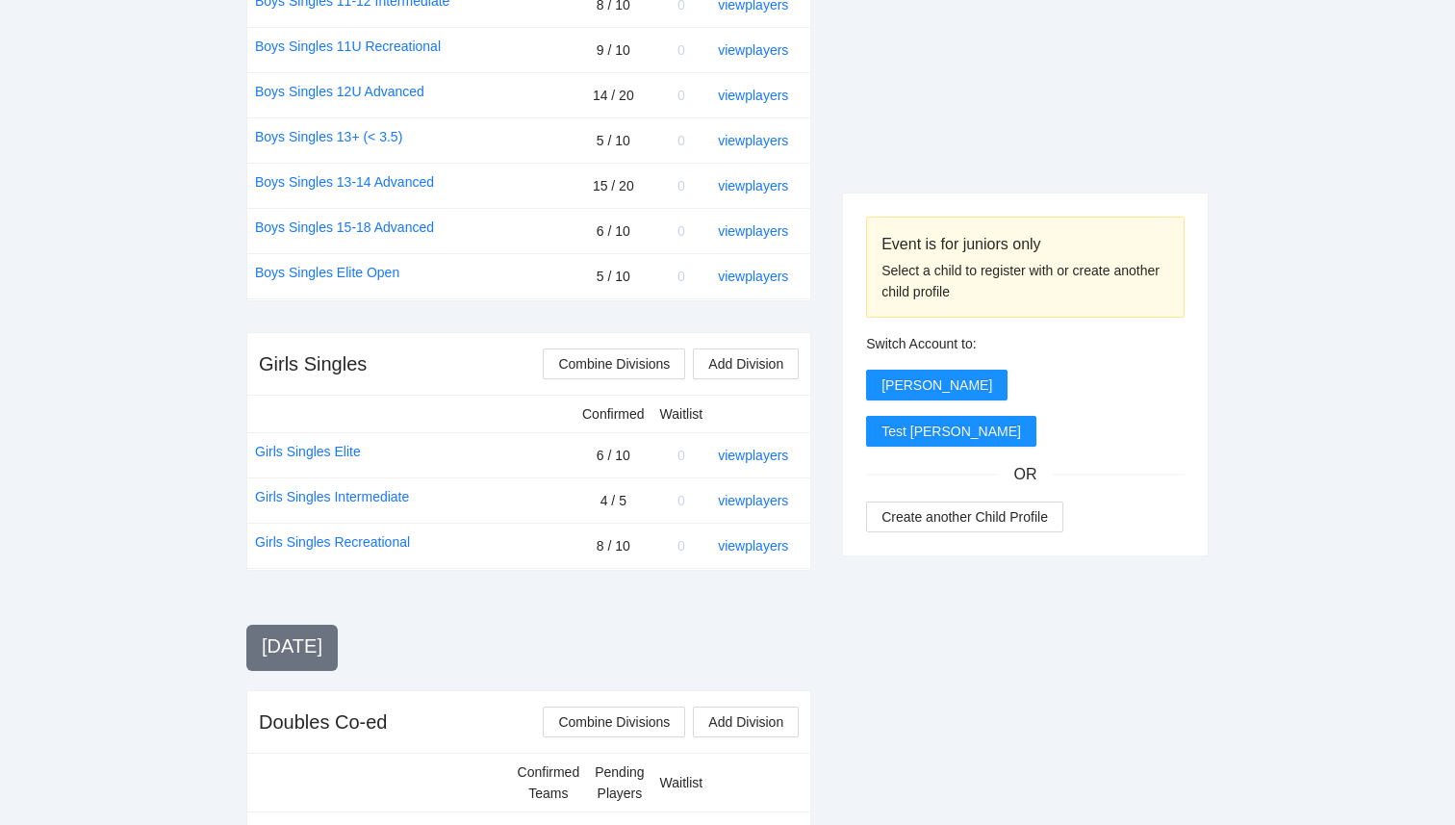
click at [978, 116] on div "Event is for juniors only Select a child to register with or create another chi…" at bounding box center [1025, 599] width 367 height 2193
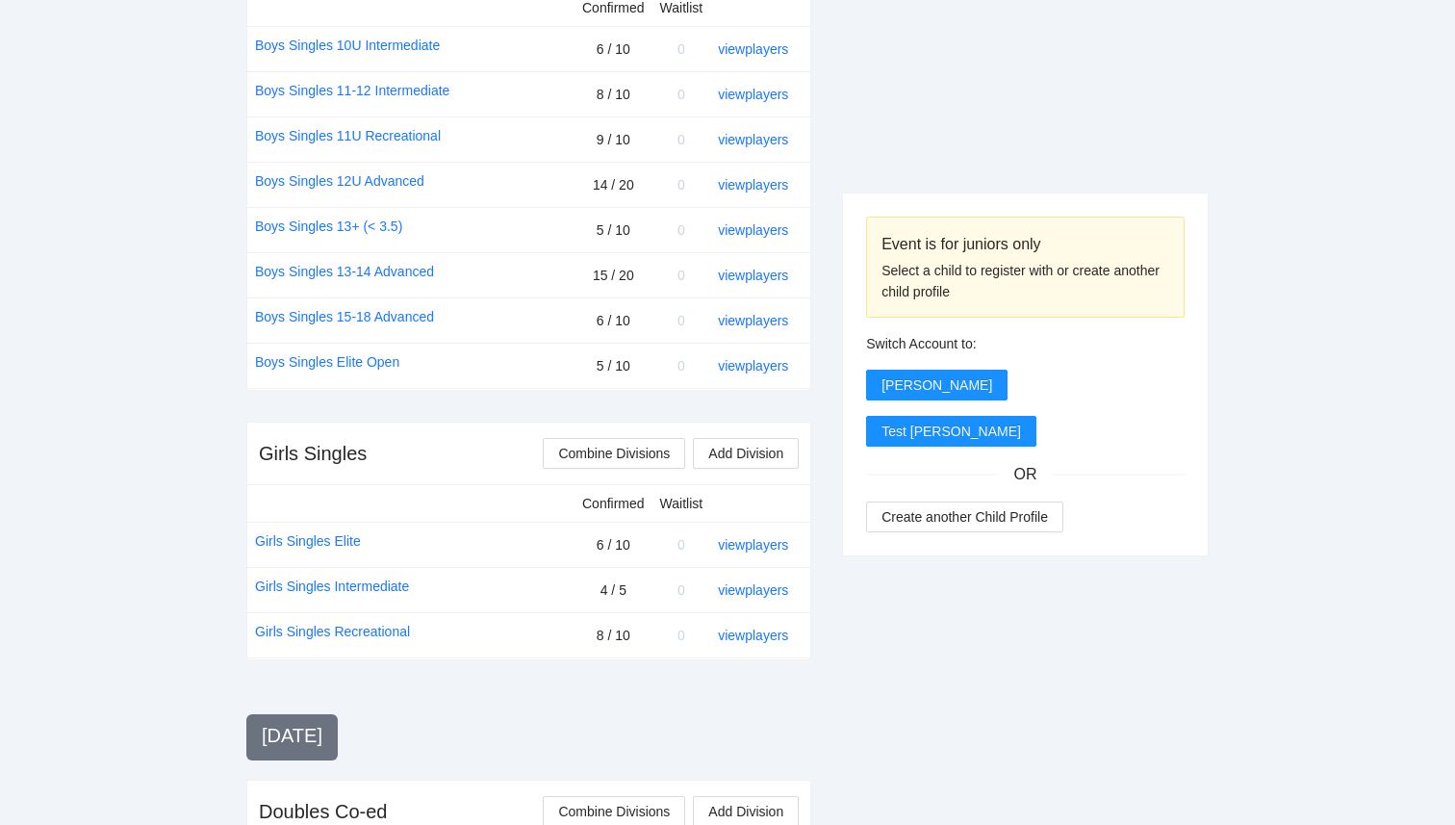
scroll to position [852, 0]
click at [769, 360] on link "view players" at bounding box center [753, 366] width 70 height 15
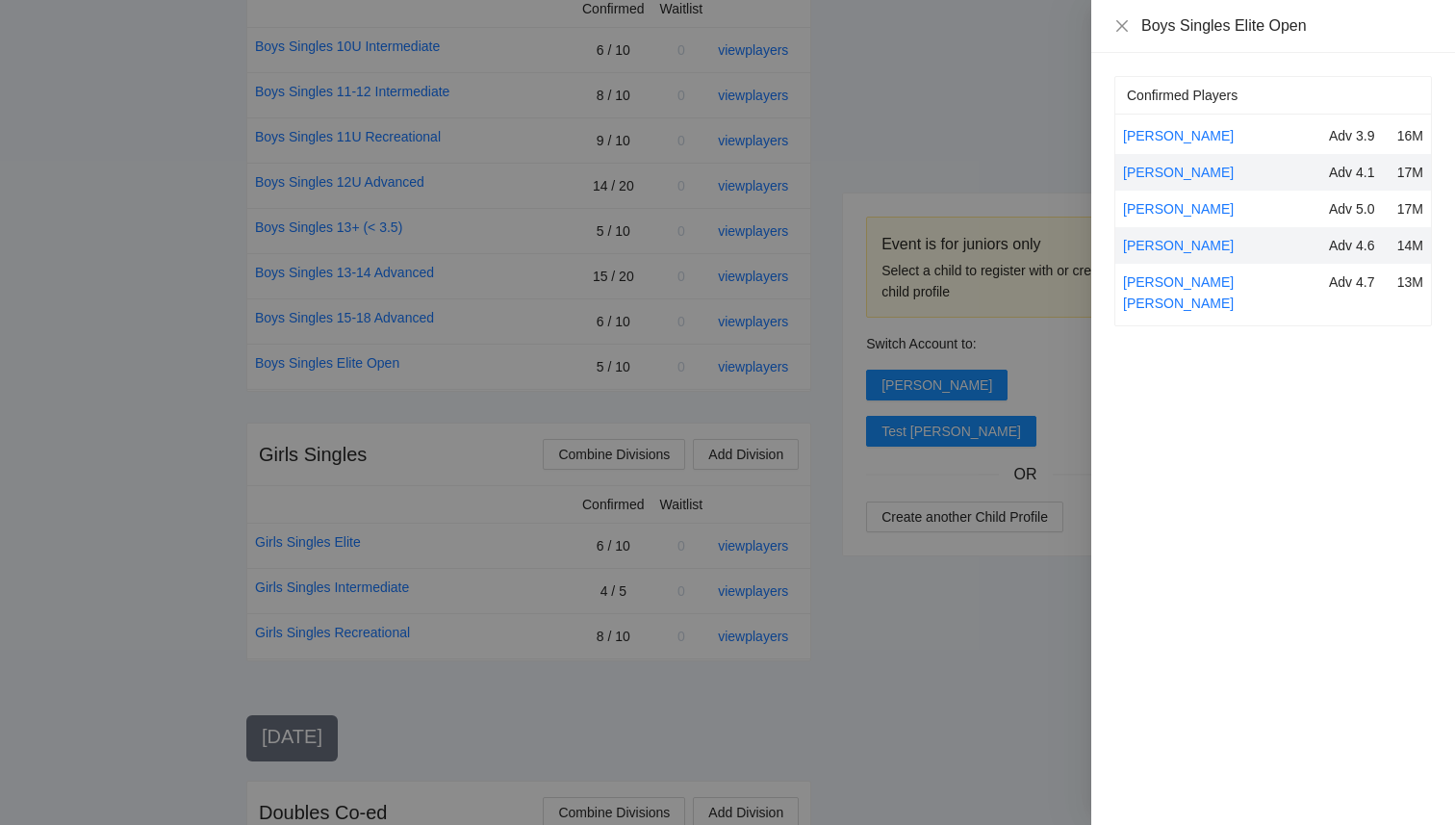
click at [995, 139] on div at bounding box center [727, 412] width 1455 height 825
